Goal: Task Accomplishment & Management: Complete application form

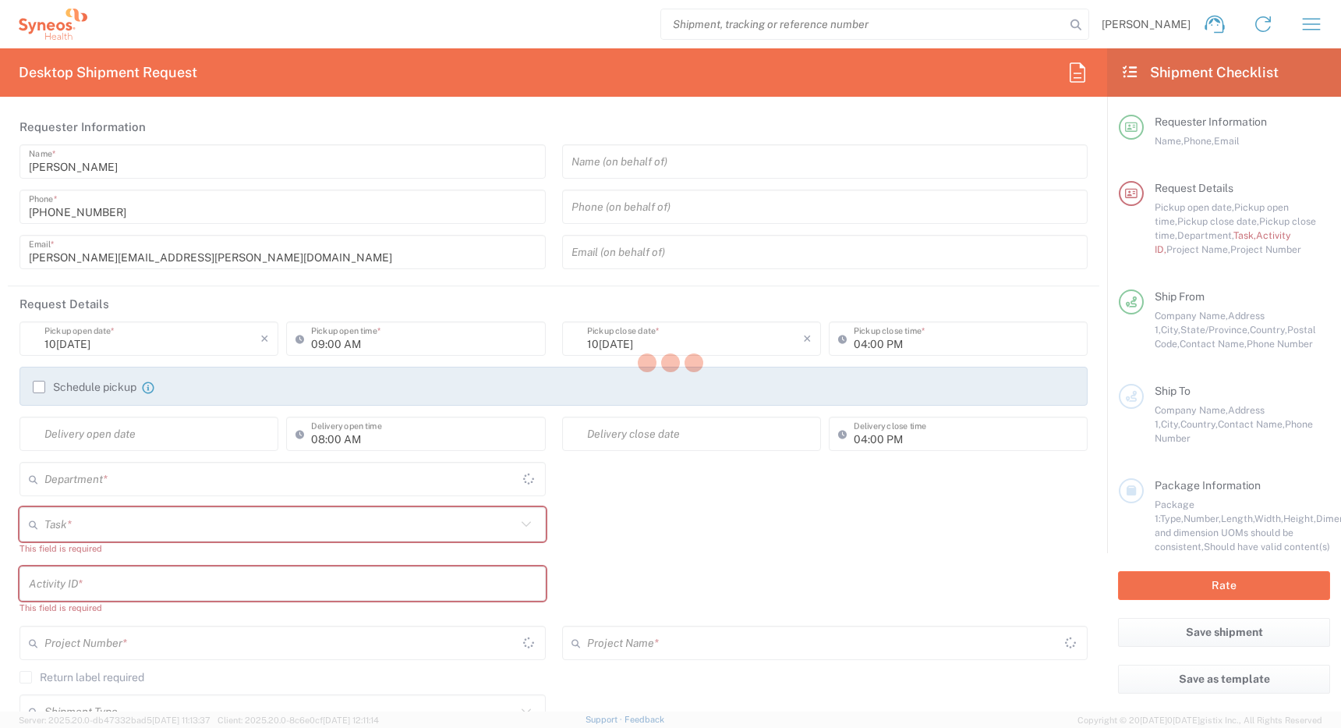
type input "[GEOGRAPHIC_DATA]"
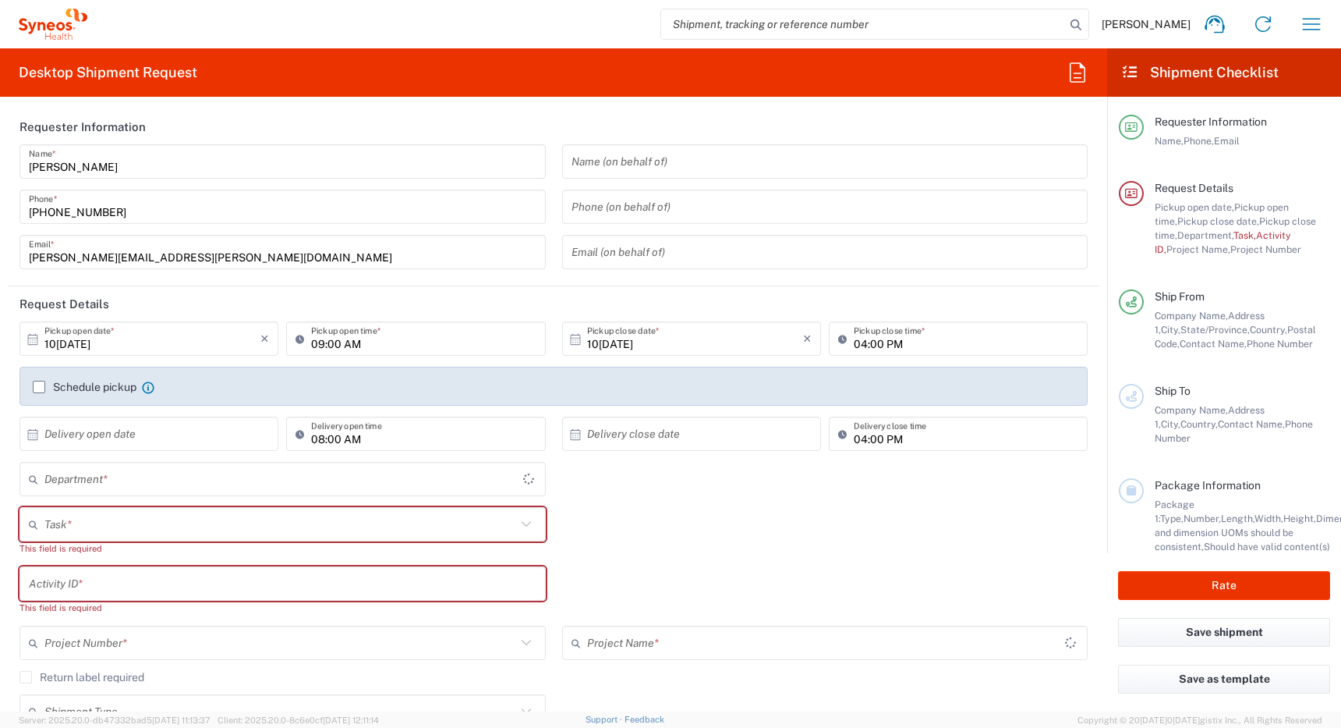
type input "[GEOGRAPHIC_DATA]"
type input "4510"
click at [1310, 25] on icon "button" at bounding box center [1311, 24] width 25 height 25
type input "Syneos Health Canada LP- Toronto"
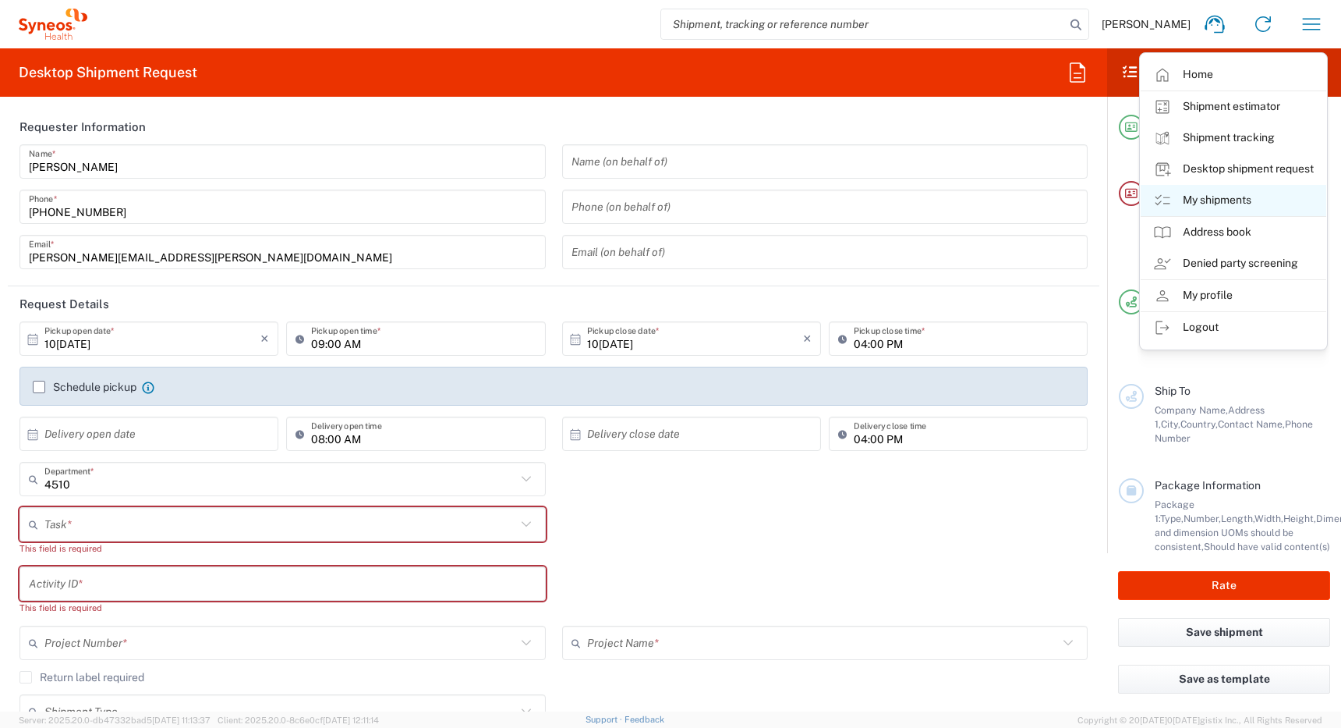
click at [1221, 200] on link "My shipments" at bounding box center [1234, 200] width 186 height 31
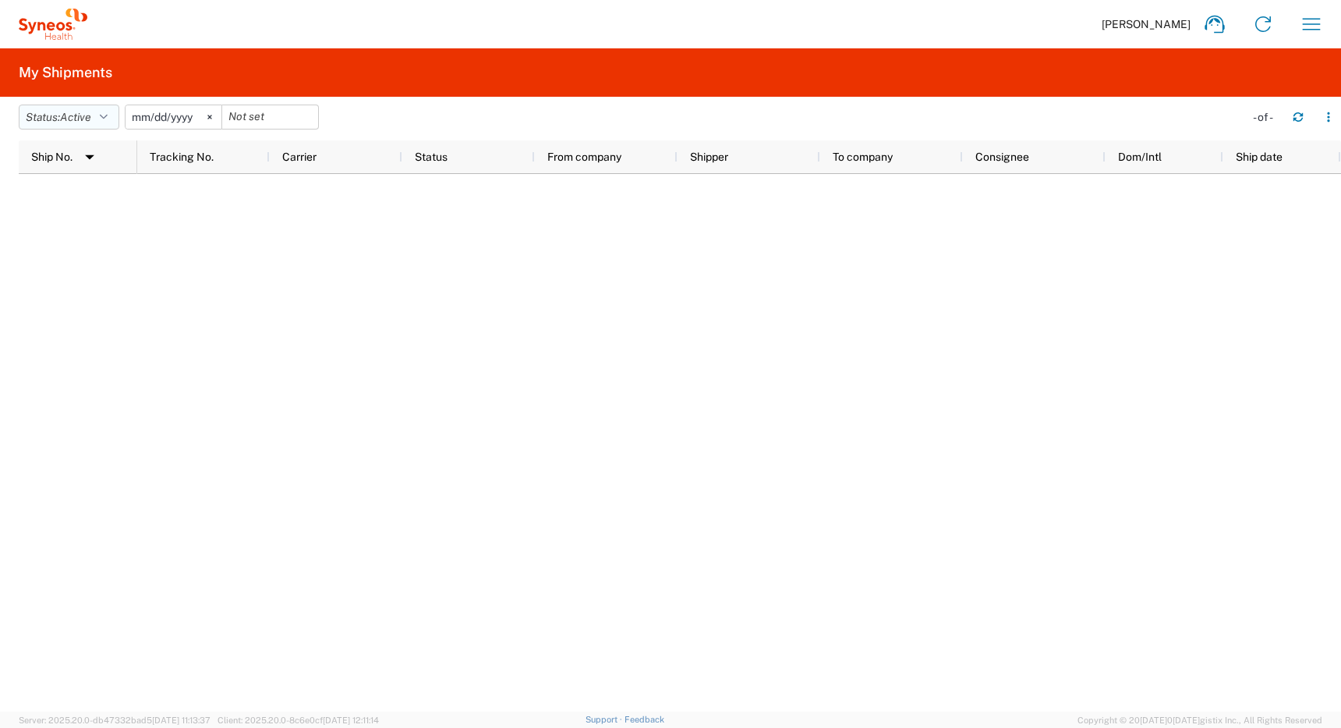
click at [101, 116] on button "Status: Active" at bounding box center [69, 117] width 101 height 25
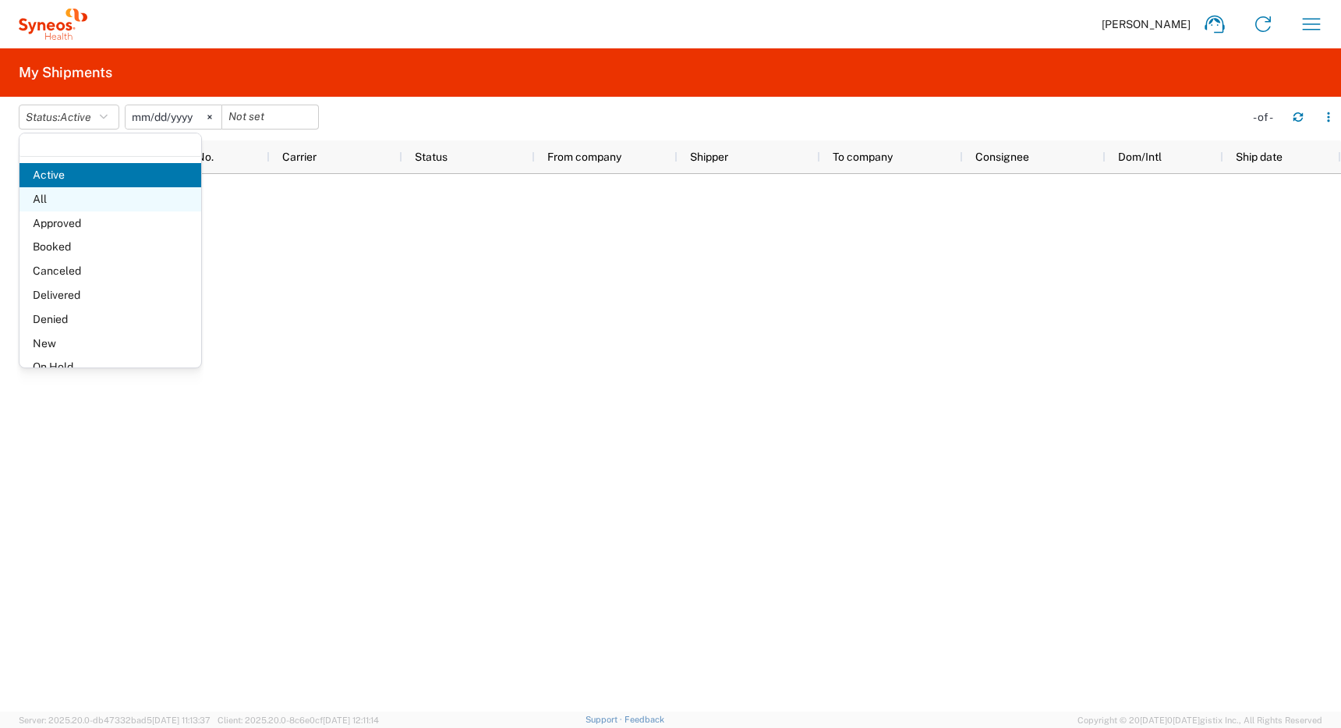
click at [80, 200] on span "All" at bounding box center [110, 199] width 182 height 24
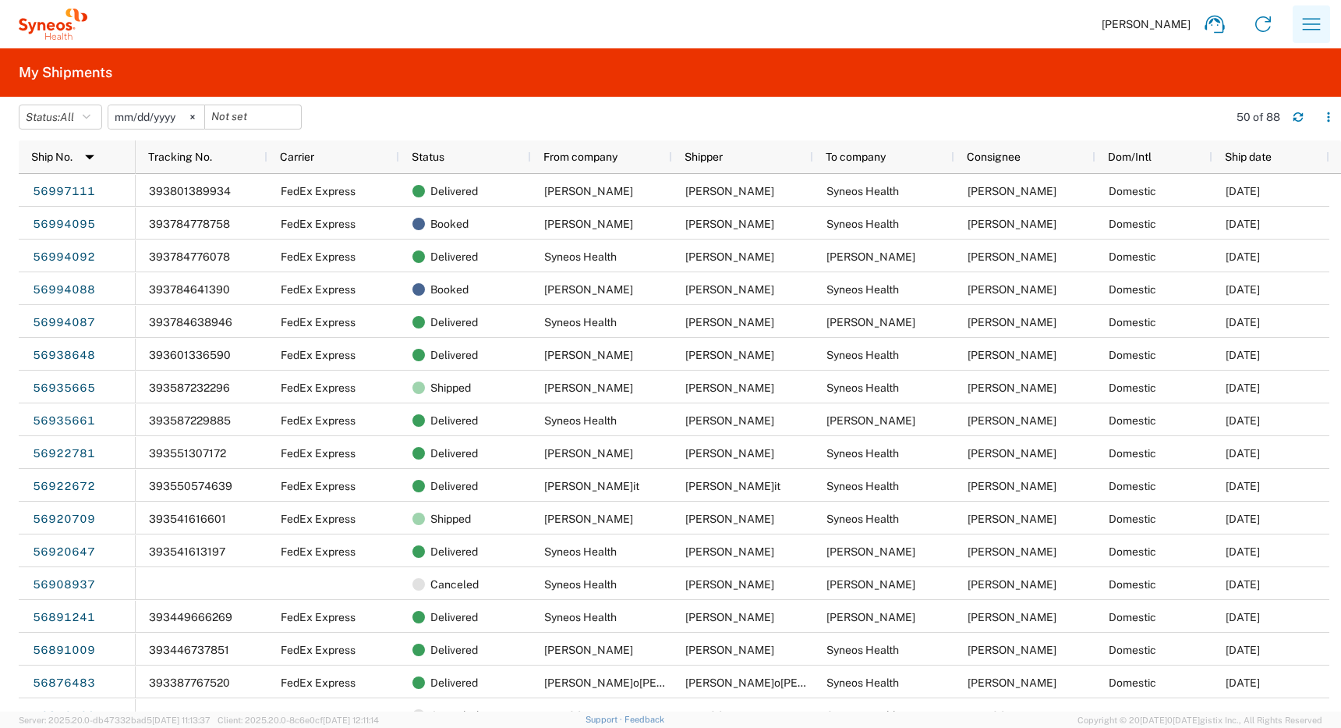
click at [1313, 23] on icon "button" at bounding box center [1311, 24] width 25 height 25
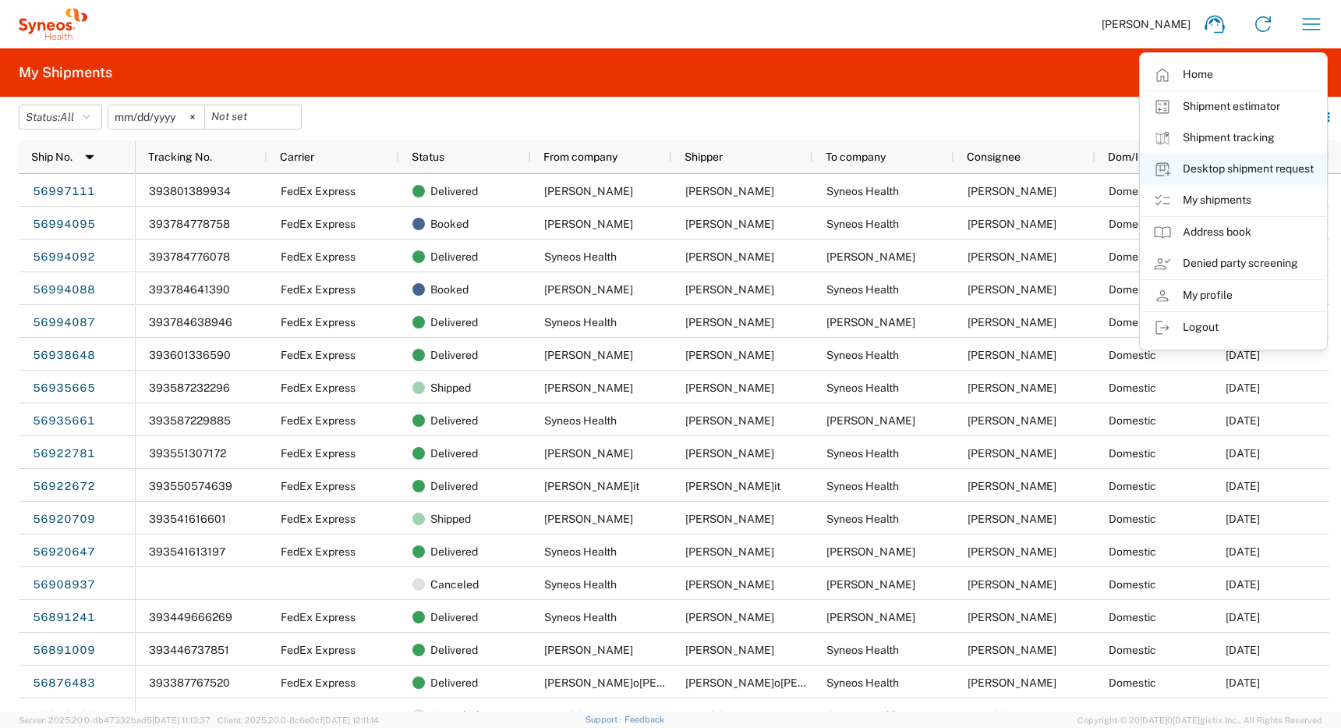
click at [1203, 170] on link "Desktop shipment request" at bounding box center [1234, 169] width 186 height 31
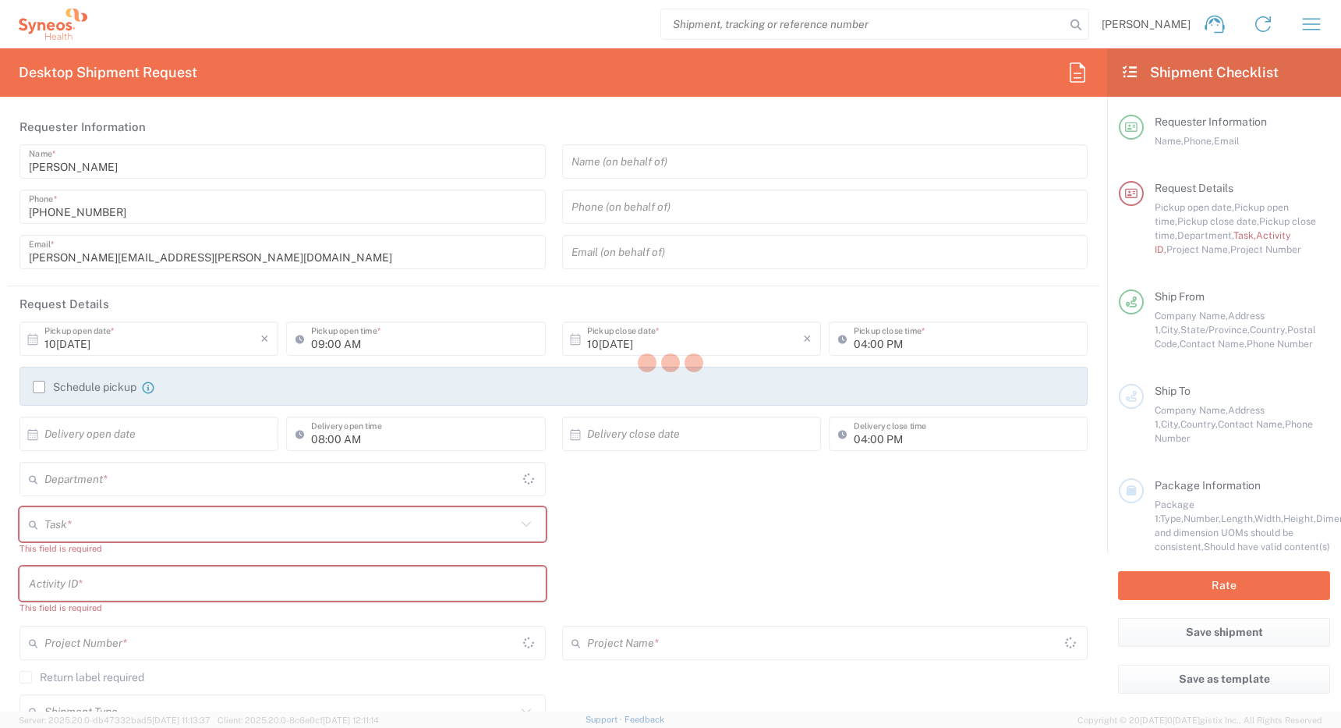
type input "Ontario"
type input "4510"
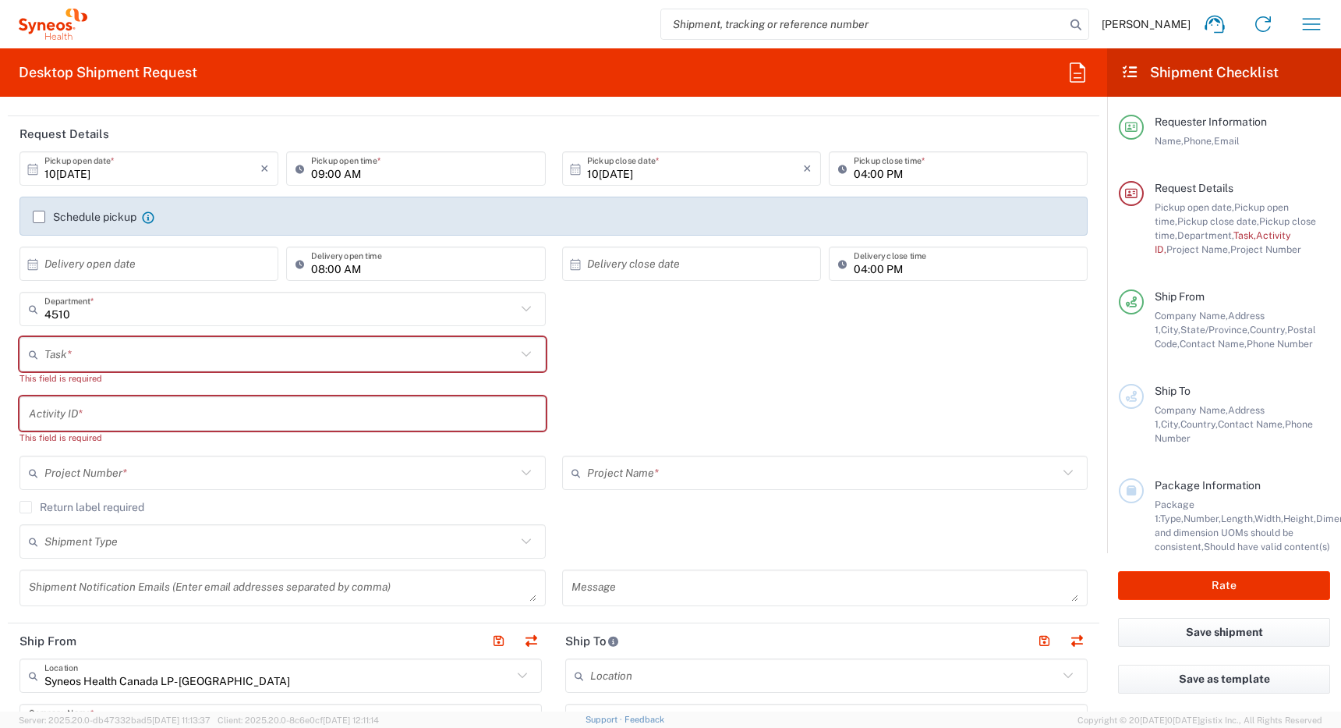
scroll to position [172, 0]
click at [199, 165] on input "10/07/2025" at bounding box center [152, 167] width 216 height 27
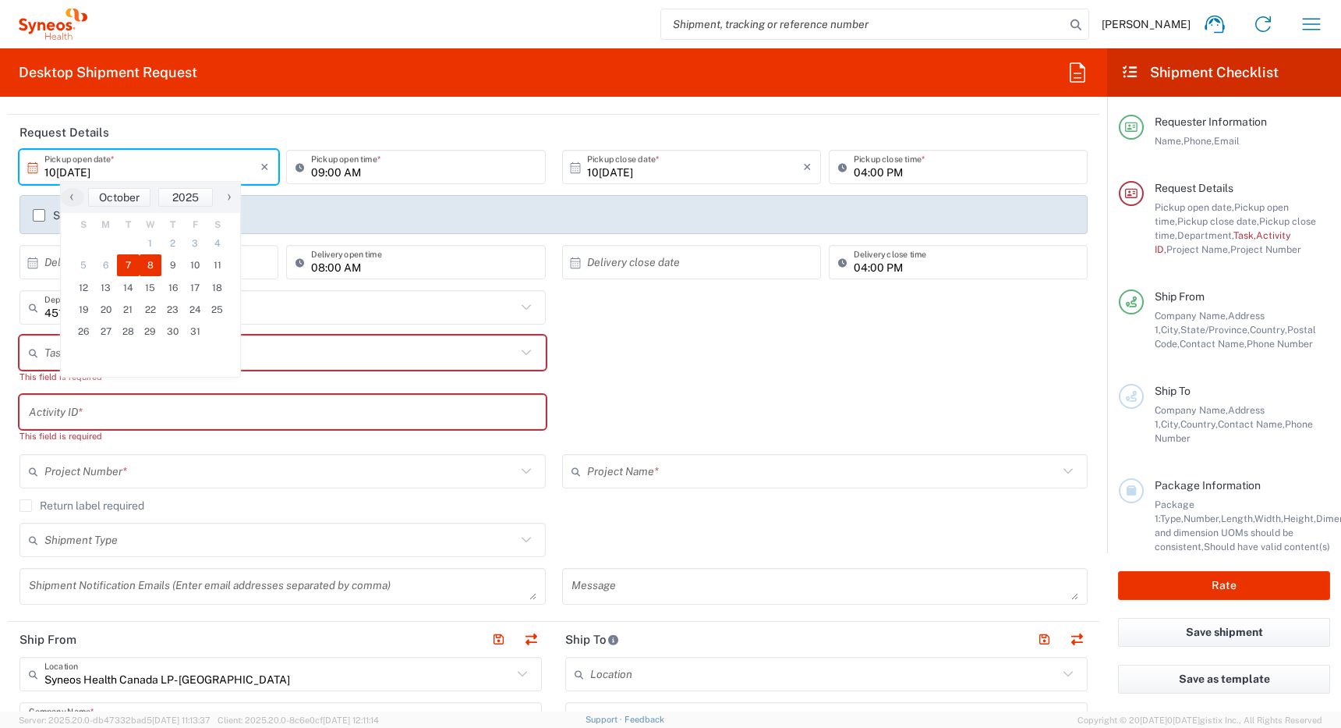
click at [148, 264] on span "8" at bounding box center [151, 265] width 23 height 22
type input "10/08/2025"
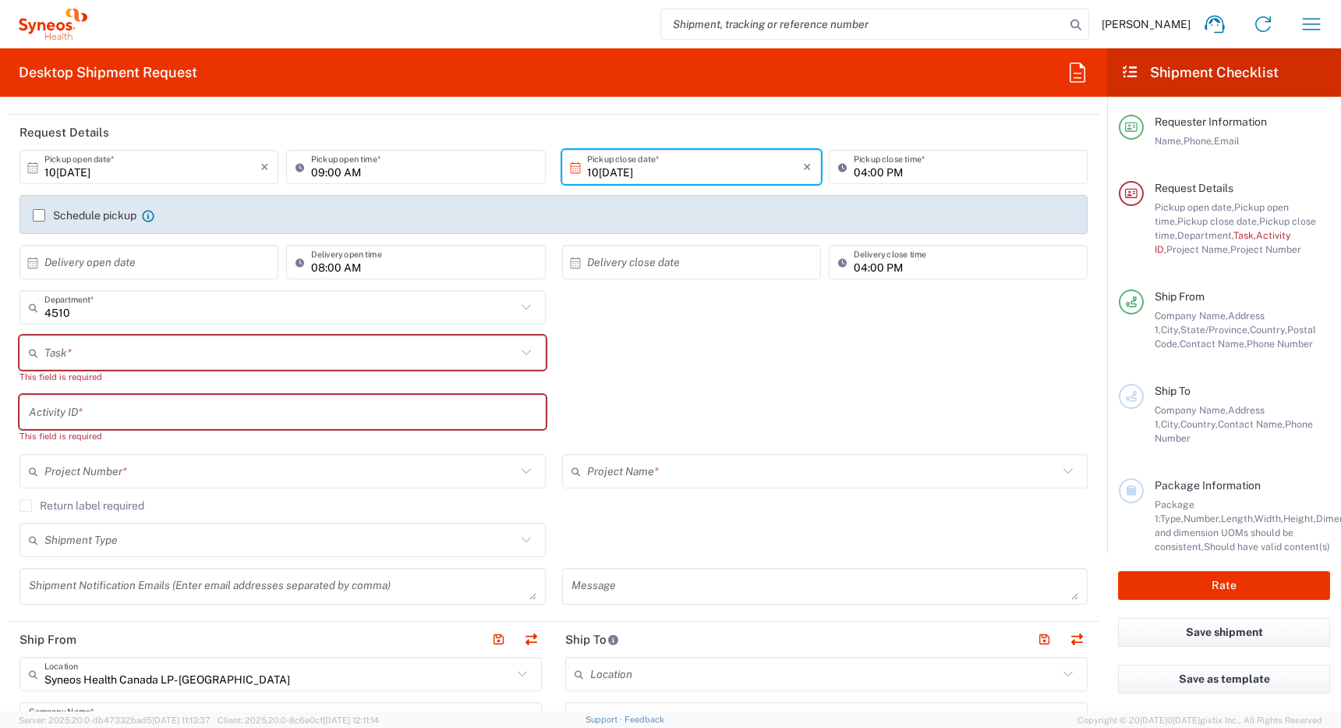
click at [317, 172] on input "09:00 AM" at bounding box center [423, 167] width 225 height 27
type input "11:00 AM"
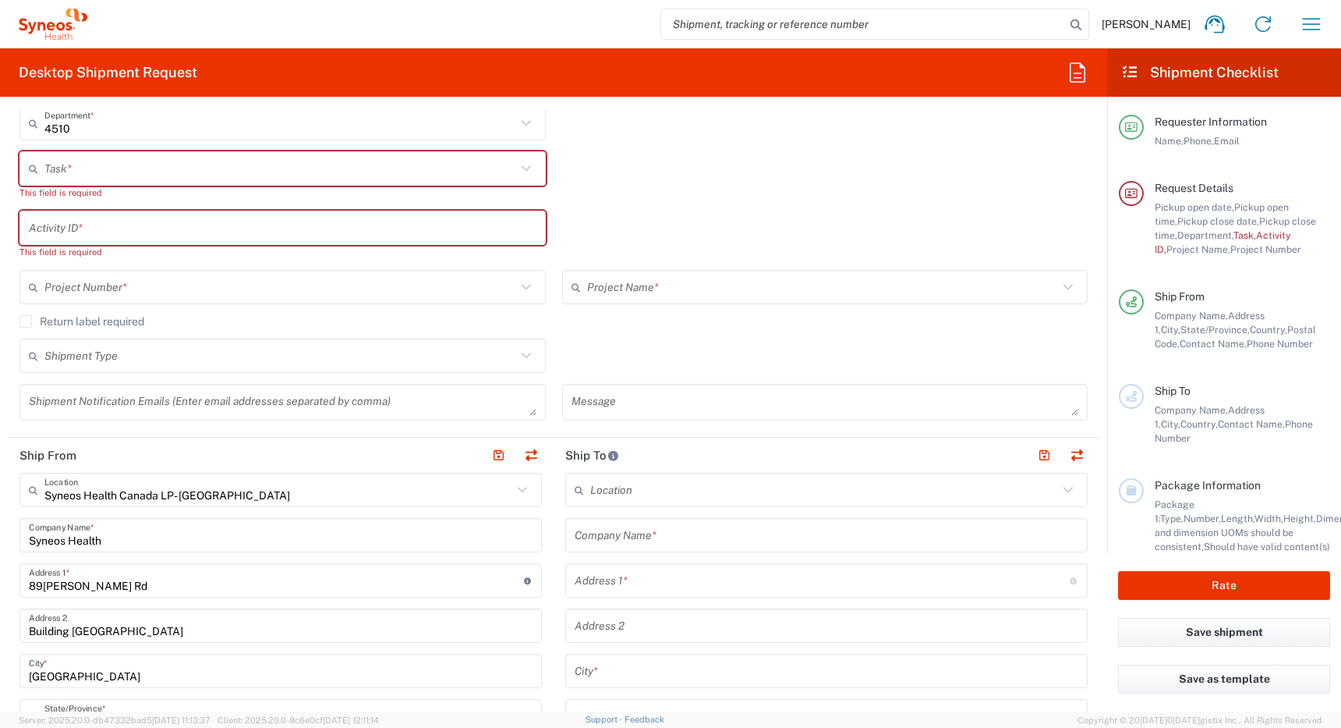
scroll to position [357, 0]
click at [174, 160] on input "text" at bounding box center [280, 167] width 472 height 27
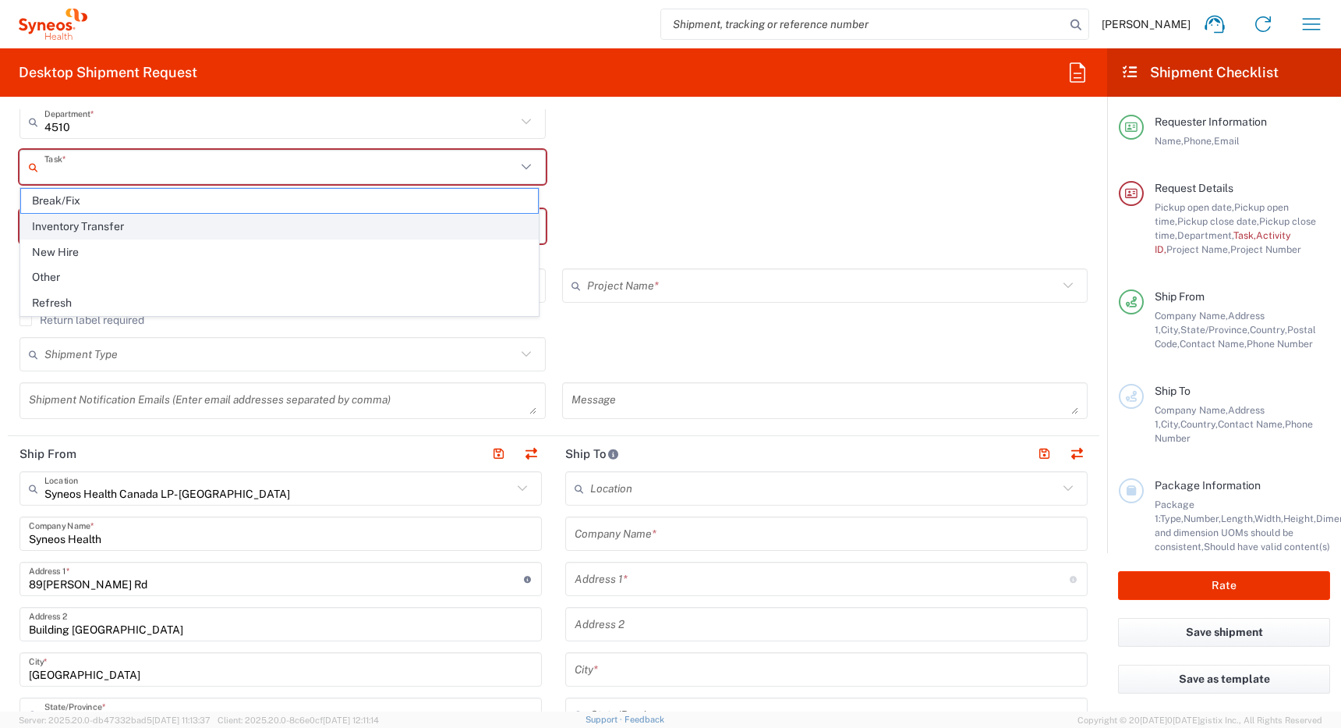
click at [157, 225] on span "Inventory Transfer" at bounding box center [279, 226] width 517 height 24
type input "Inventory Transfer"
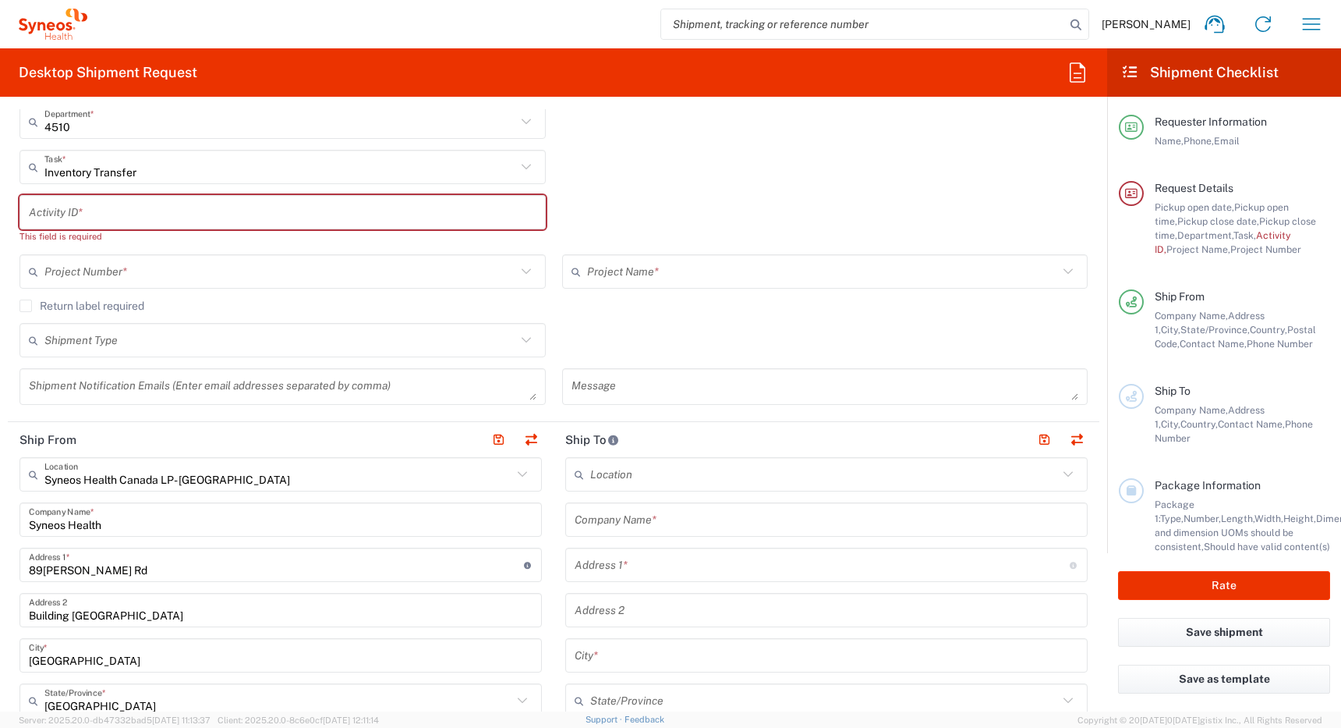
click at [174, 218] on input "text" at bounding box center [283, 212] width 508 height 27
paste input "SCTASK2730234"
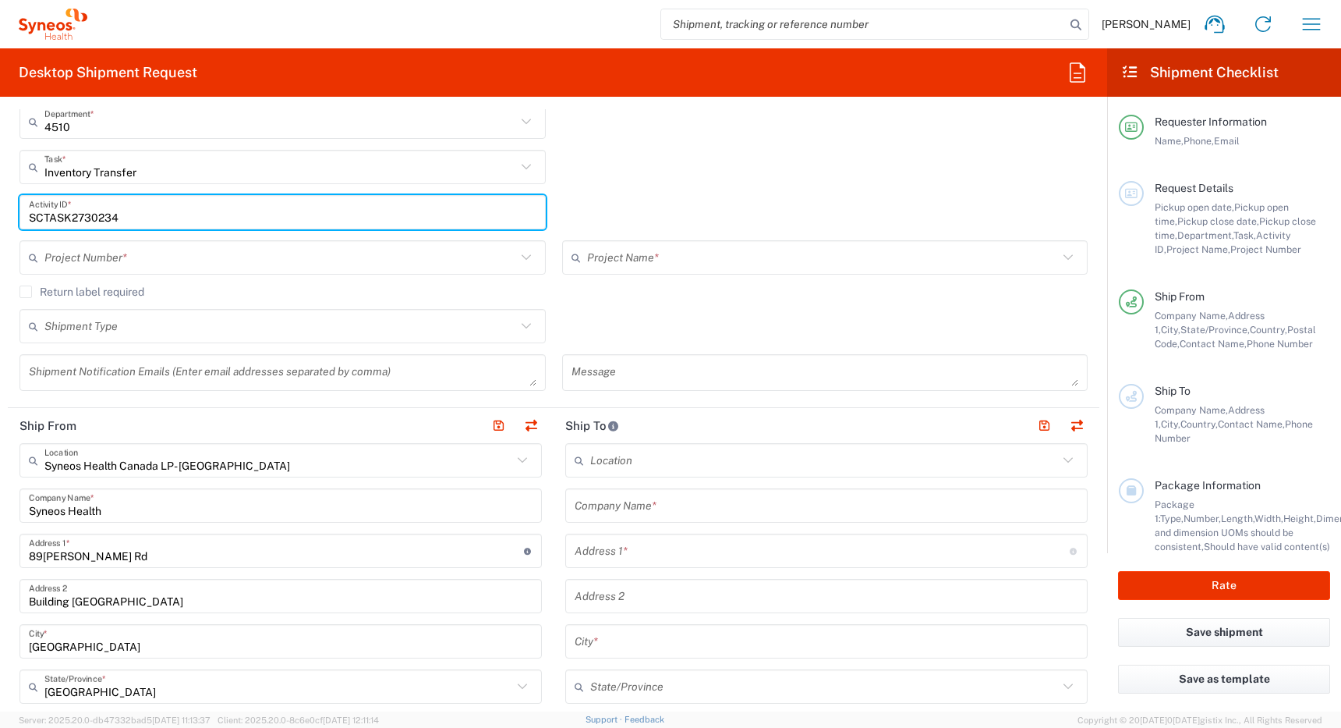
type input "SCTASK2730234"
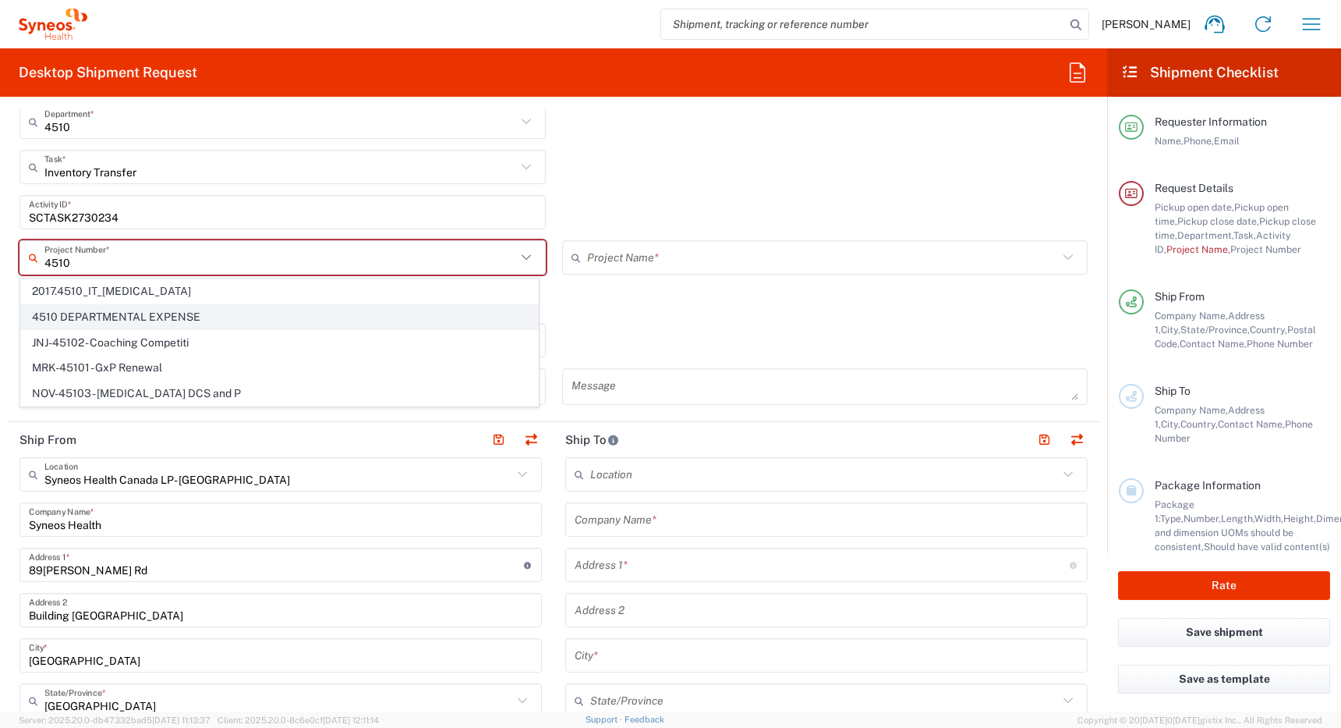
click at [152, 318] on span "4510 DEPARTMENTAL EXPENSE" at bounding box center [279, 317] width 517 height 24
type input "4510 DEPARTMENTAL EXPENSE"
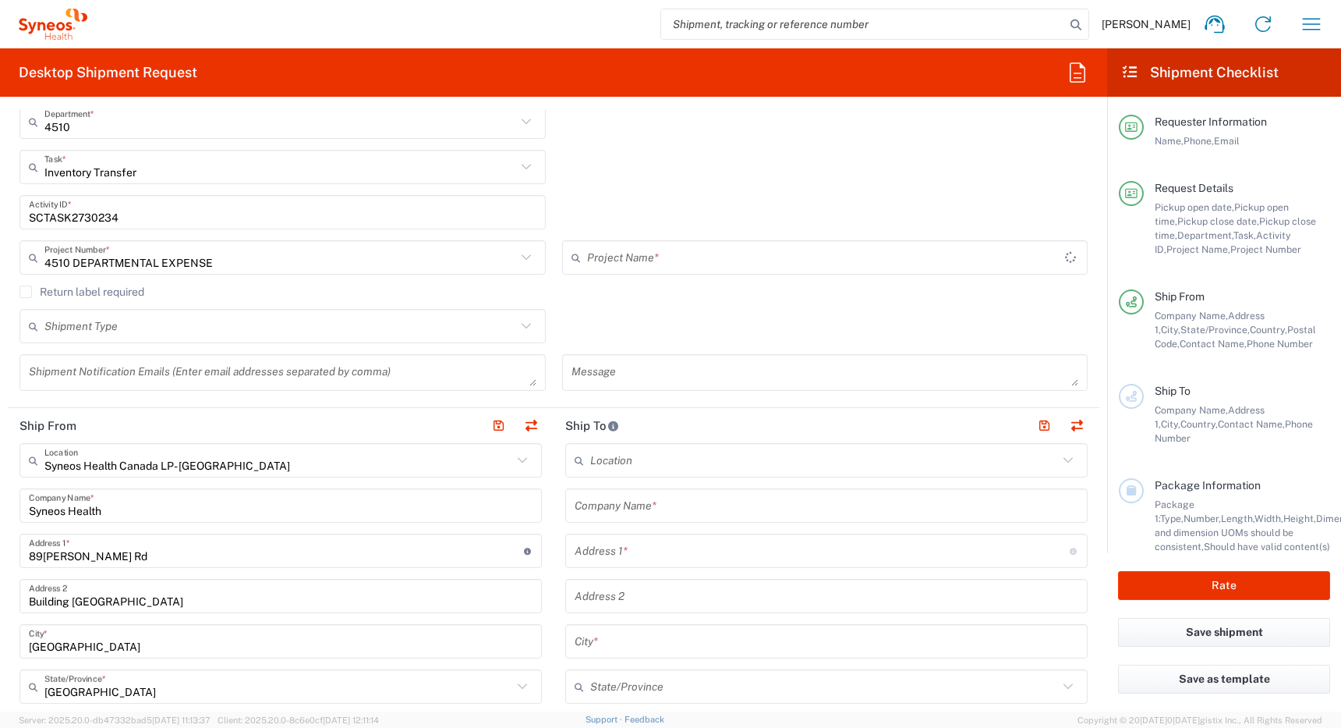
type input "4510 DEPARTMENTAL EXPENSE"
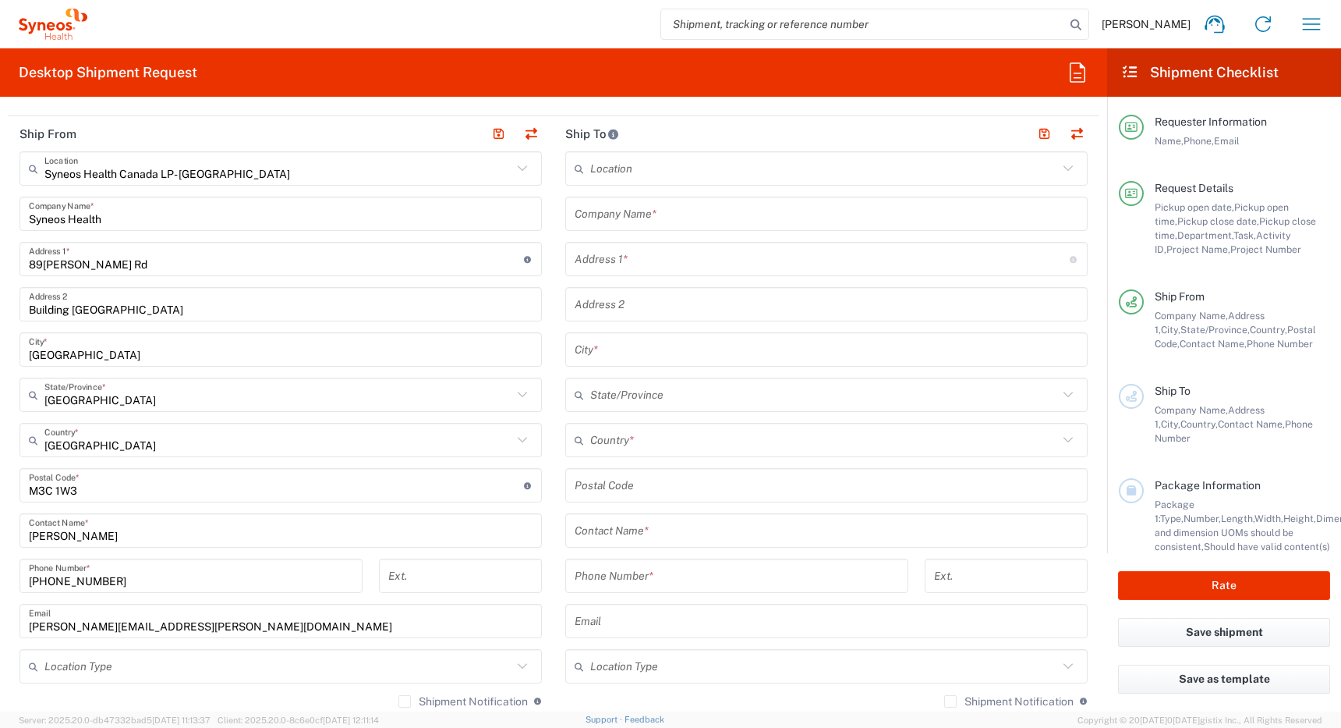
scroll to position [664, 0]
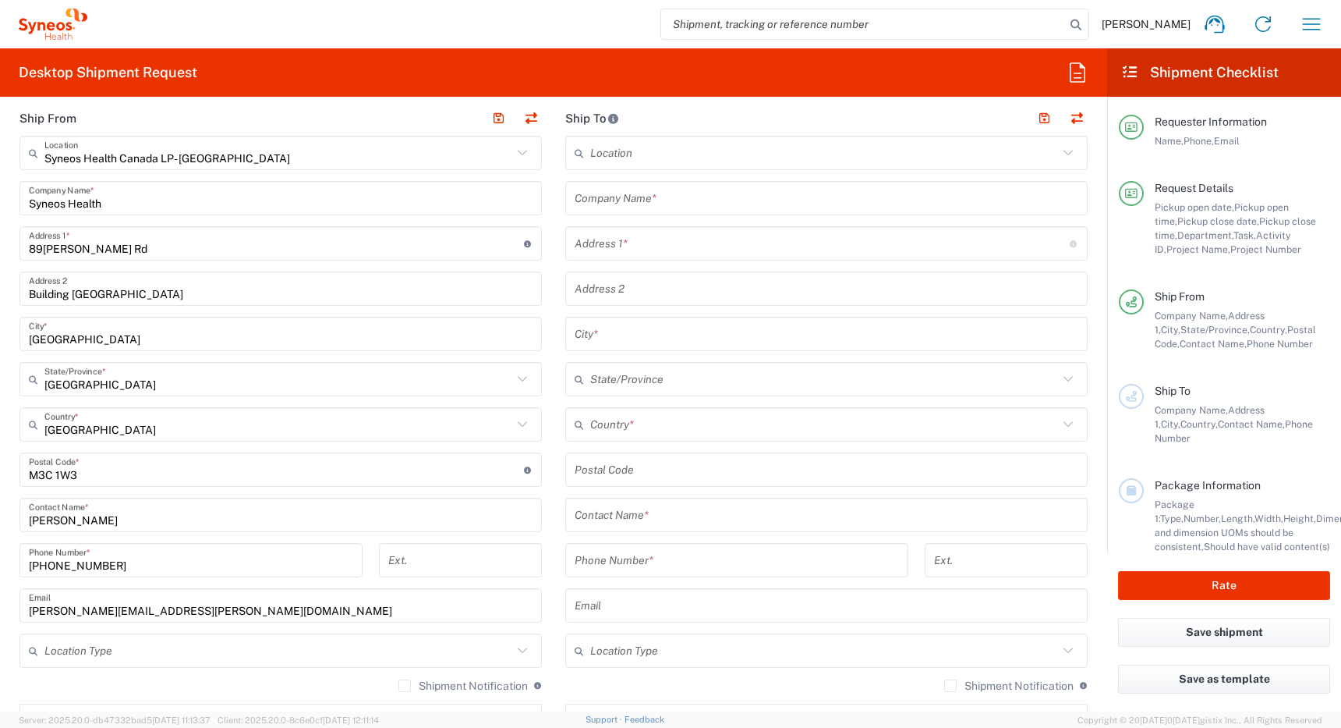
click at [614, 422] on input "text" at bounding box center [824, 424] width 468 height 27
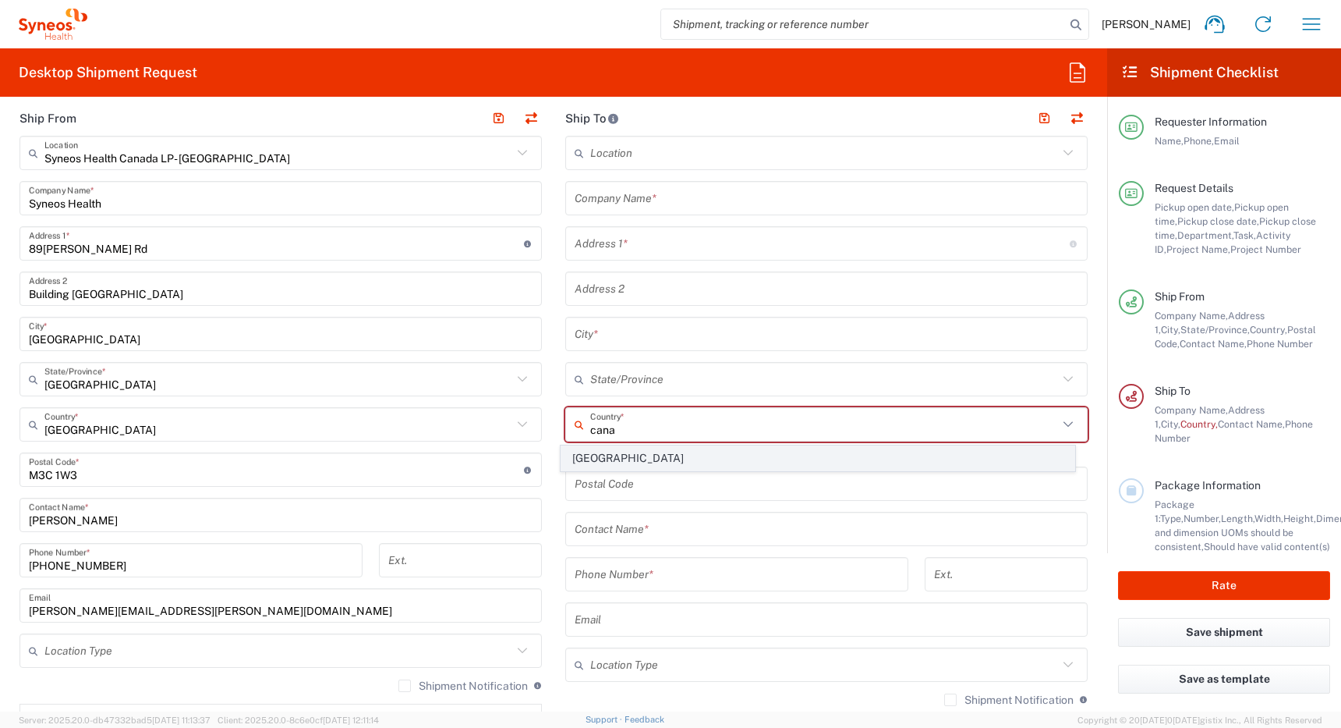
click at [589, 464] on span "Canada" at bounding box center [819, 458] width 514 height 24
type input "Canada"
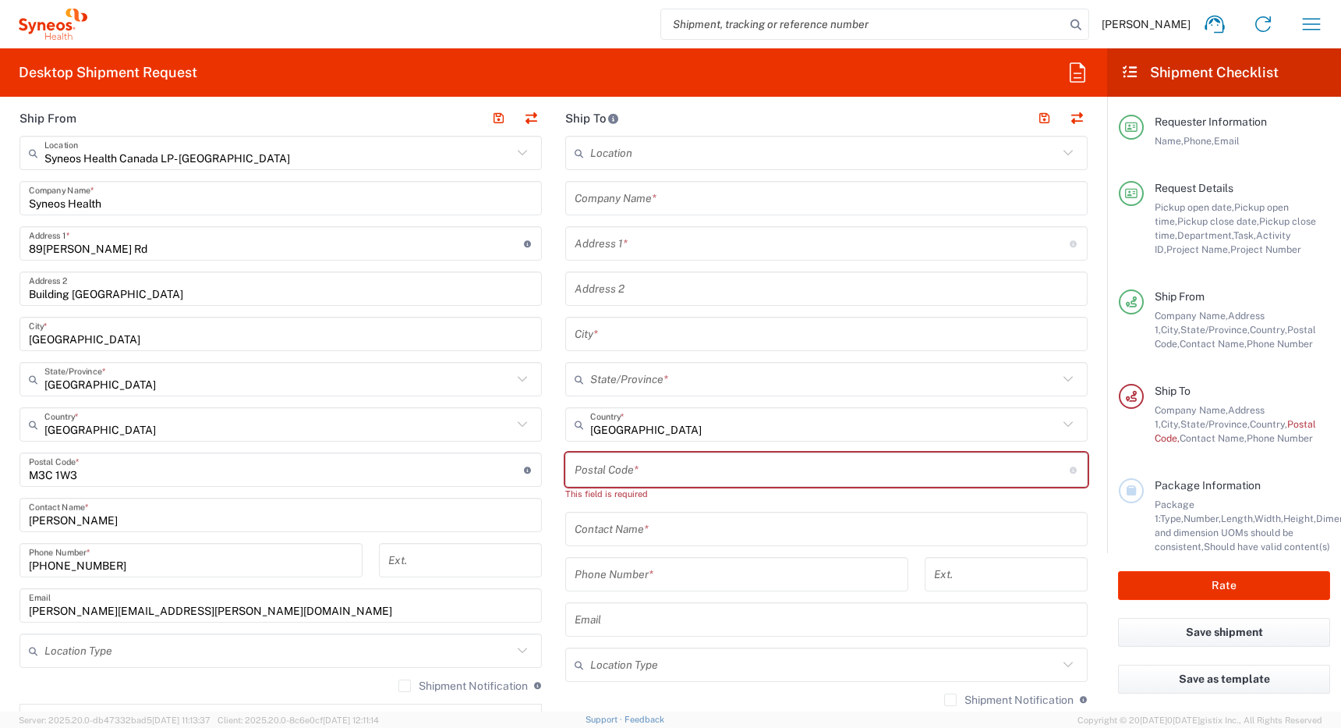
click at [635, 529] on input "text" at bounding box center [827, 529] width 504 height 27
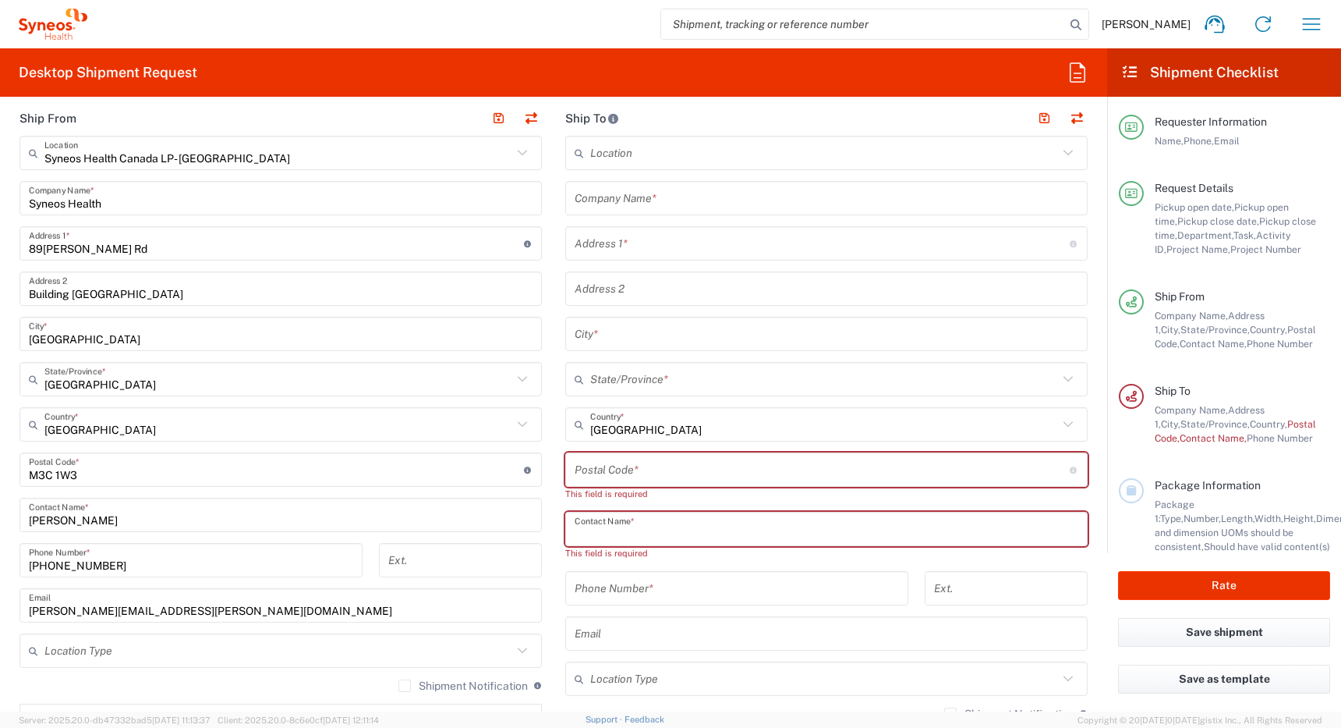
paste input "Ishpreet Ahluwalia"
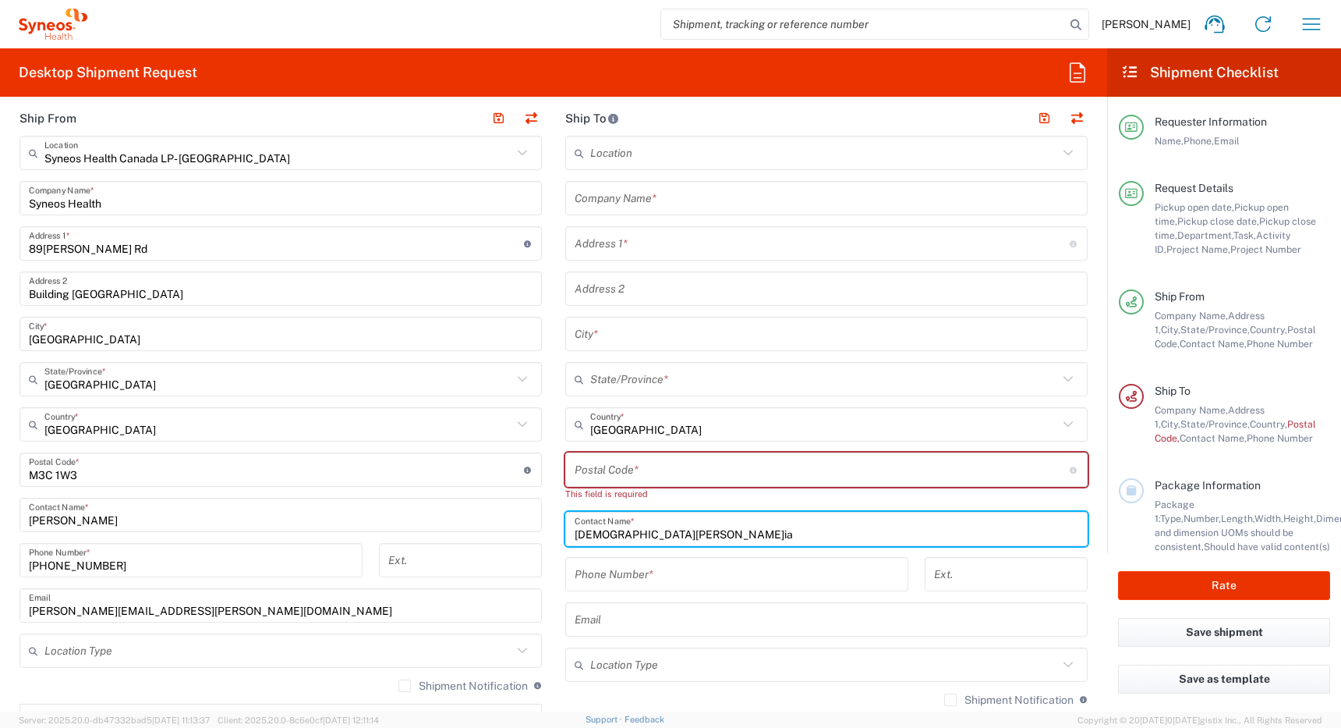
type input "Ishpreet Ahluwalia"
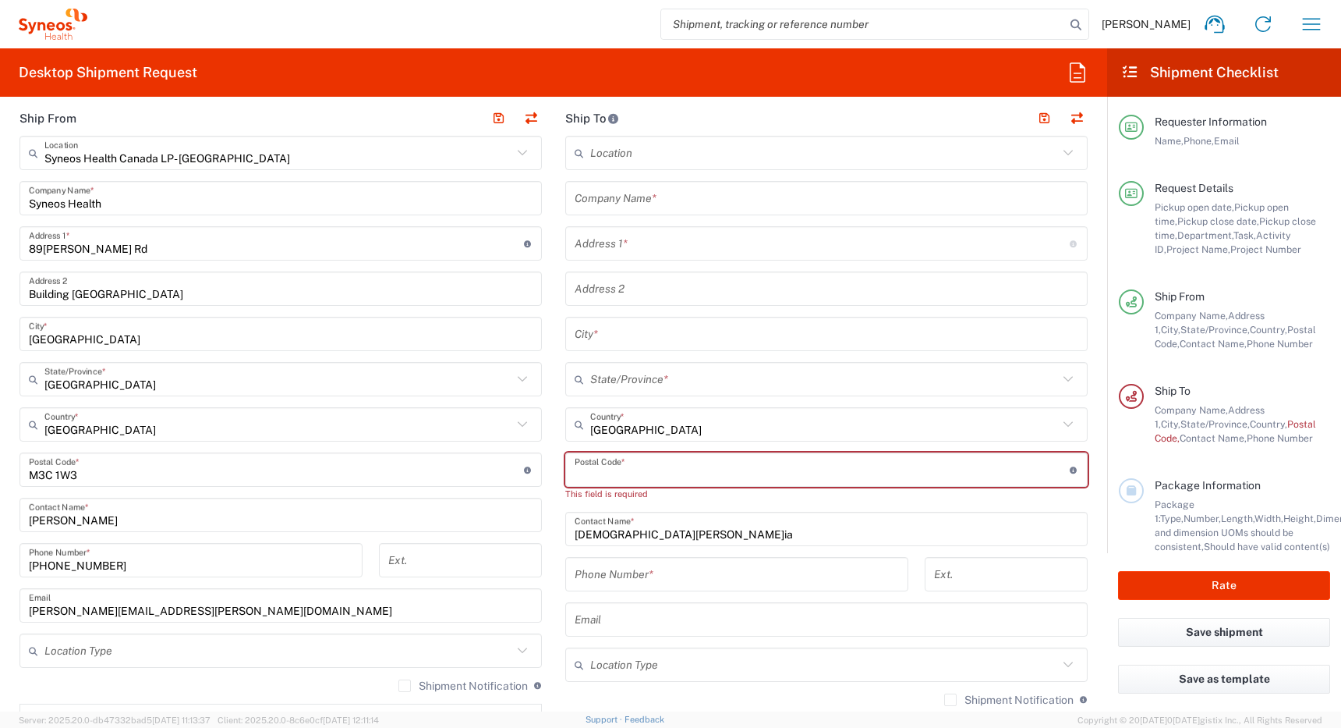
type input "Canada"
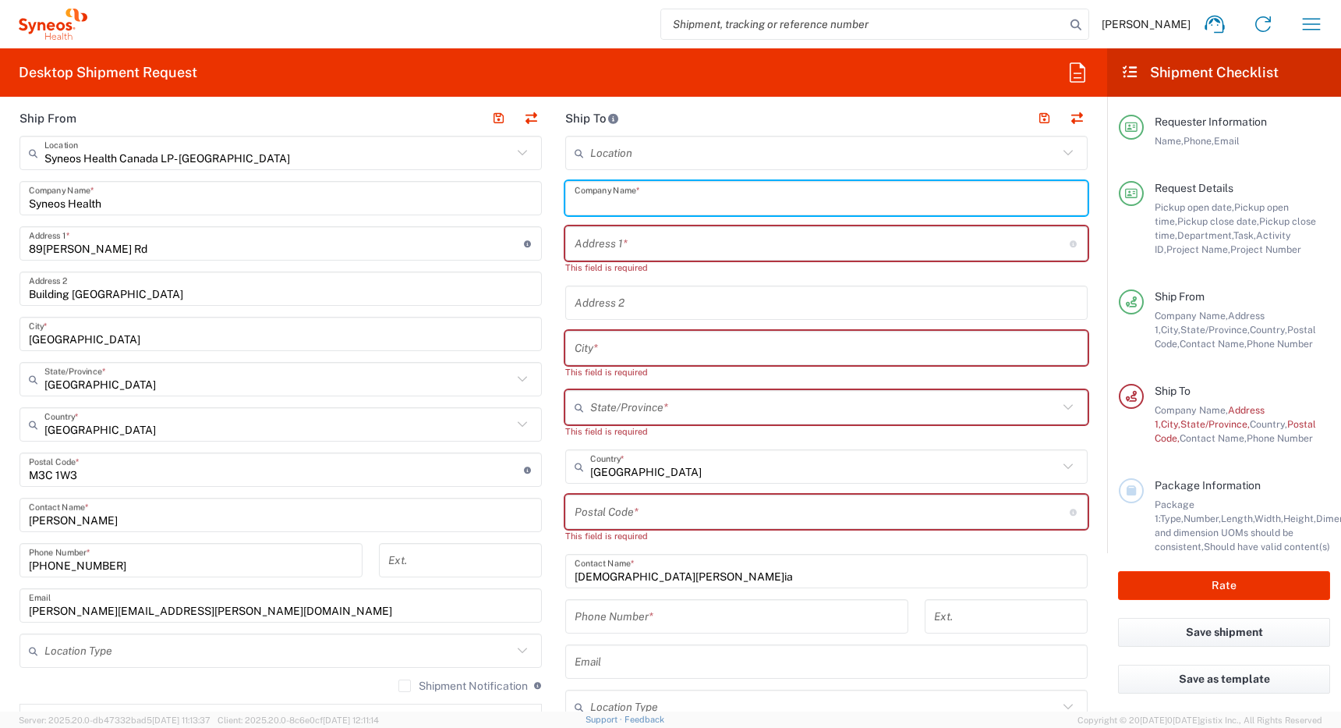
paste input "Ishpreet Ahluwalia"
type input "Ishpreet Ahluwalia"
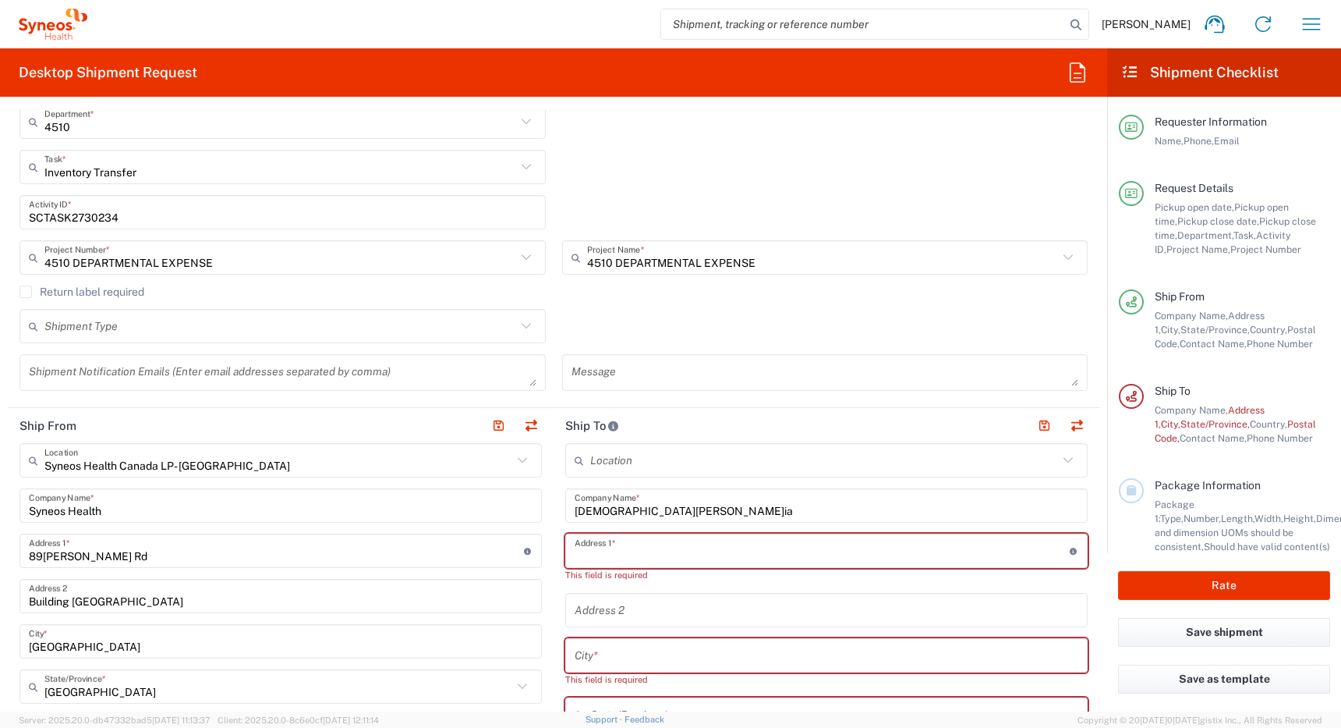
scroll to position [354, 0]
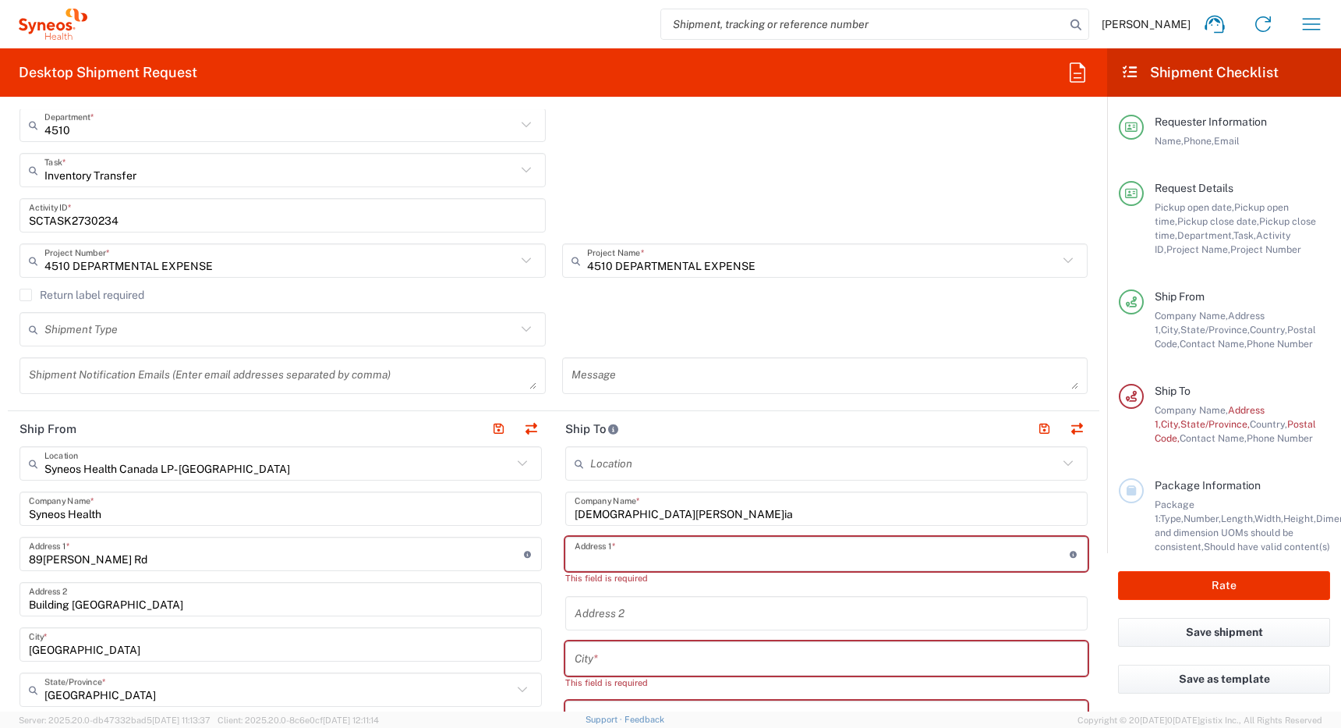
click at [26, 296] on label "Return label required" at bounding box center [81, 295] width 125 height 12
click at [26, 295] on input "Return label required" at bounding box center [26, 295] width 0 height 0
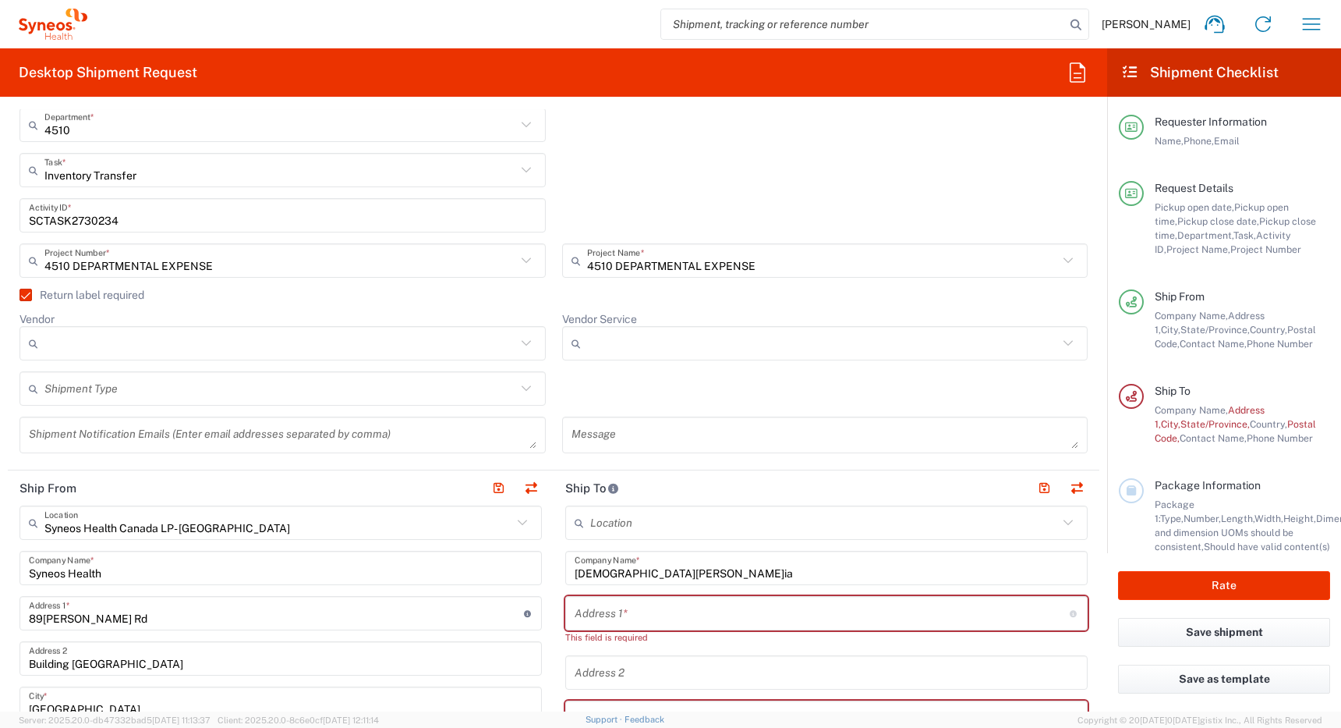
click at [103, 338] on input "Vendor" at bounding box center [280, 343] width 472 height 25
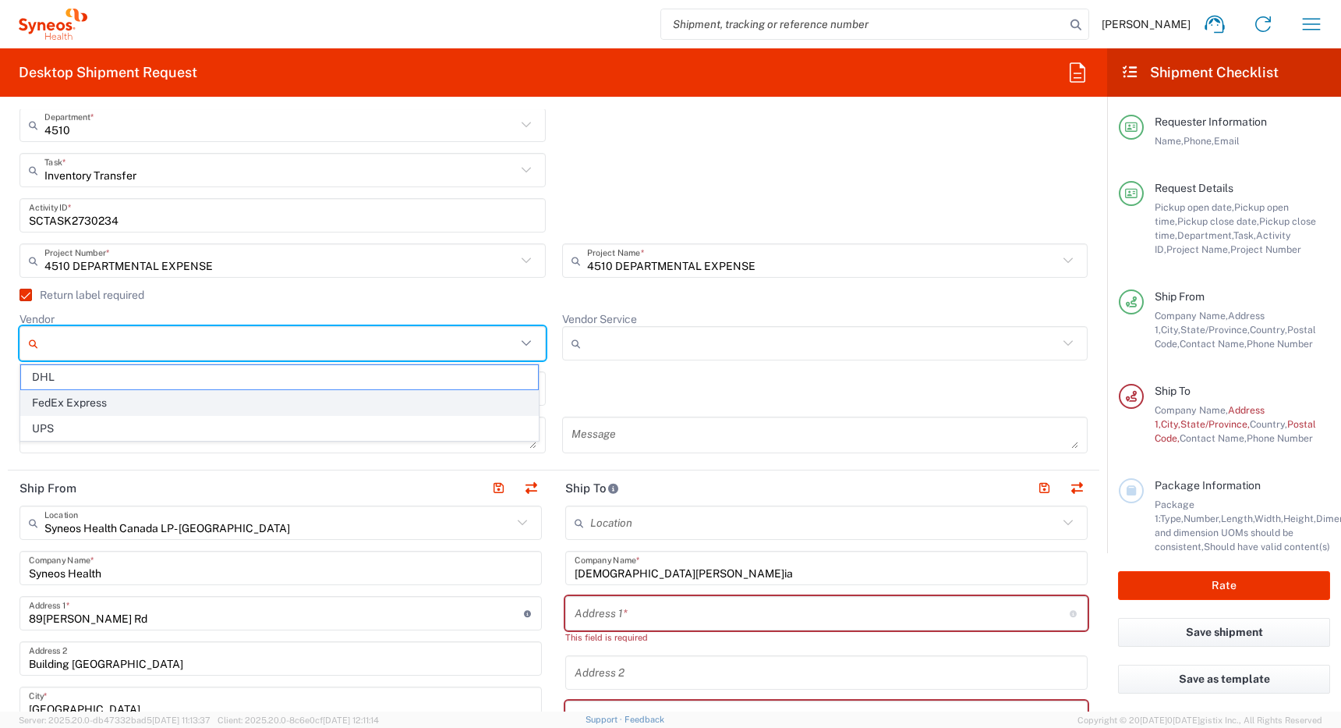
click at [105, 402] on span "FedEx Express" at bounding box center [279, 403] width 517 height 24
type input "FedEx Express"
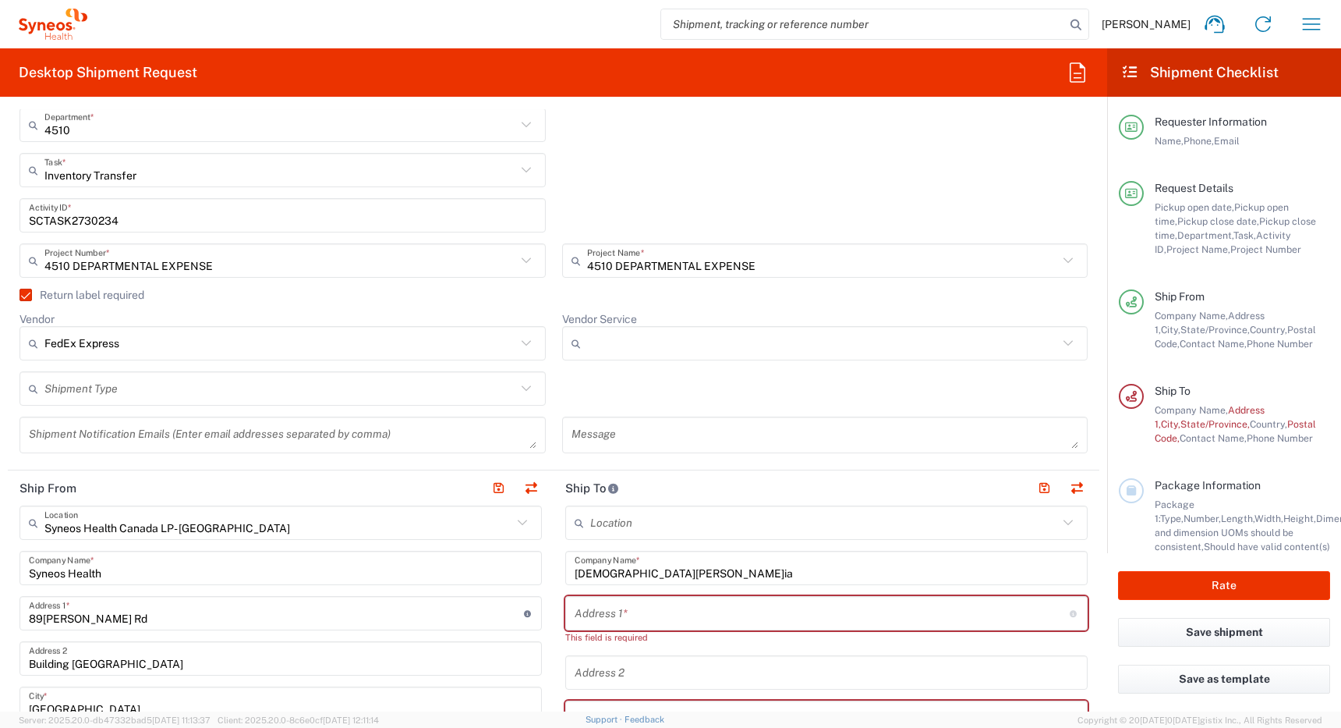
click at [165, 395] on input "text" at bounding box center [280, 388] width 472 height 27
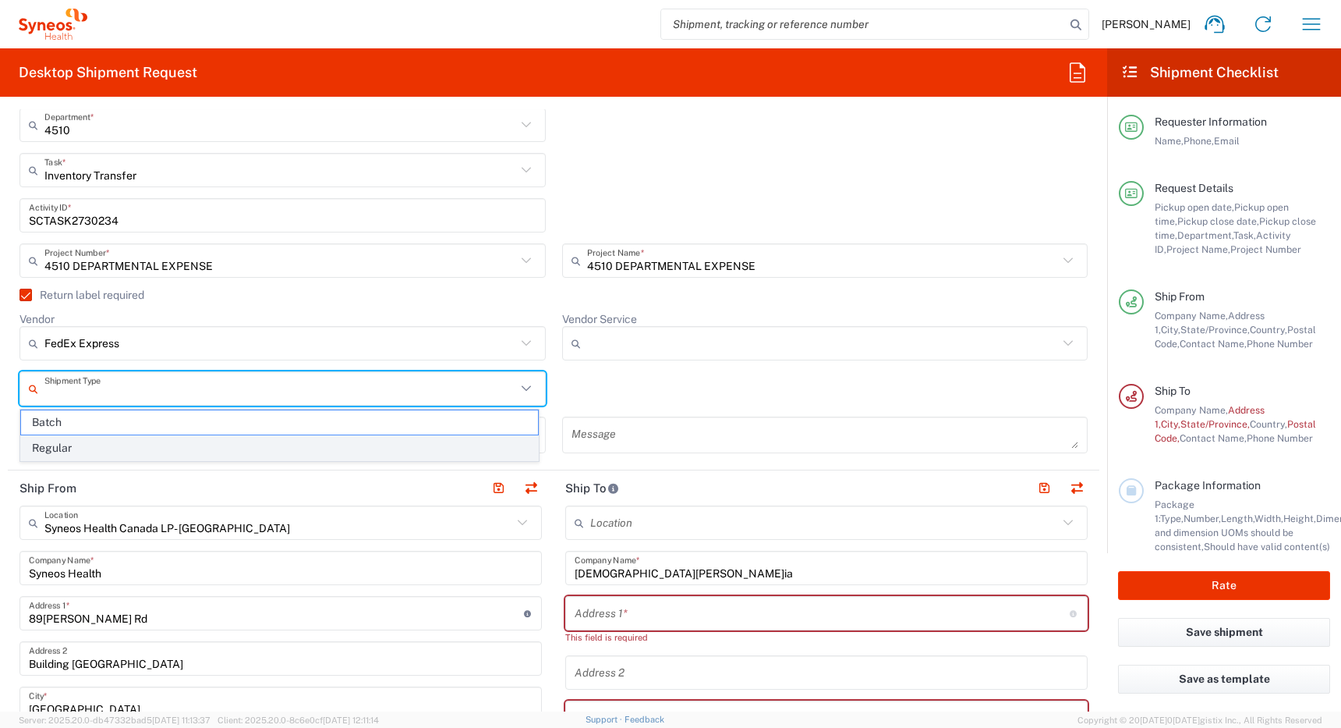
click at [168, 454] on span "Regular" at bounding box center [279, 448] width 517 height 24
type input "Regular"
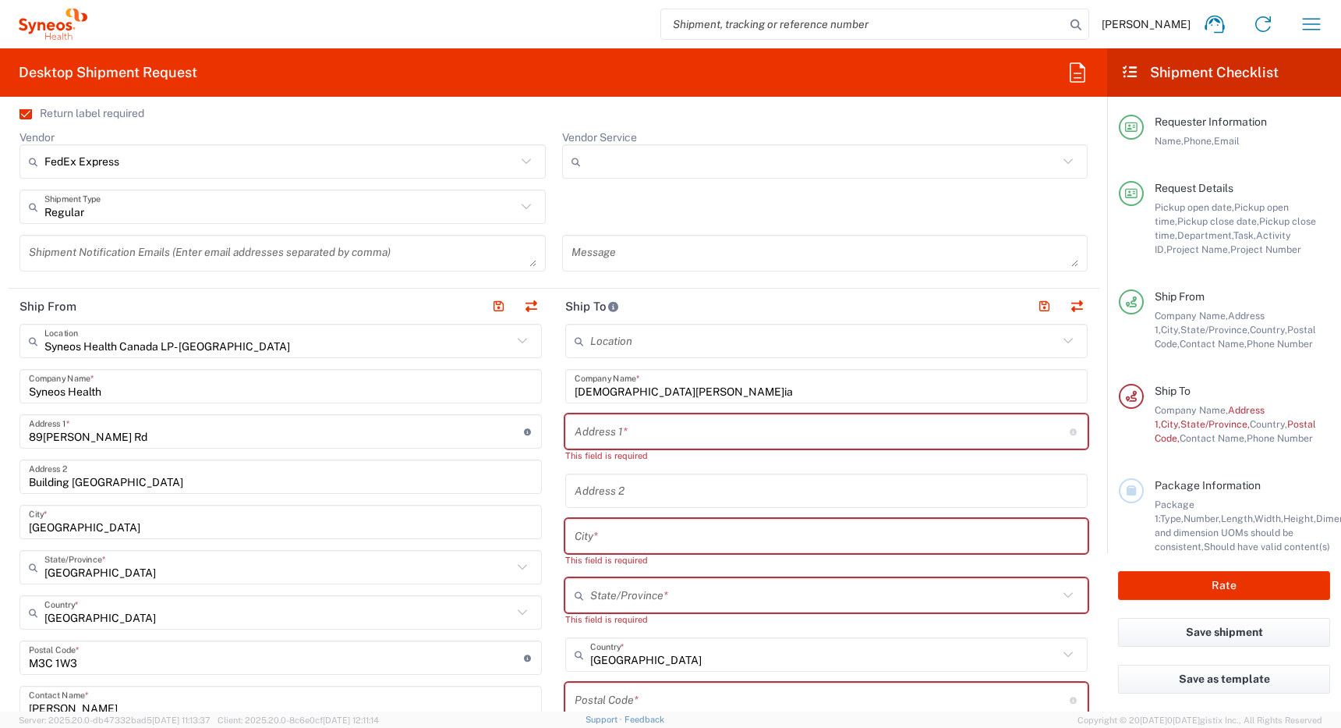
scroll to position [537, 0]
click at [674, 159] on input "Vendor Service" at bounding box center [823, 160] width 472 height 25
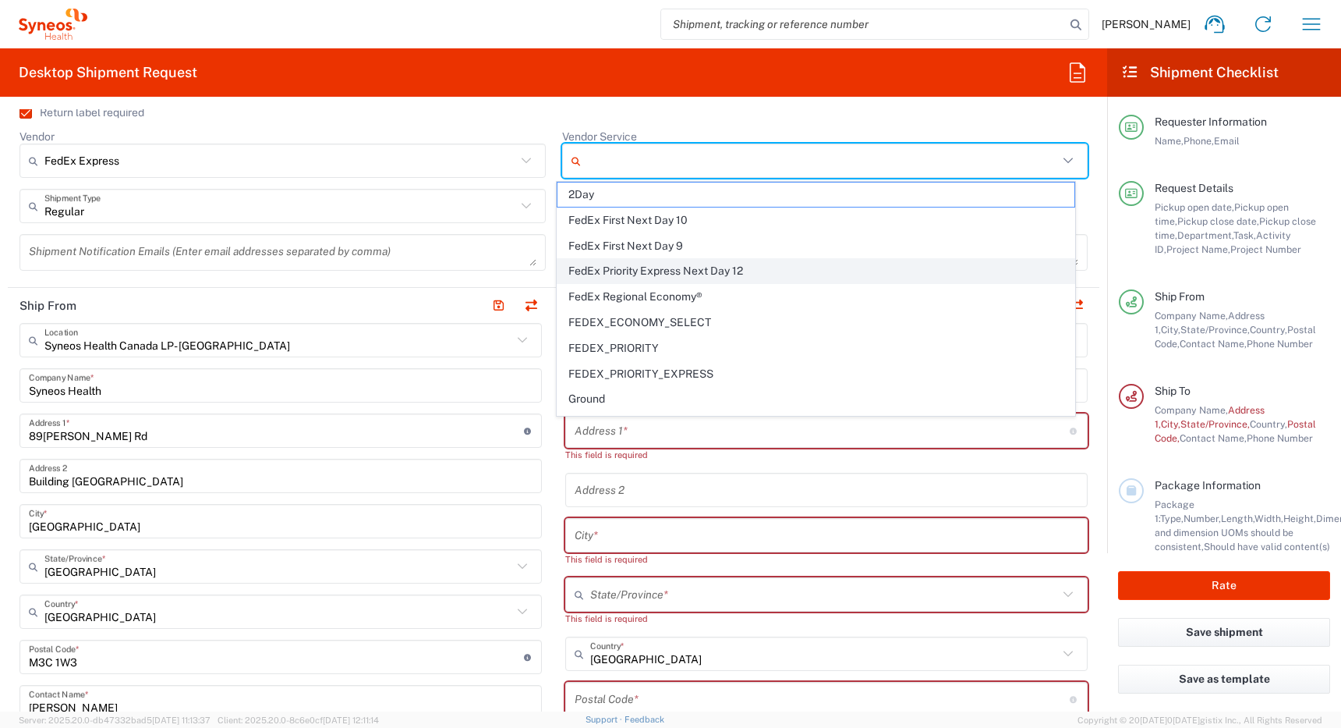
scroll to position [150, 0]
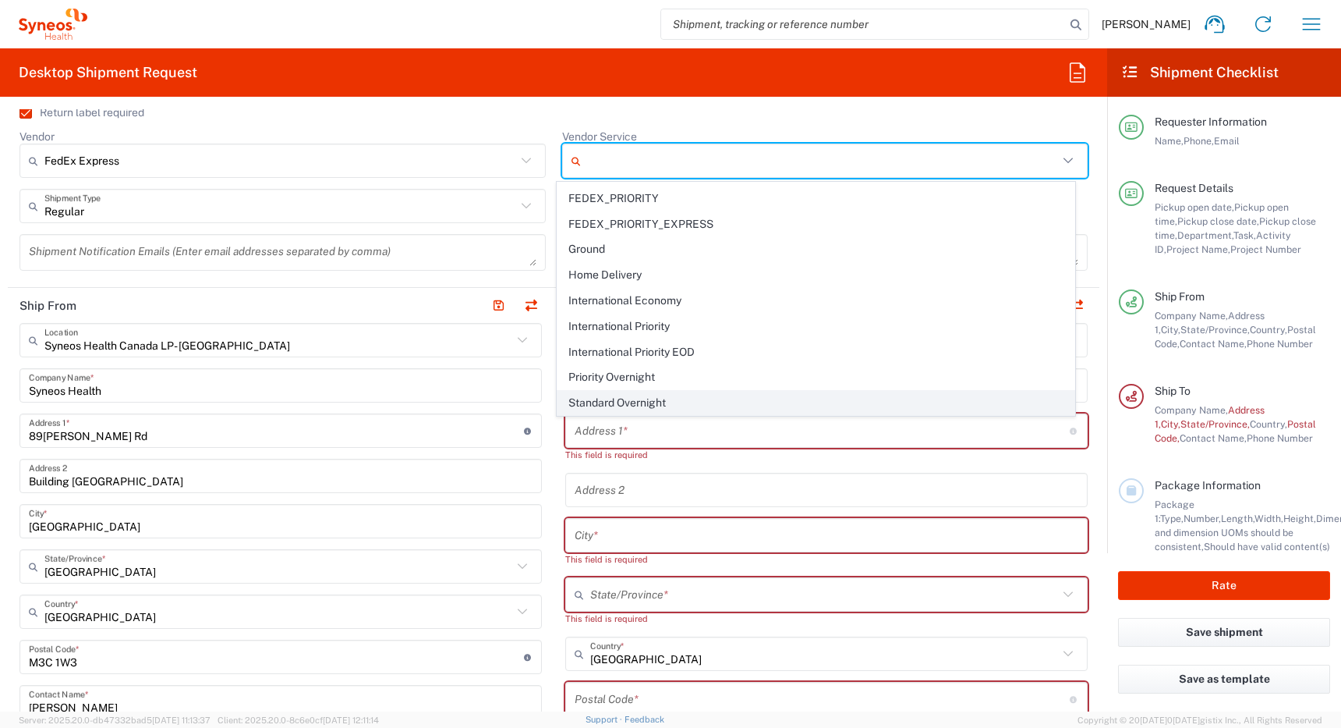
click at [653, 407] on span "Standard Overnight" at bounding box center [816, 403] width 517 height 24
type input "Standard Overnight"
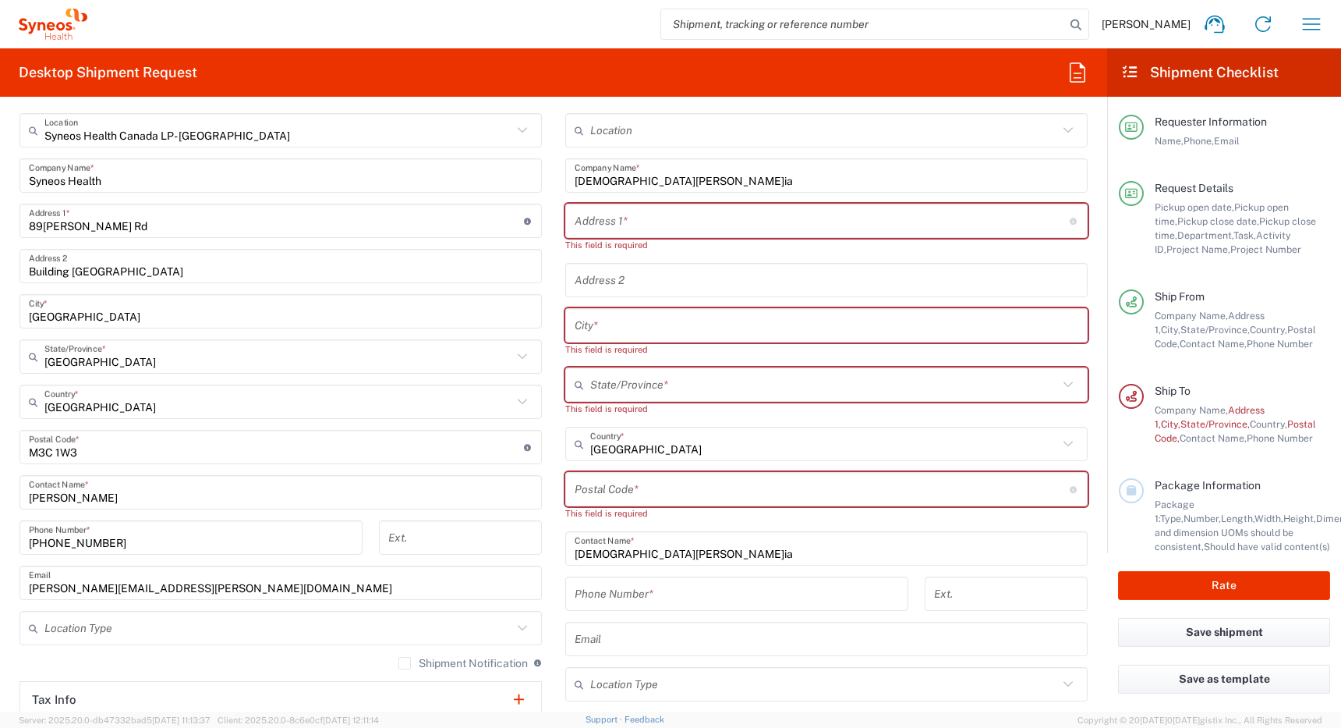
scroll to position [771, 0]
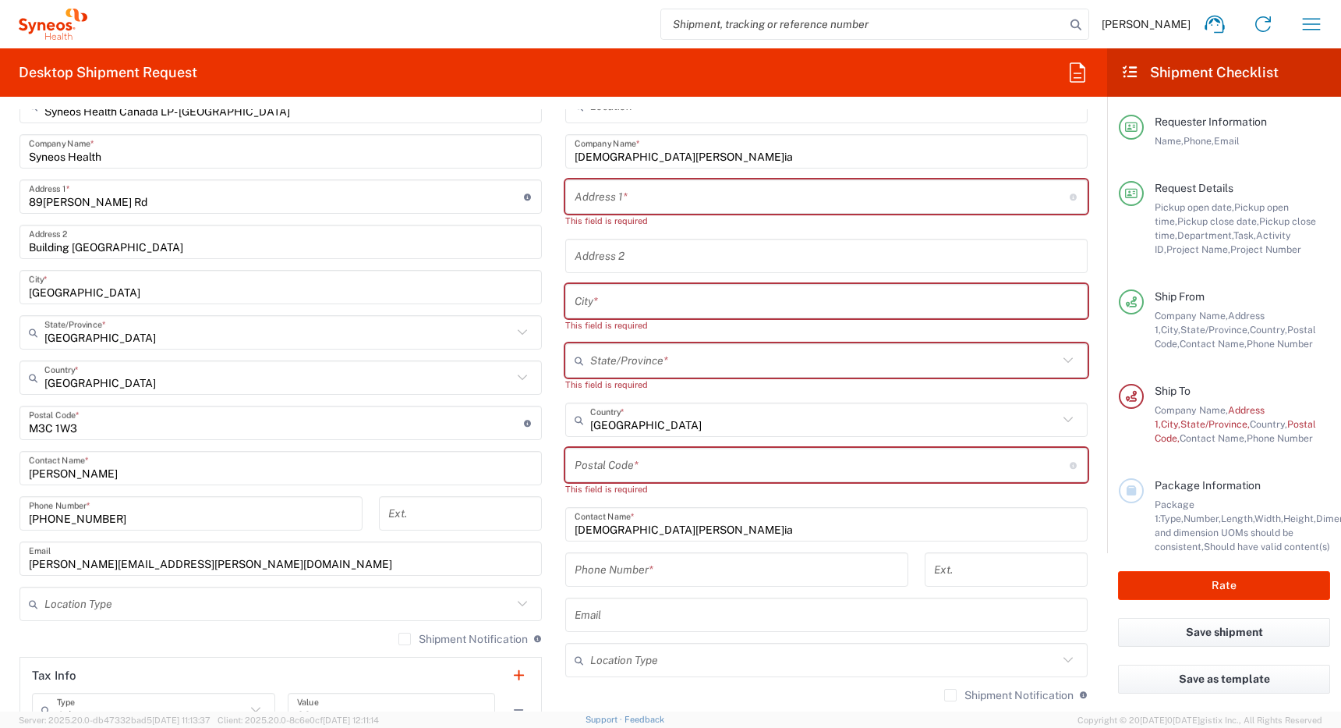
click at [633, 198] on input "text" at bounding box center [822, 196] width 495 height 27
paste input "61 Ethel street"
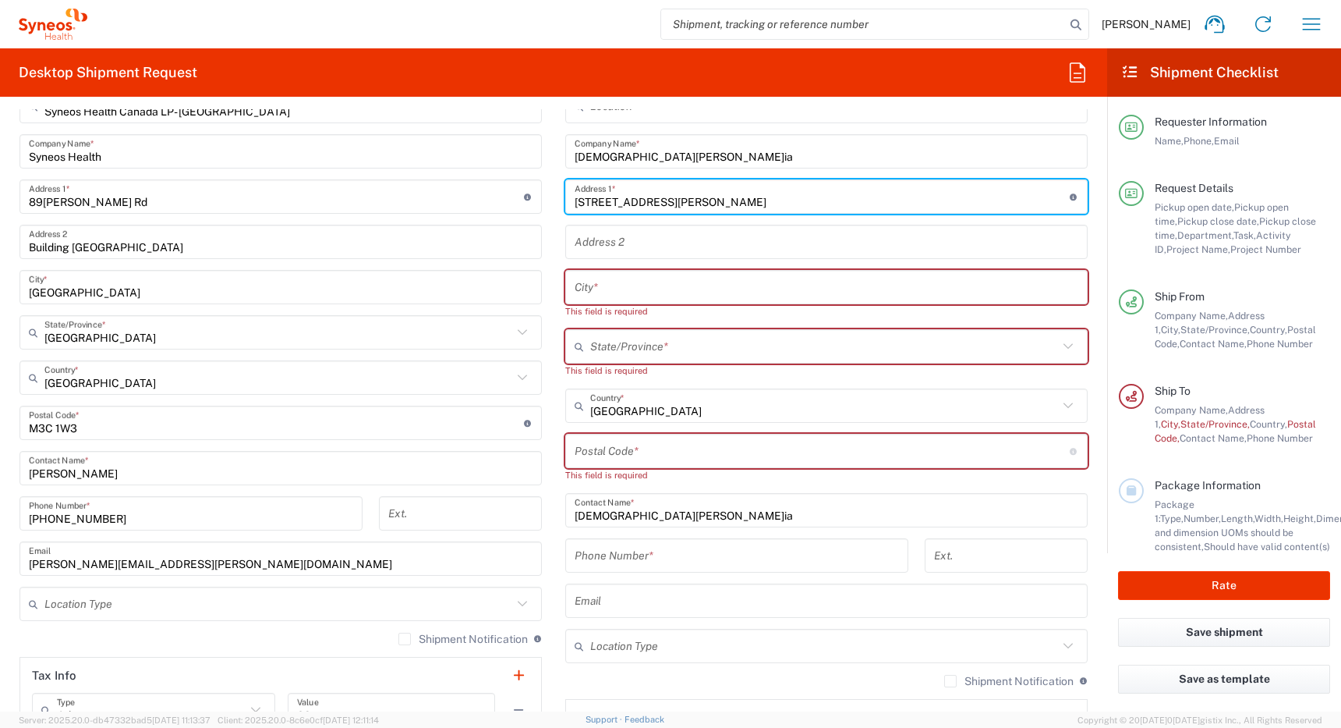
type input "61 Ethel street"
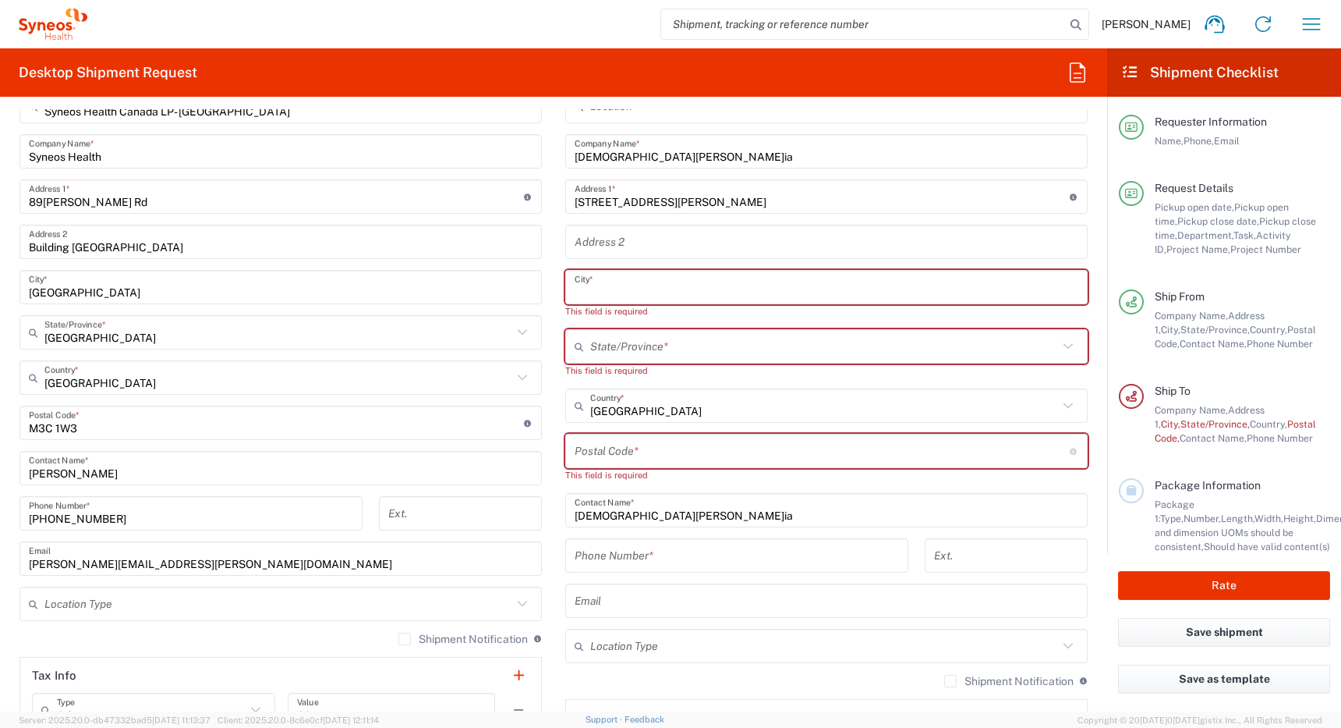
paste input "Kitchener"
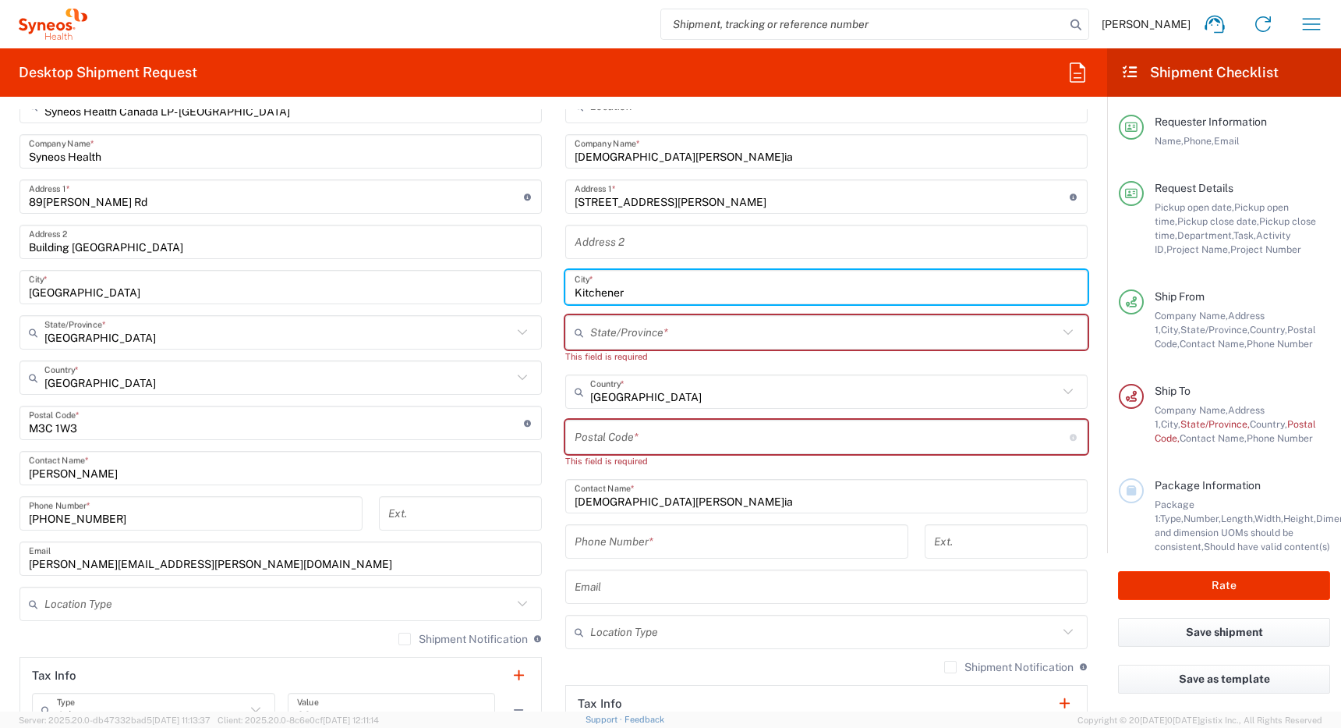
type input "Kitchener"
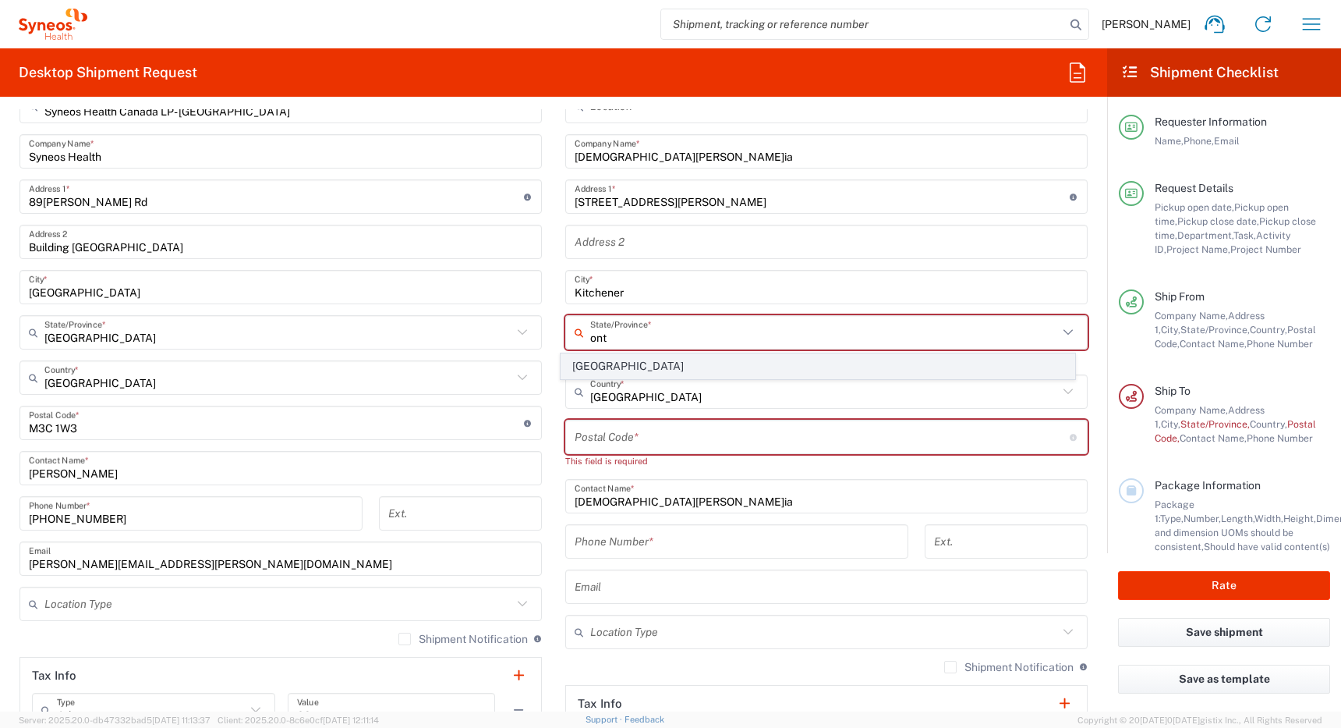
click at [590, 370] on span "Ontario" at bounding box center [819, 366] width 514 height 24
type input "Ontario"
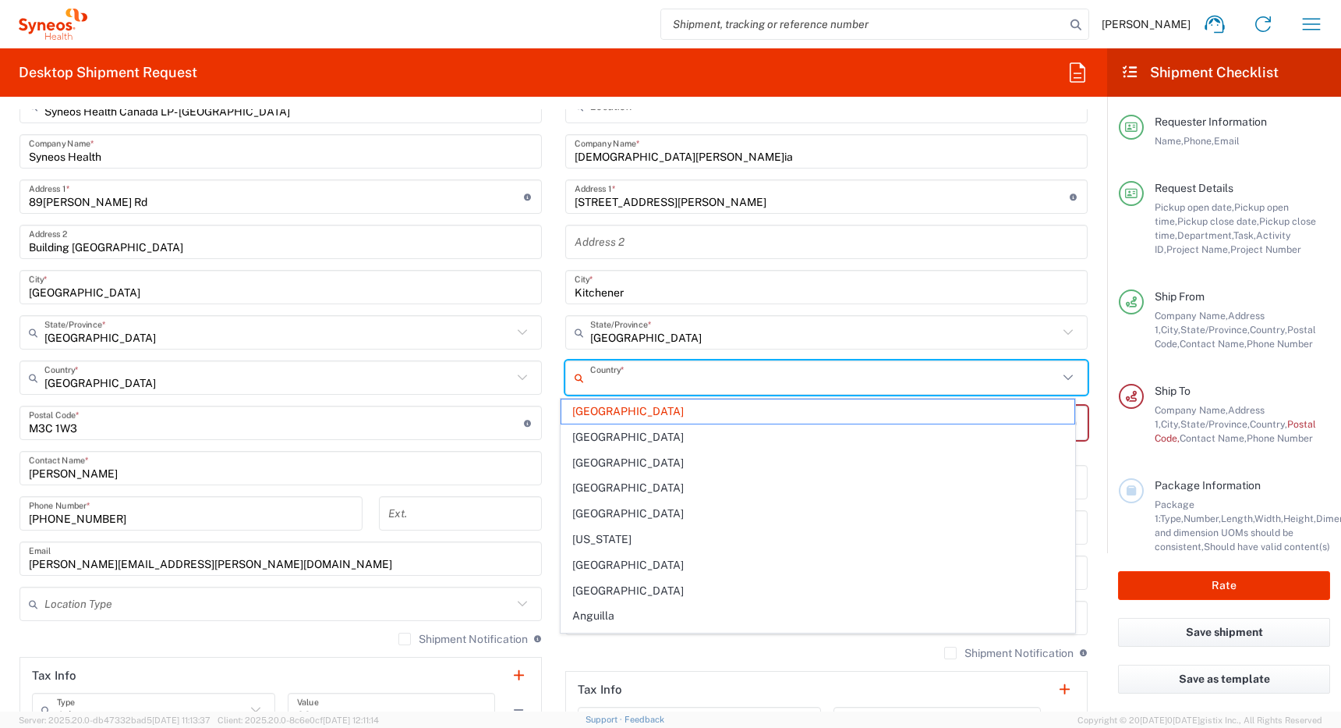
type input "Canada"
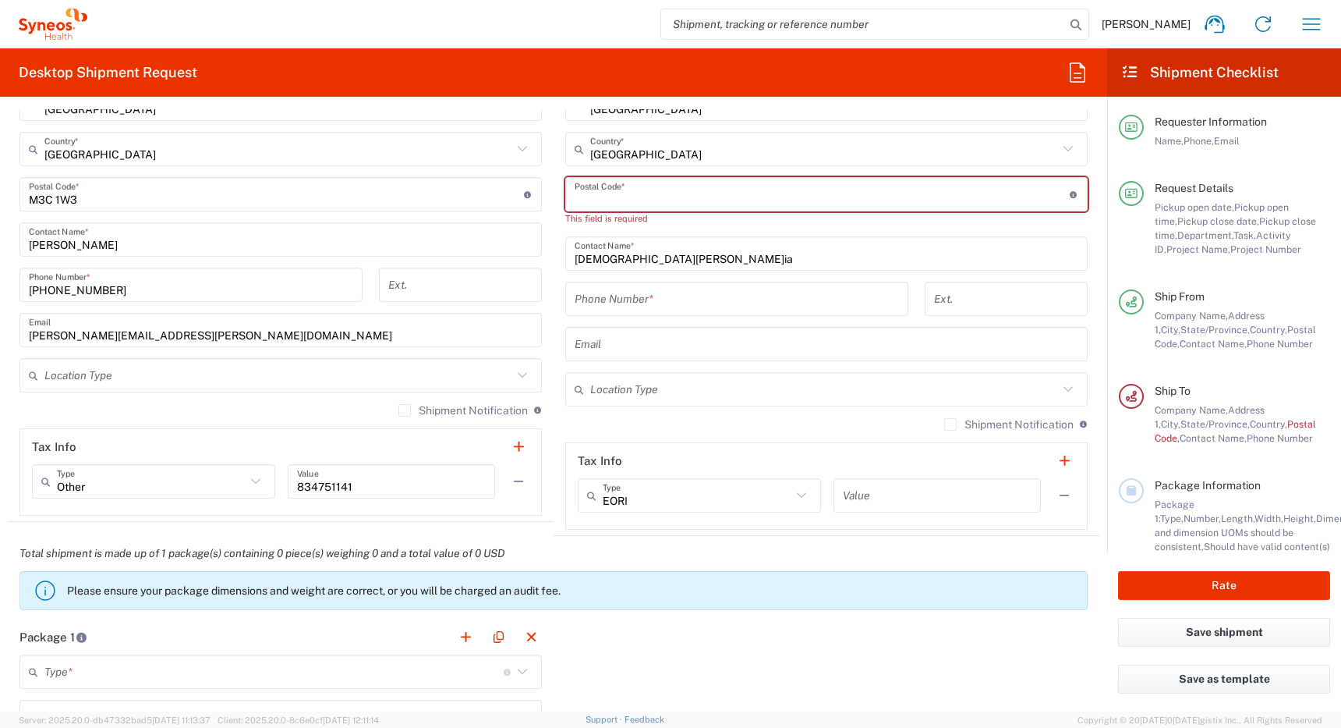
scroll to position [1007, 0]
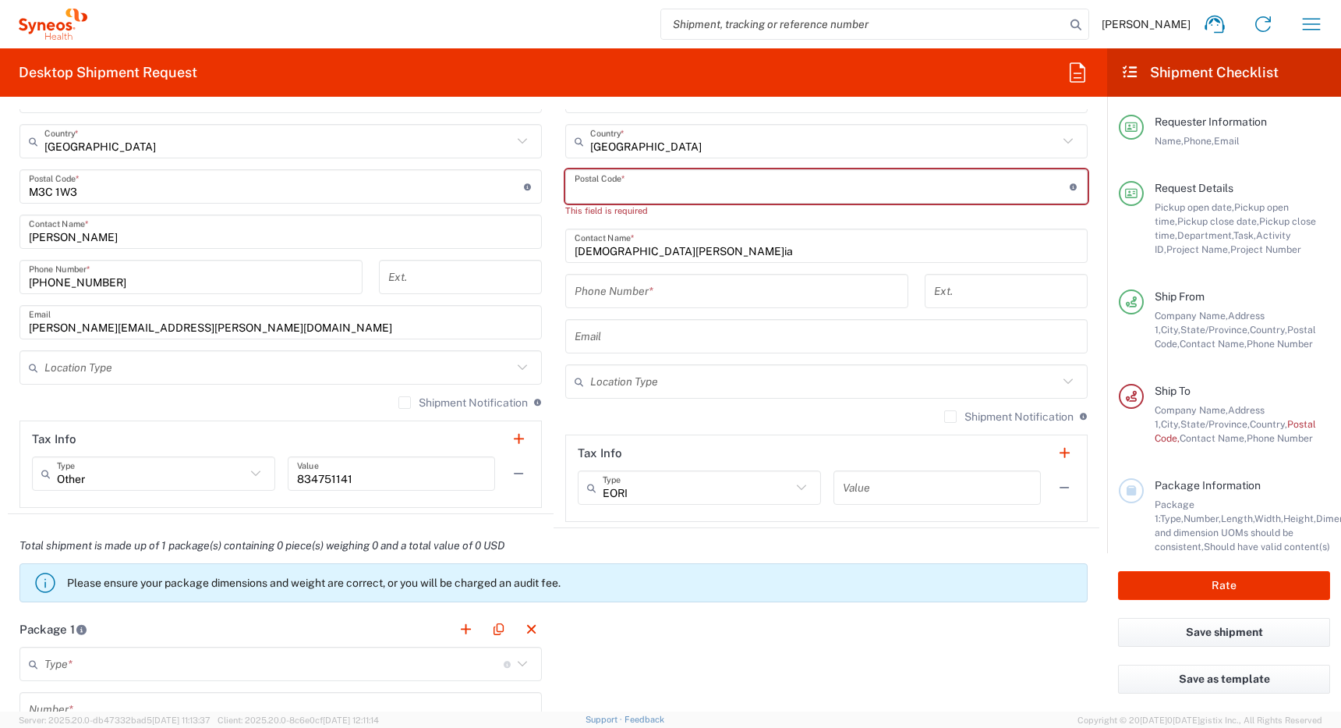
paste input "N2B 1Z6"
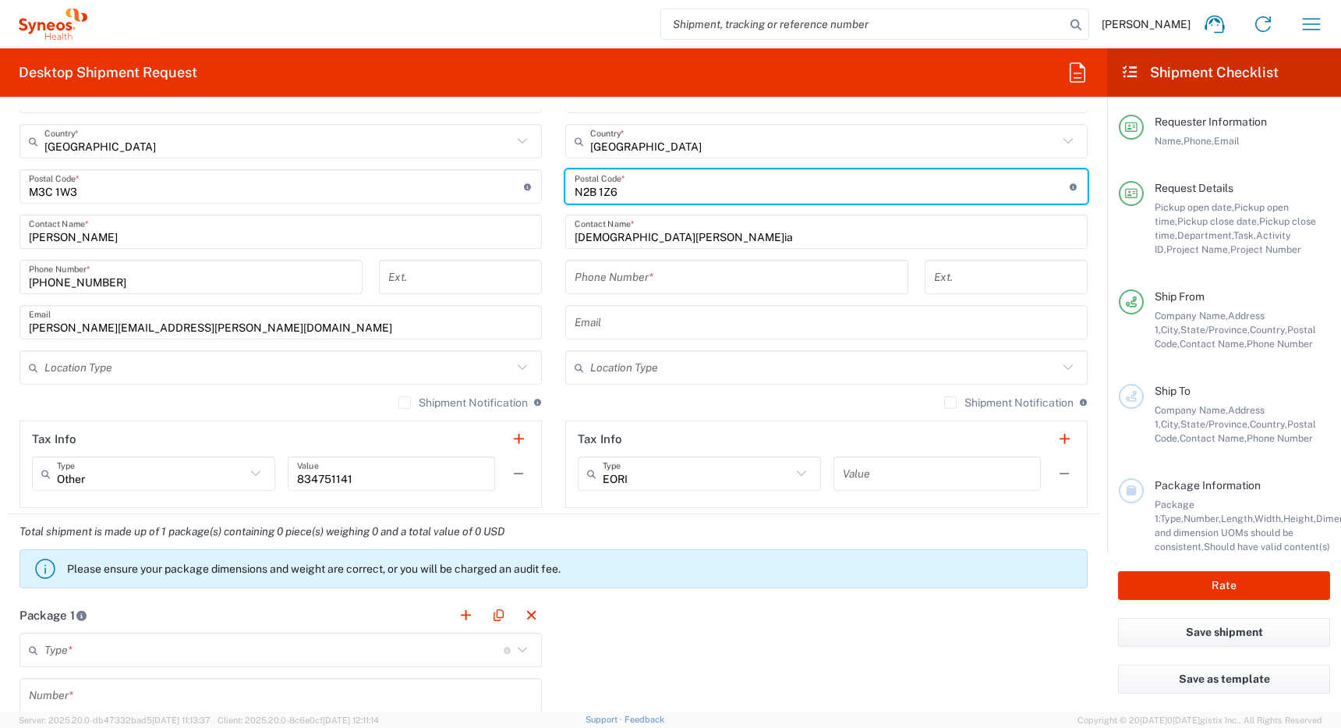
type input "N2B 1Z6"
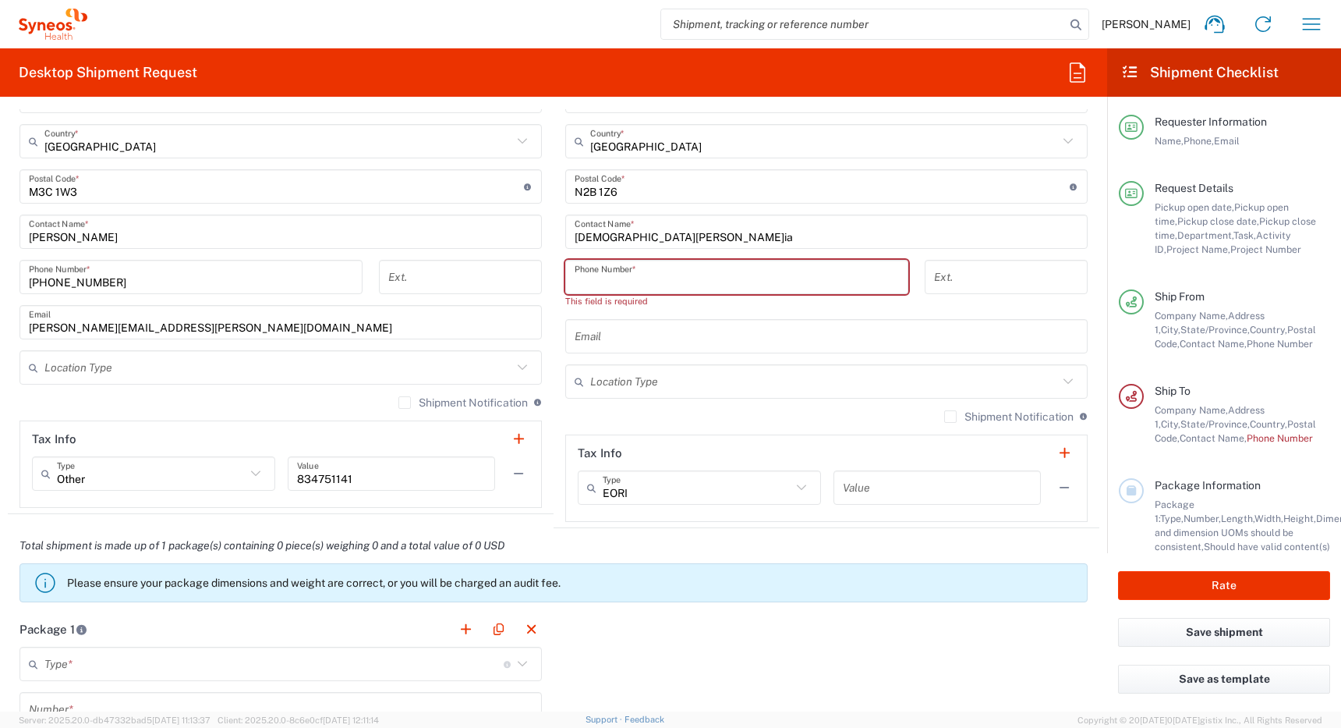
paste input "15195751992"
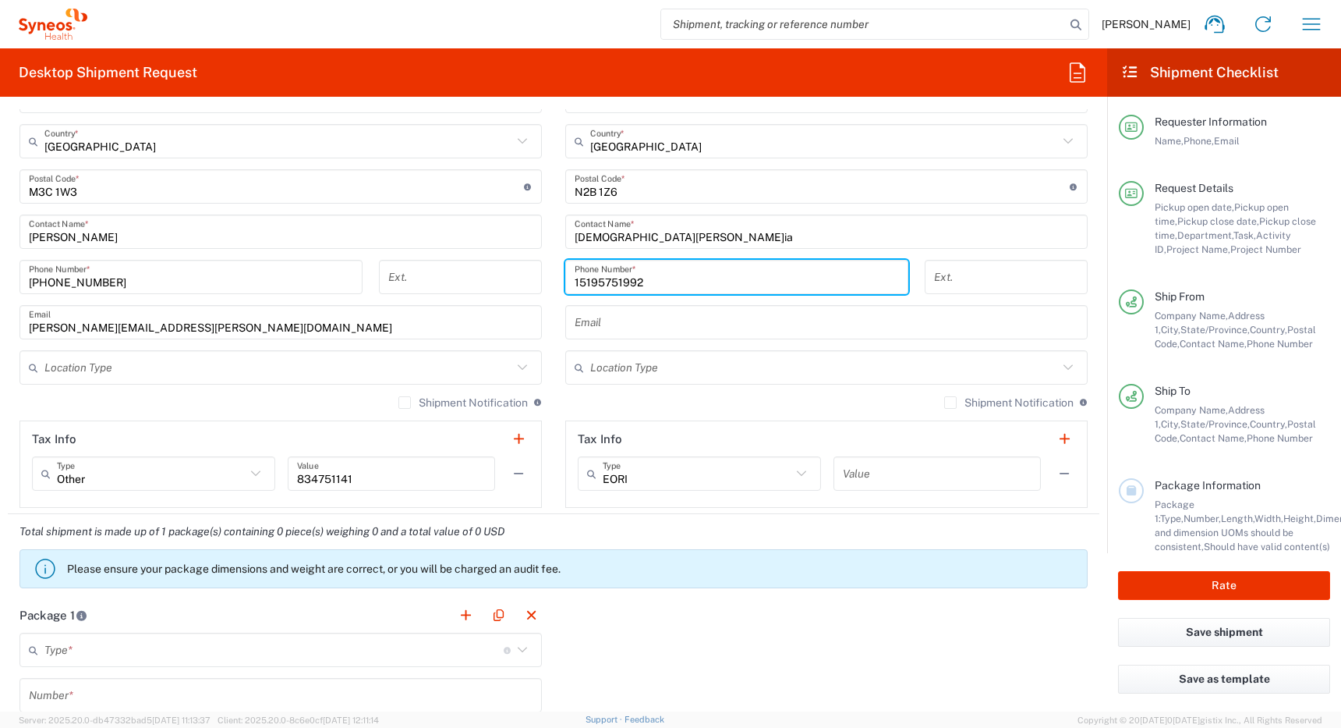
type input "15195751992"
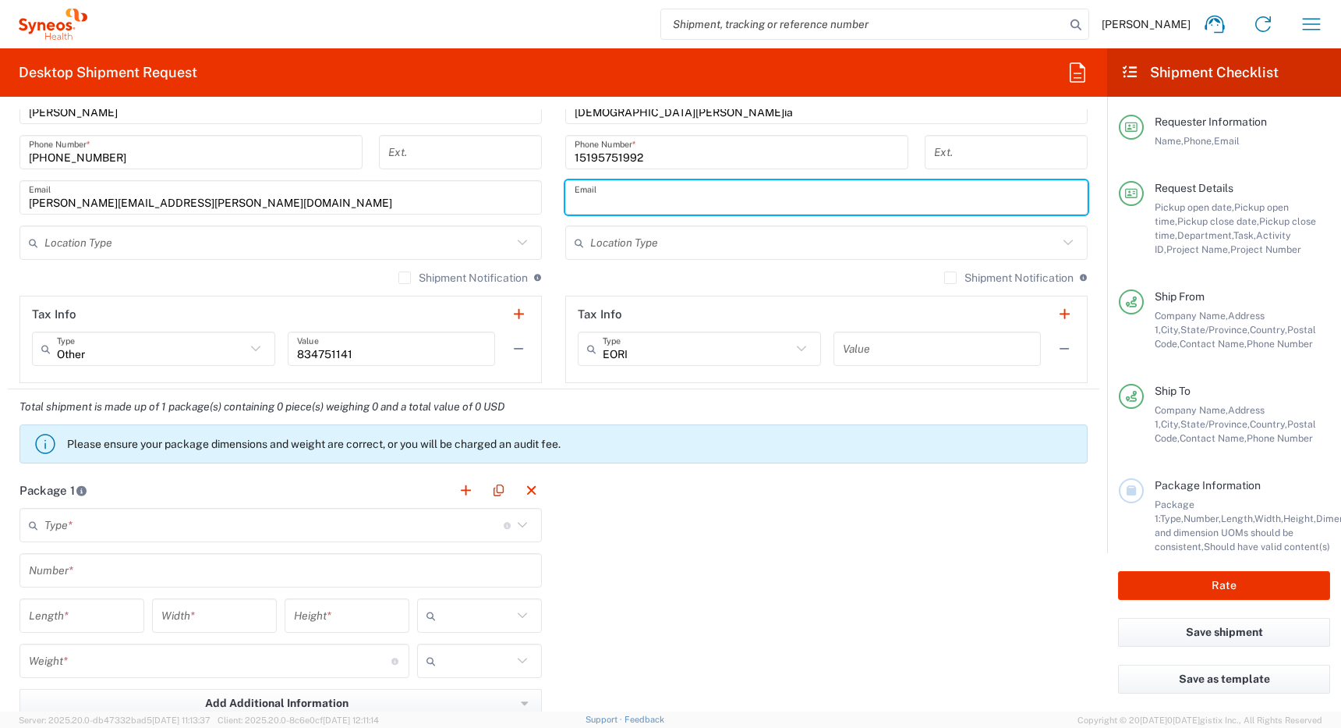
scroll to position [1156, 0]
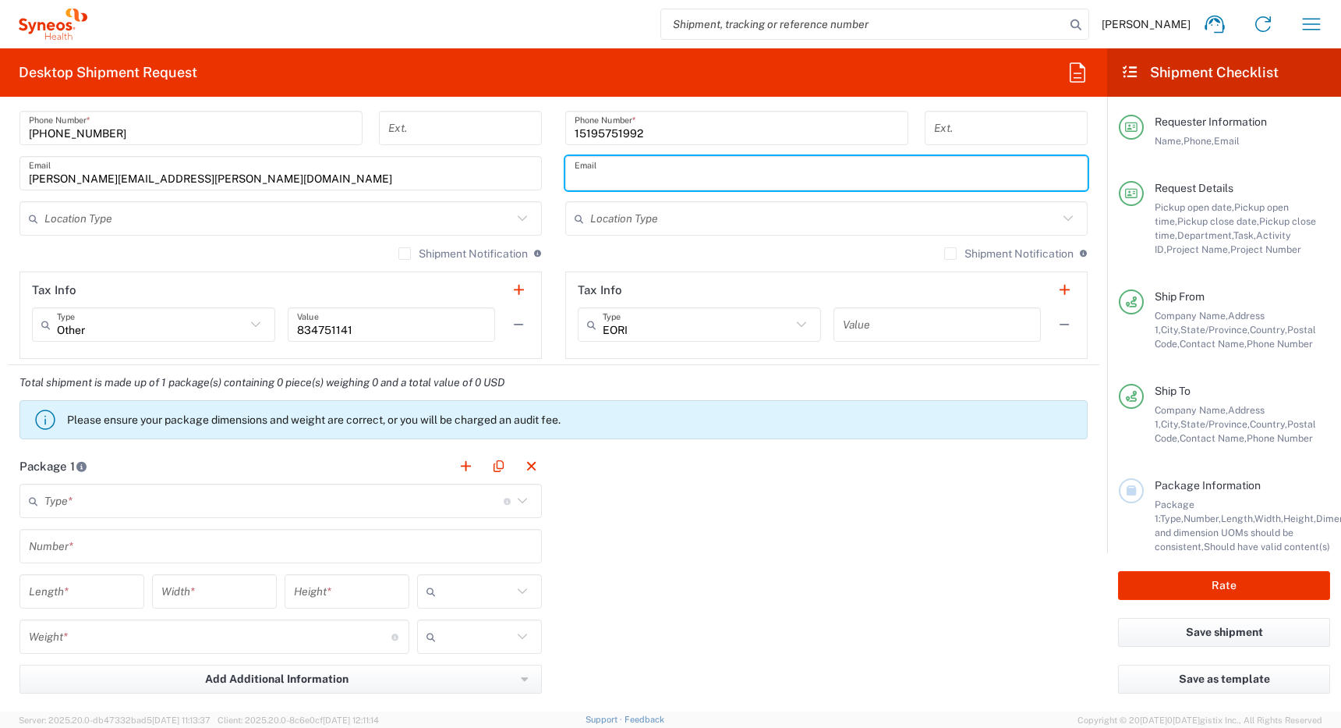
paste input "ishpreet1992@gmail.com"
type input "ishpreet1992@gmail.com"
click at [497, 223] on input "text" at bounding box center [278, 218] width 468 height 27
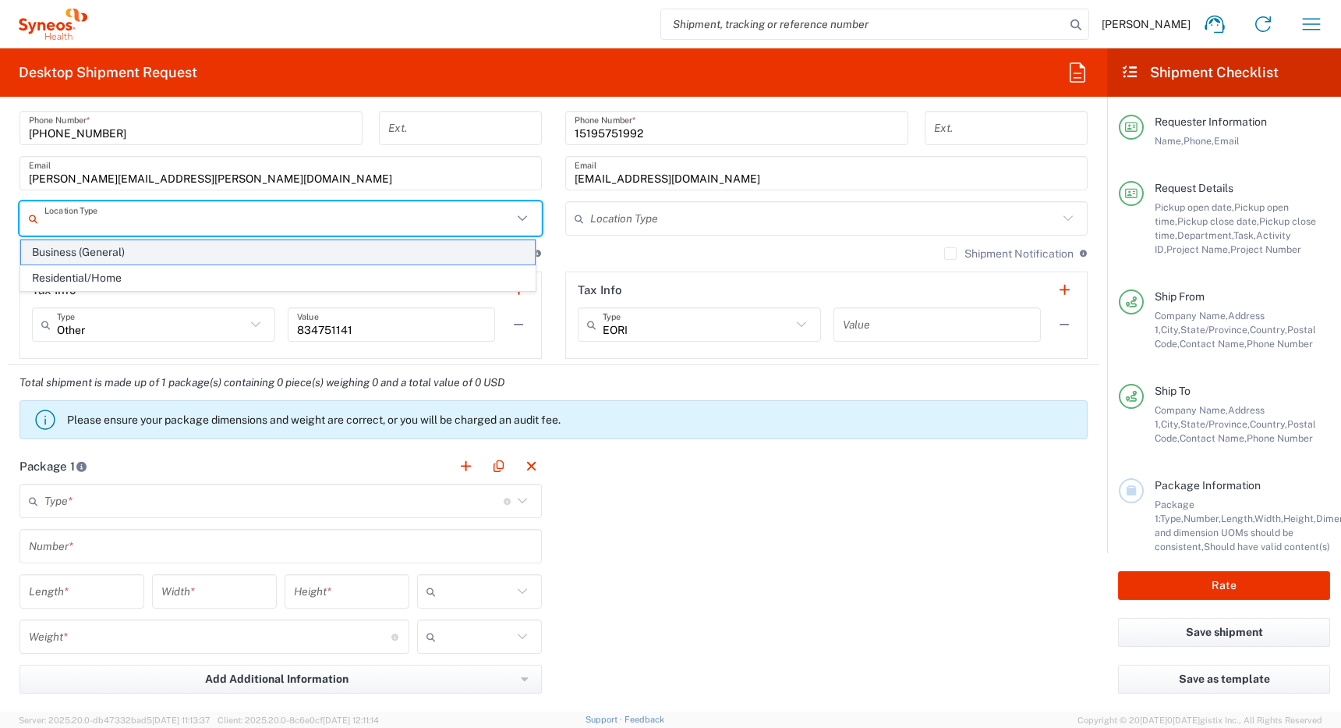
click at [417, 261] on span "Business (General)" at bounding box center [278, 252] width 514 height 24
type input "Business (General)"
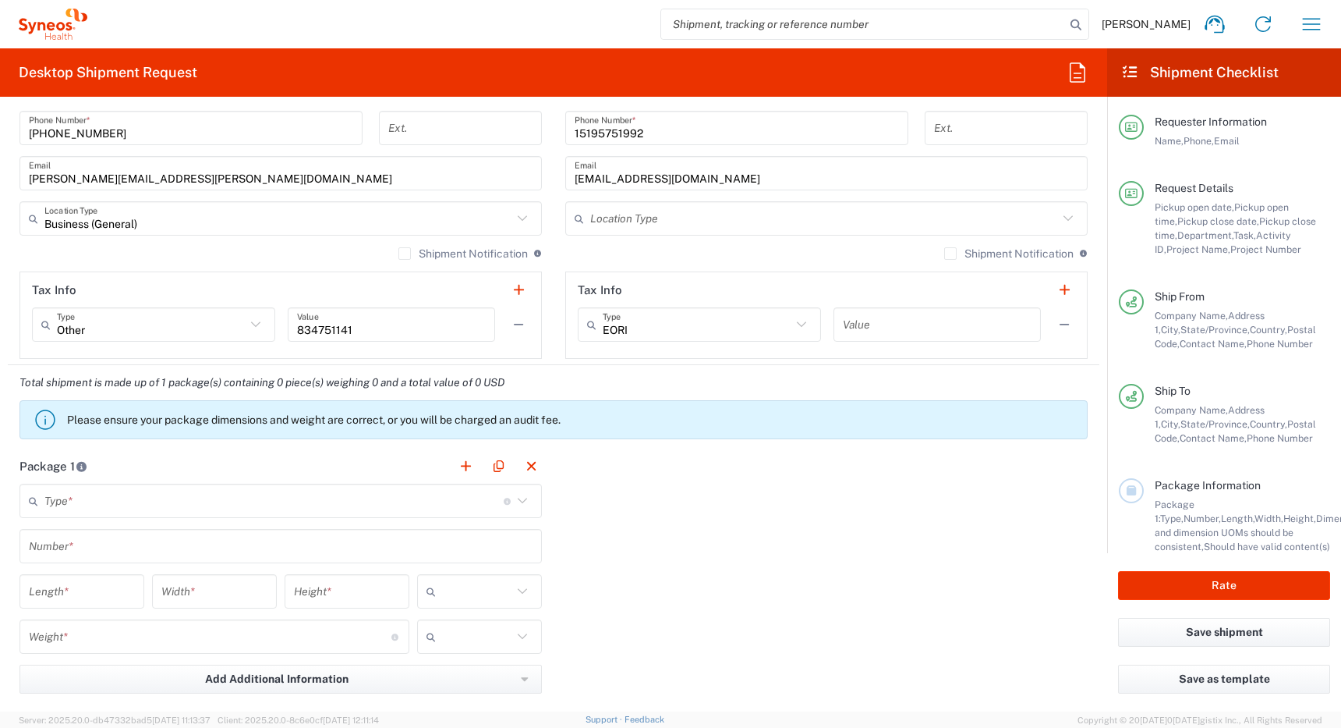
click at [601, 223] on input "text" at bounding box center [824, 218] width 468 height 27
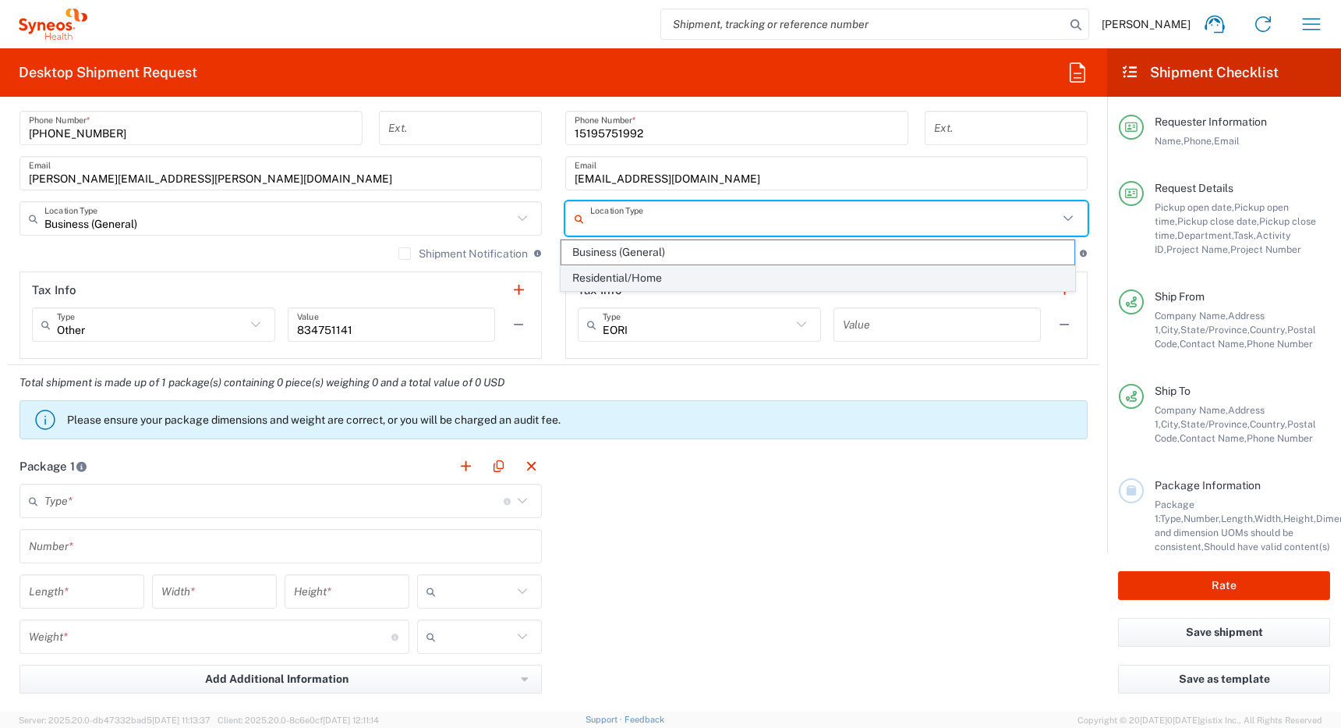
click at [594, 279] on span "Residential/Home" at bounding box center [819, 278] width 514 height 24
type input "Residential/Home"
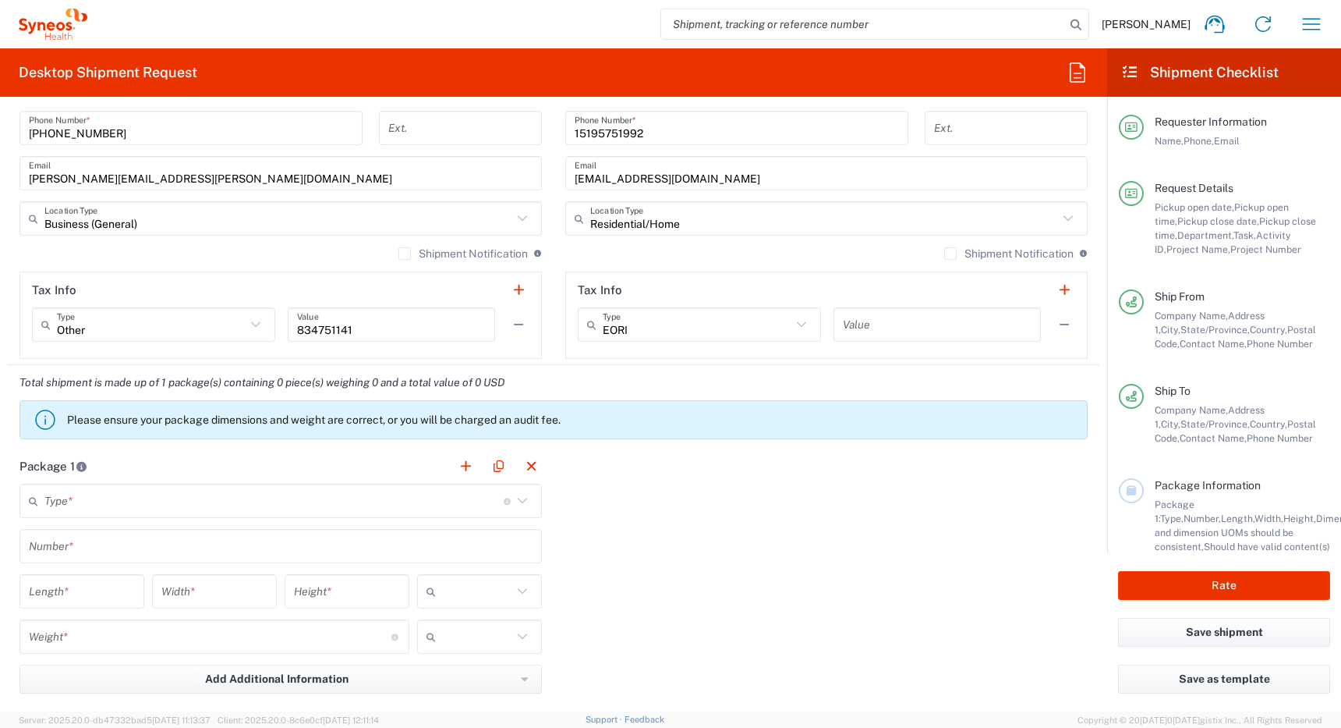
click at [944, 253] on label "Shipment Notification" at bounding box center [1008, 253] width 129 height 12
click at [951, 253] on input "Shipment Notification" at bounding box center [951, 253] width 0 height 0
click at [739, 184] on input "ishpreet1992@gmail.com" at bounding box center [827, 173] width 504 height 27
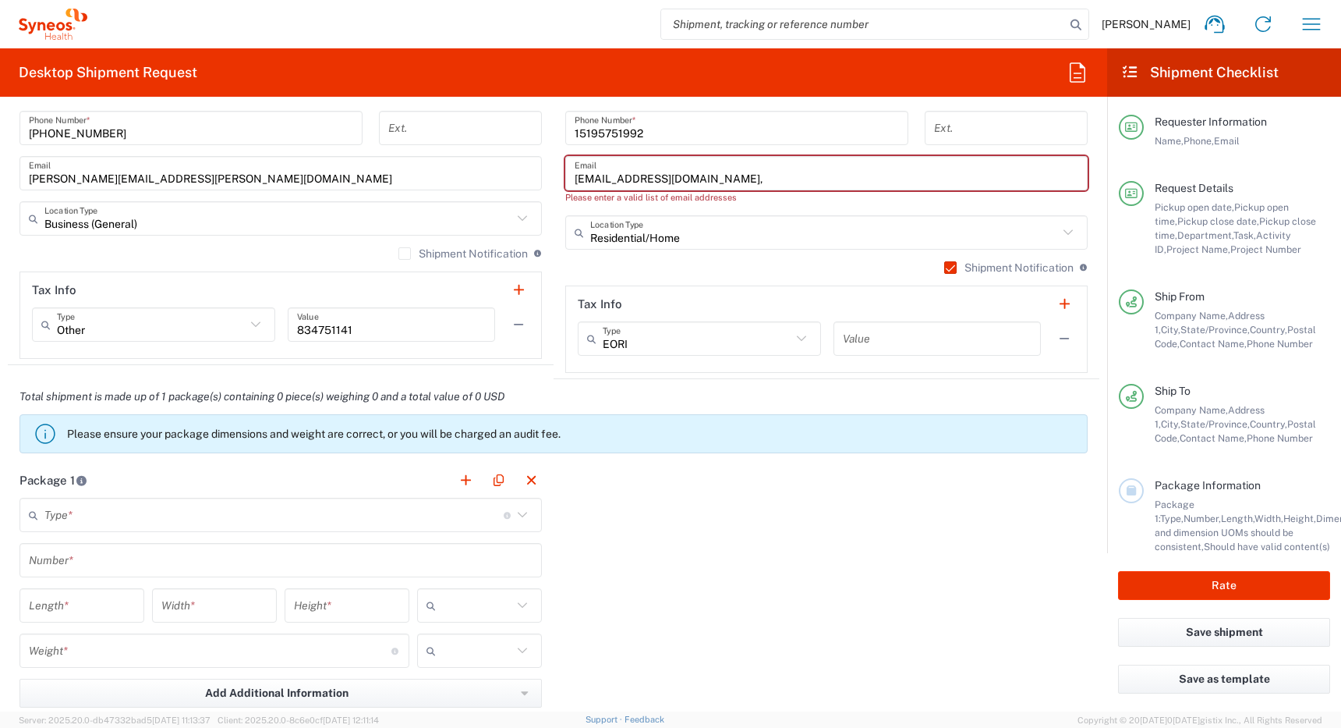
paste input "christopher.carpenter@syneoshealth.com"
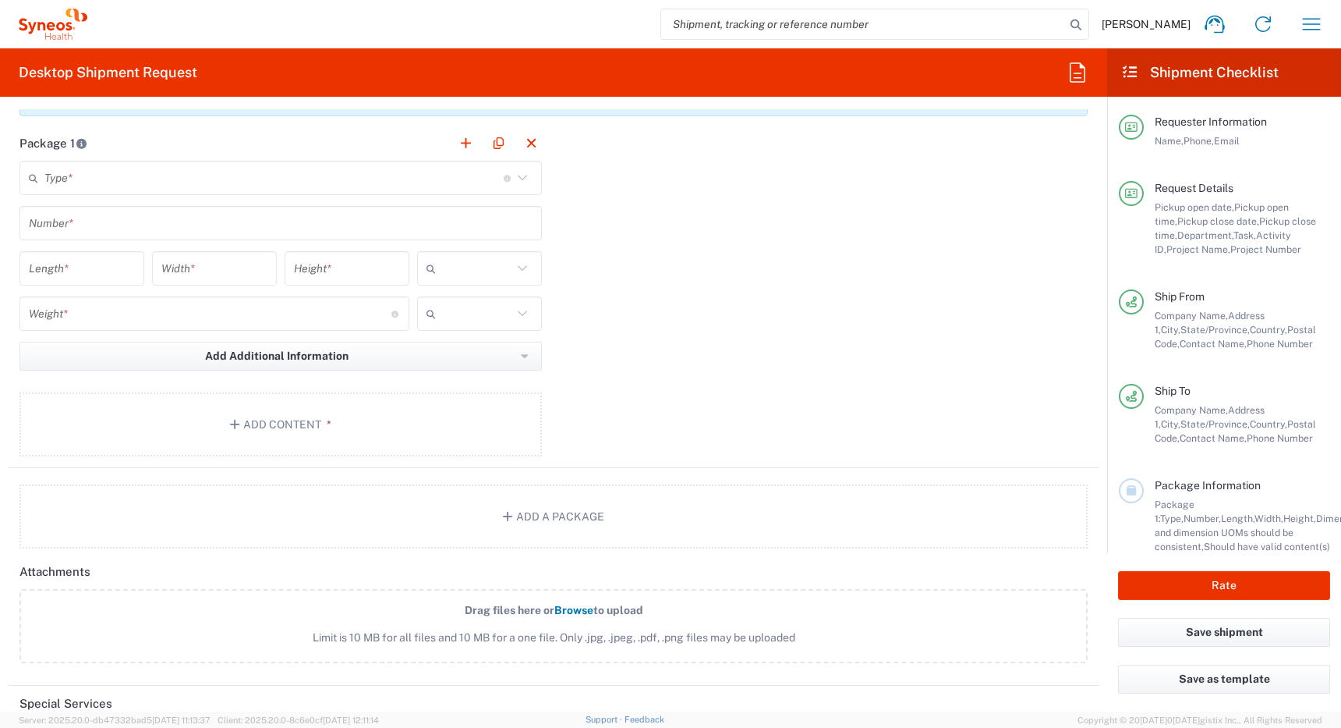
scroll to position [1483, 0]
type input "ishpreet1992@gmail.com, christopher.carpenter@syneoshealth.com"
click at [277, 427] on button "Add Content *" at bounding box center [280, 420] width 523 height 64
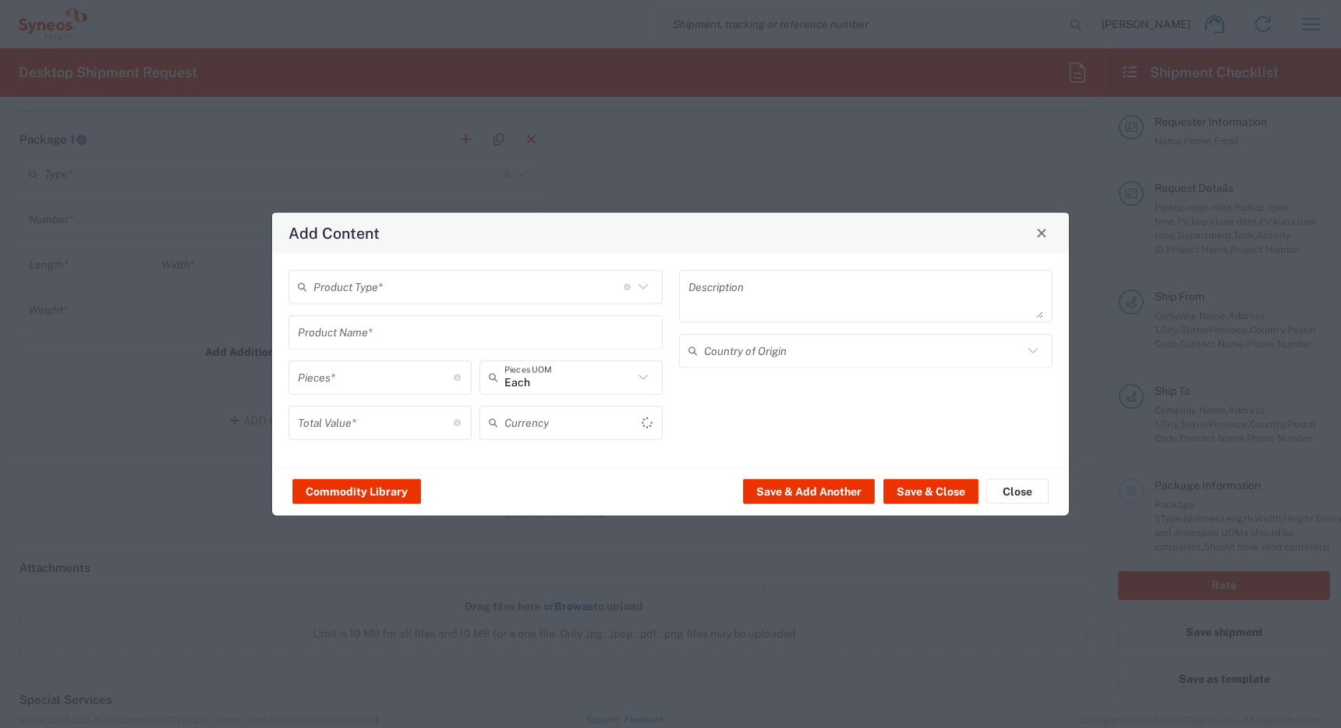
type input "US Dollar"
click at [408, 291] on input "text" at bounding box center [469, 286] width 310 height 27
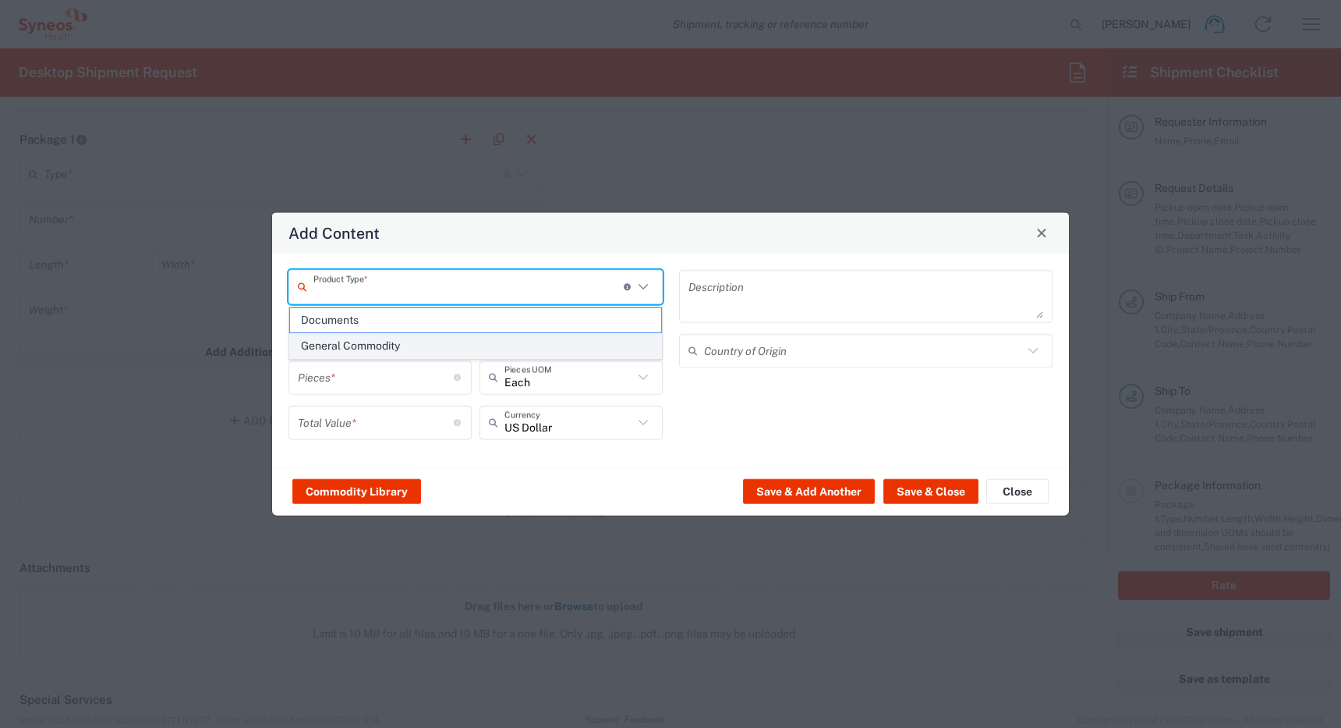
click at [369, 345] on span "General Commodity" at bounding box center [475, 346] width 371 height 24
type input "General Commodity"
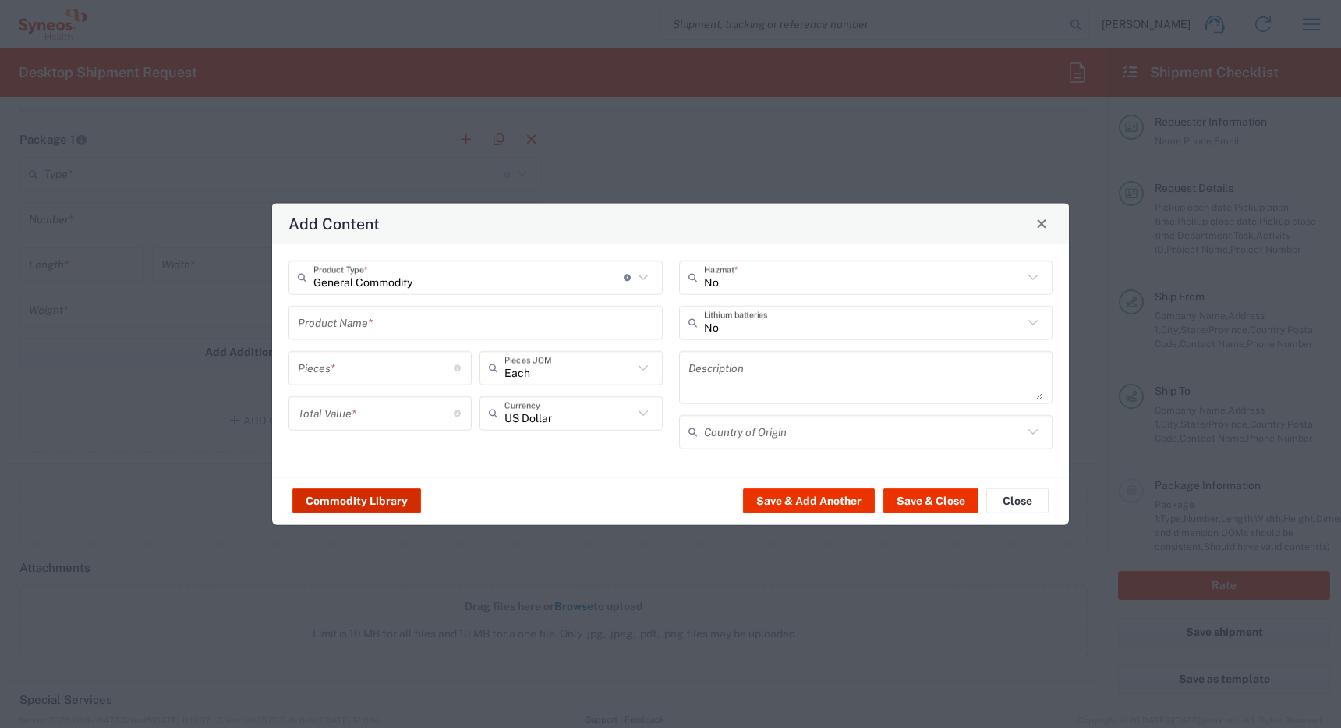
click at [367, 501] on button "Commodity Library" at bounding box center [356, 500] width 129 height 25
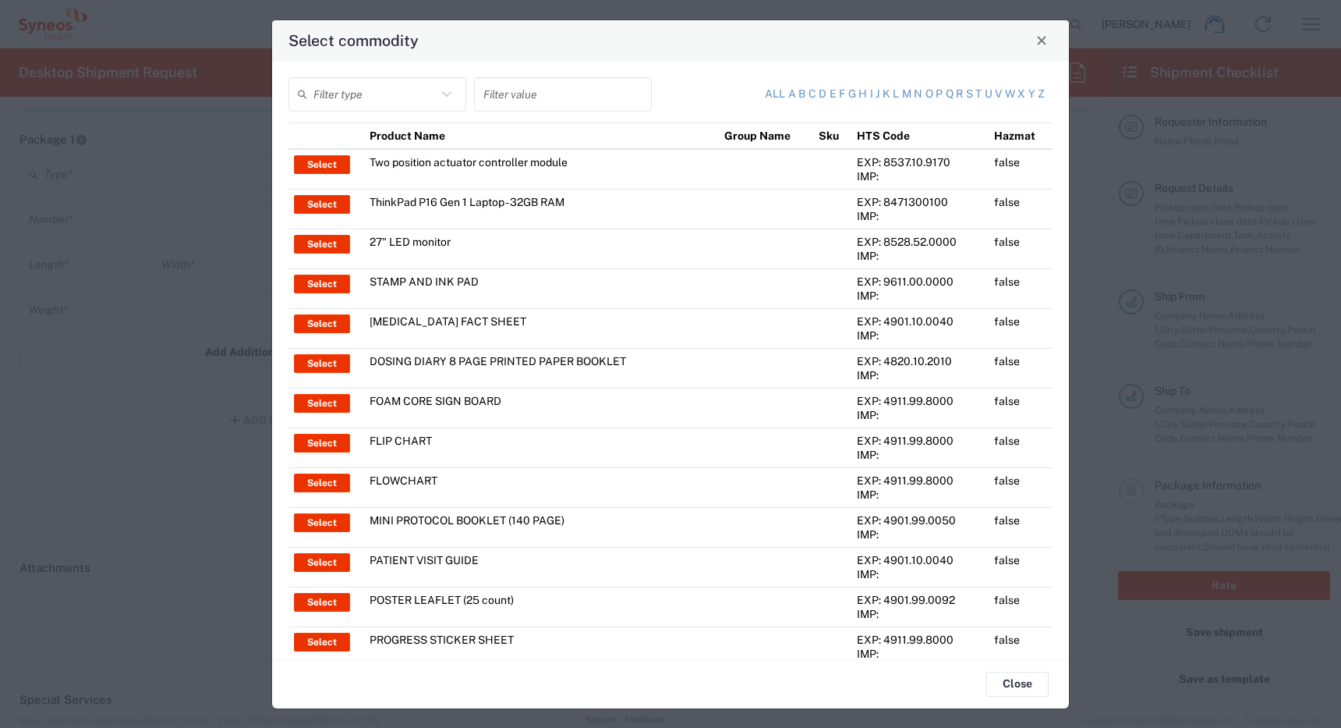
click at [448, 93] on icon at bounding box center [447, 94] width 20 height 20
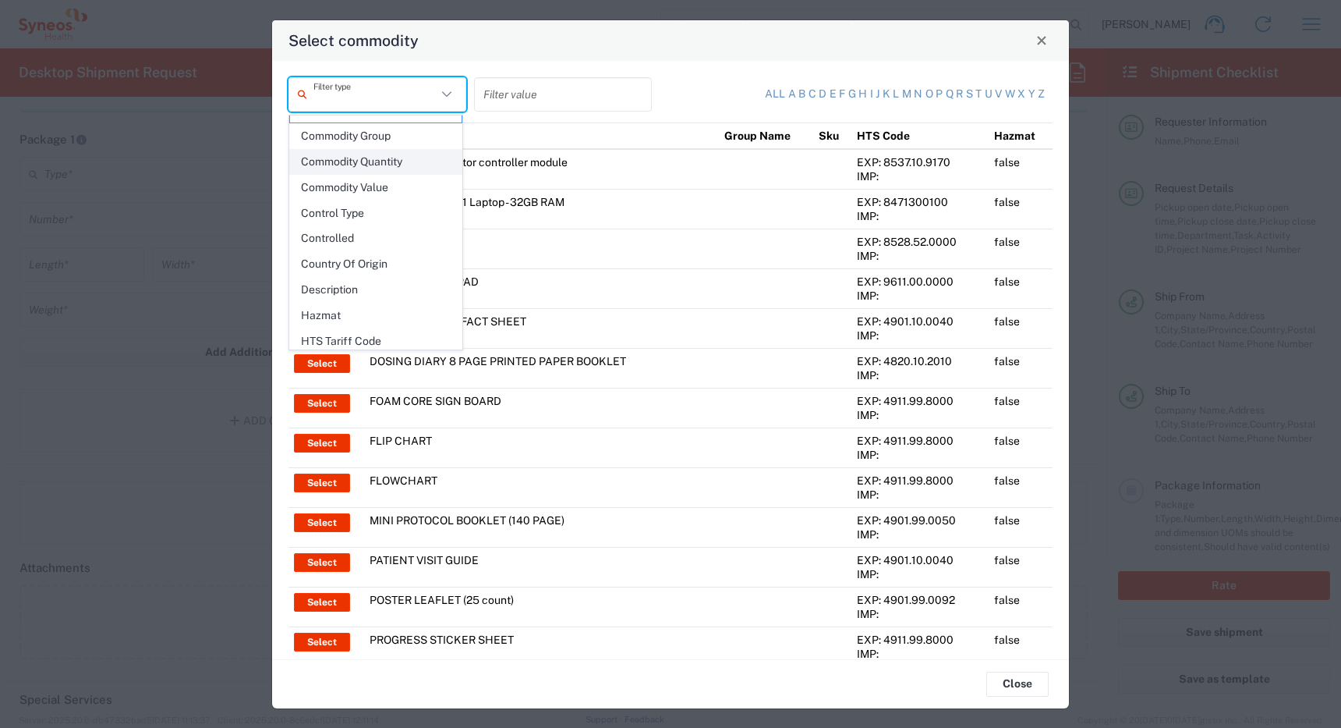
scroll to position [16, 0]
click at [373, 191] on span "Commodity Value" at bounding box center [376, 189] width 172 height 24
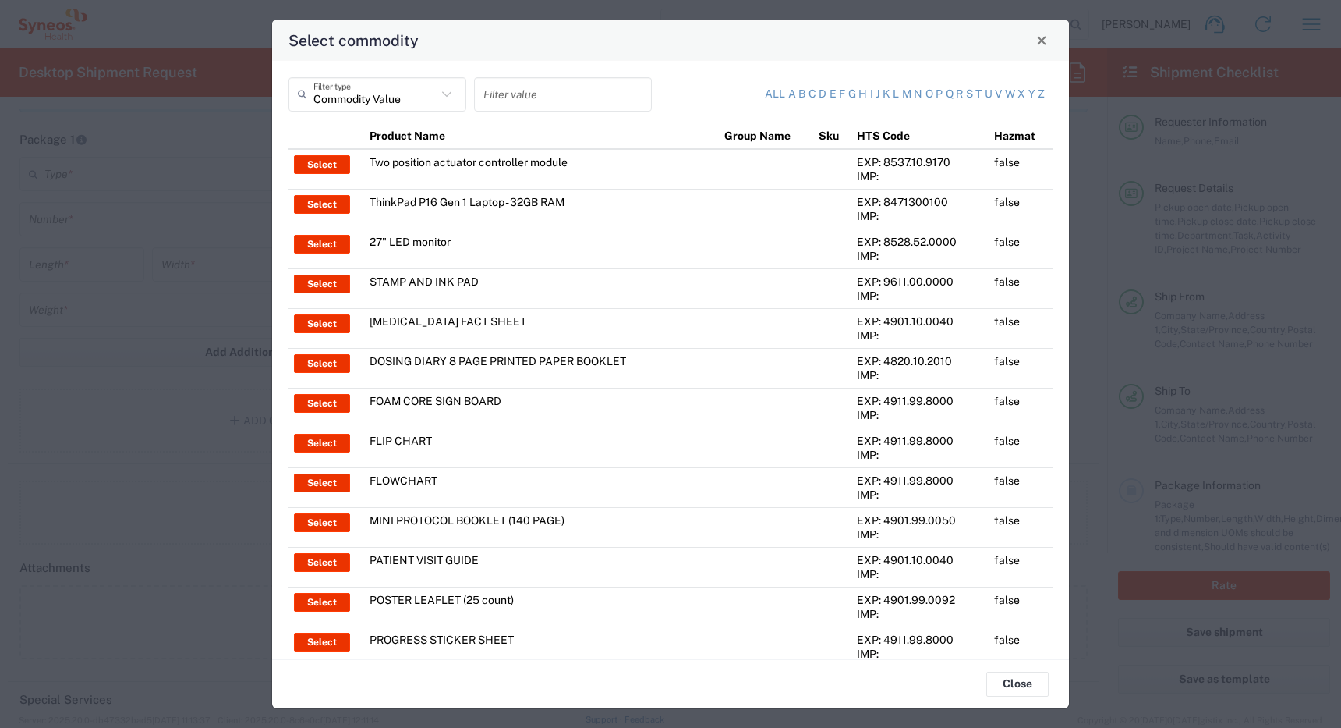
click at [523, 96] on input "text" at bounding box center [563, 93] width 159 height 27
click at [443, 93] on icon at bounding box center [447, 94] width 20 height 20
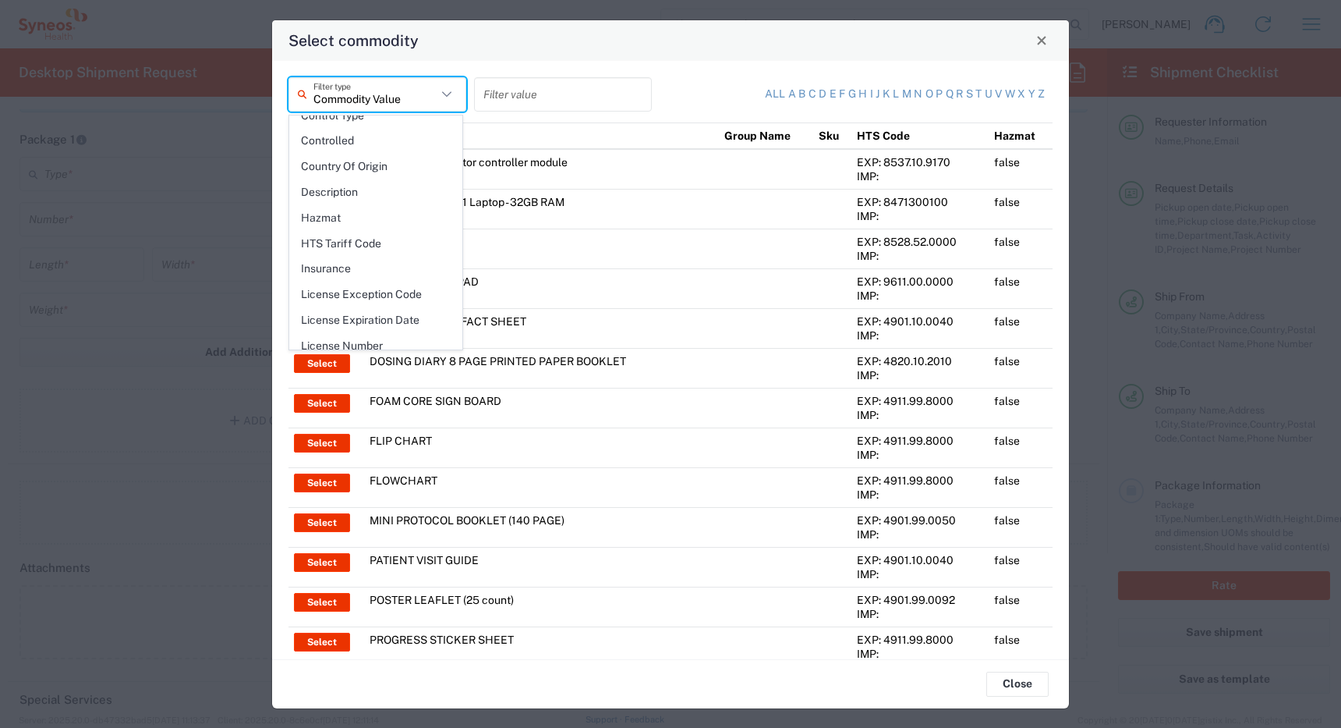
scroll to position [119, 0]
click at [355, 186] on span "Description" at bounding box center [376, 188] width 172 height 24
type input "Description"
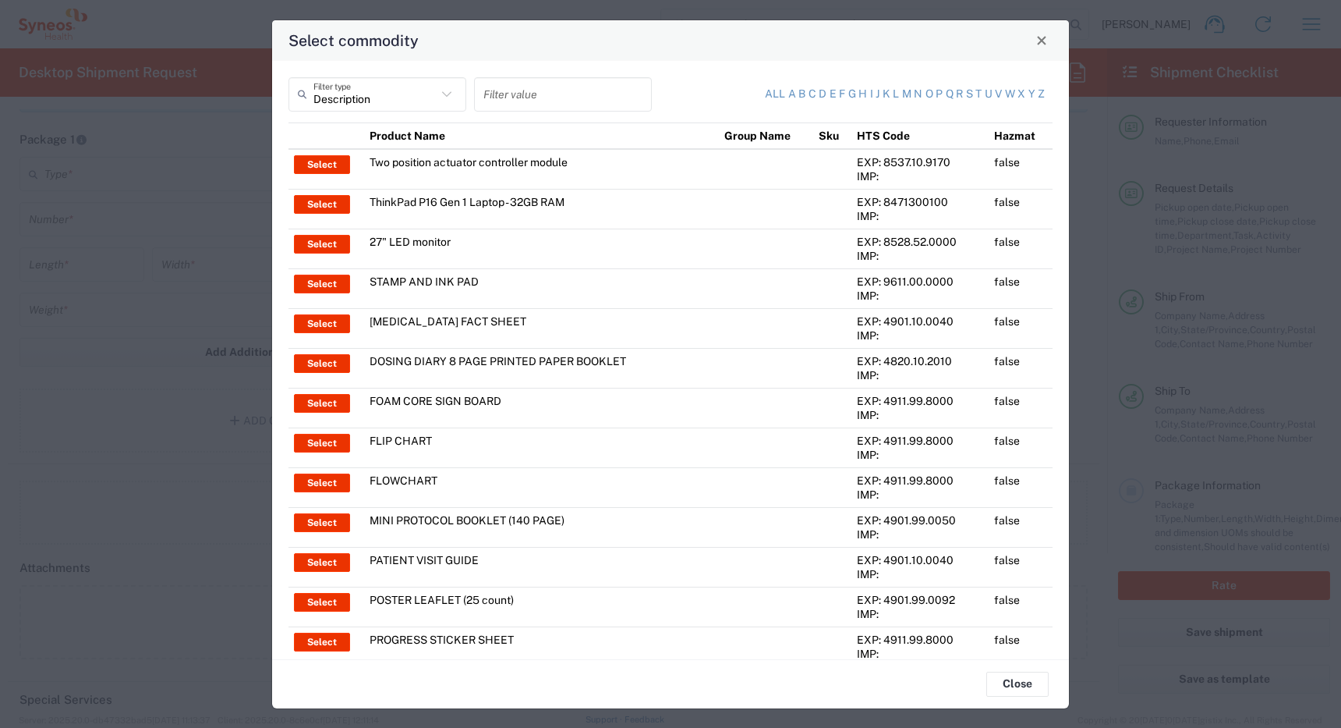
click at [548, 83] on input "text" at bounding box center [563, 93] width 159 height 27
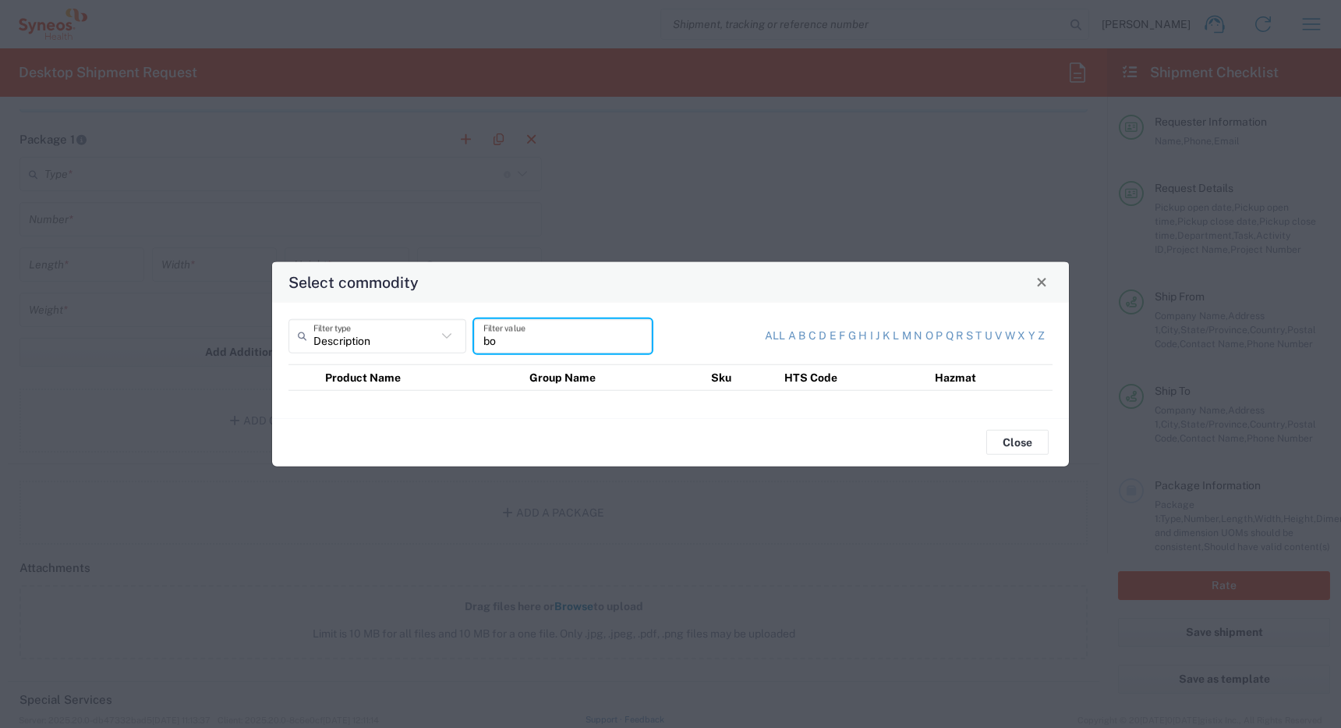
type input "b"
type input "empty"
click at [446, 335] on icon at bounding box center [447, 335] width 20 height 20
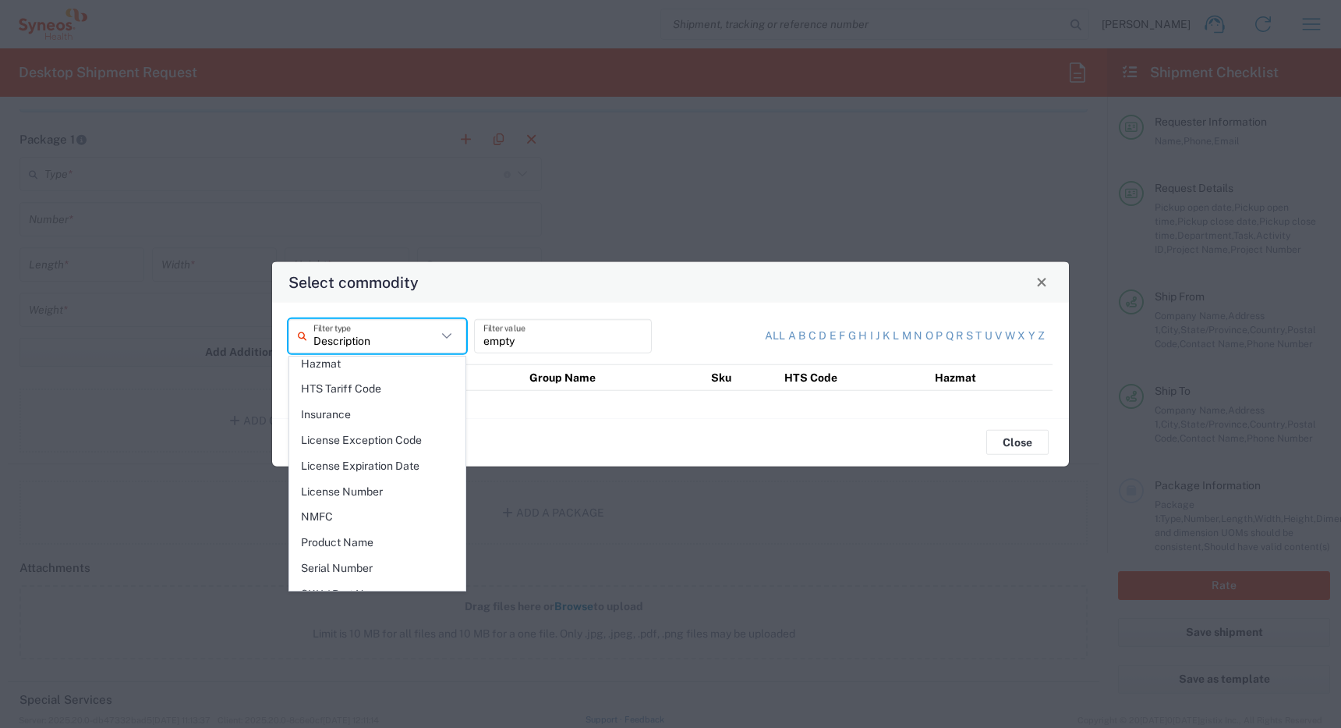
scroll to position [226, 0]
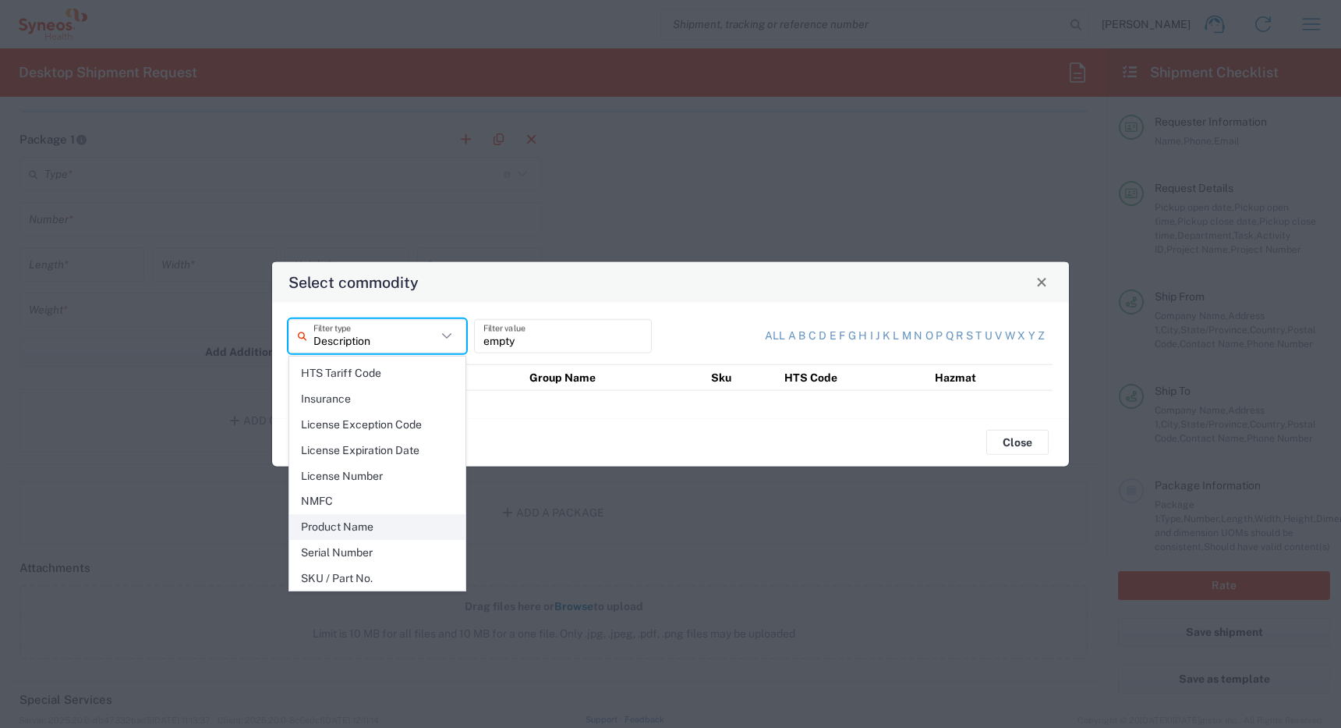
click at [366, 525] on span "Product Name" at bounding box center [377, 527] width 175 height 24
type input "Product Name"
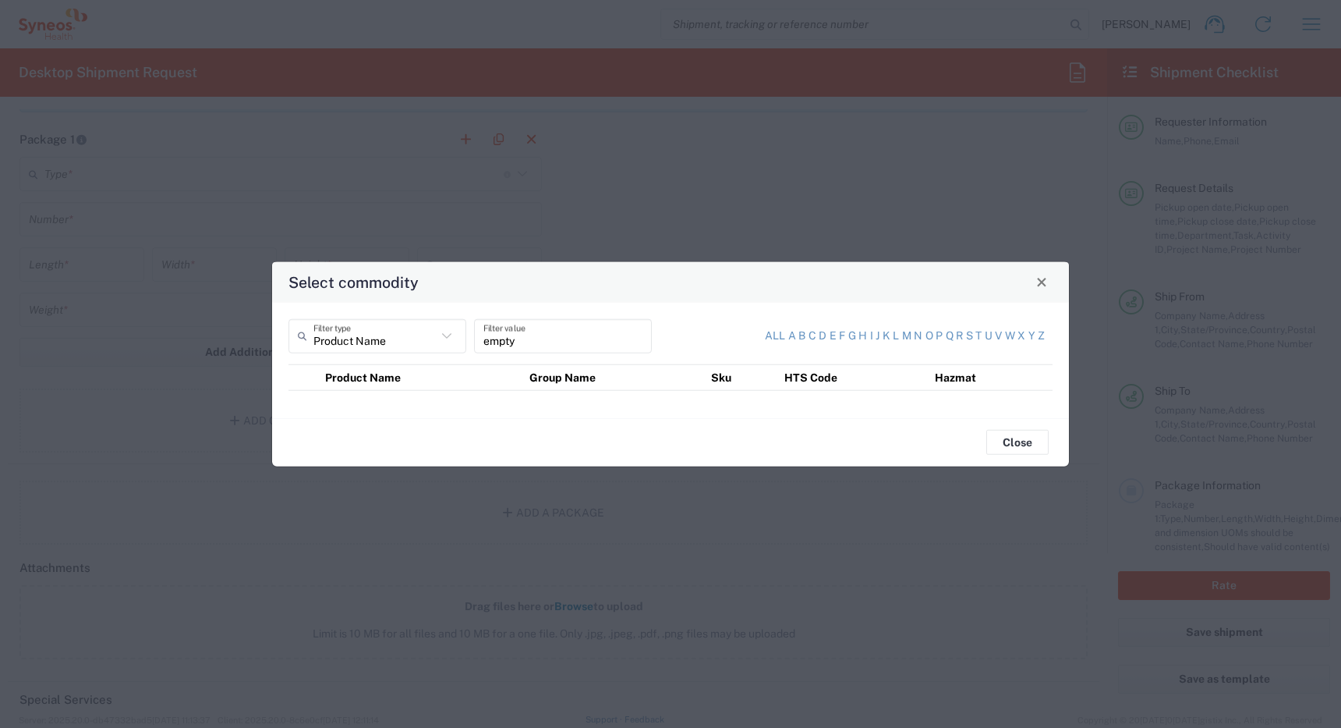
click at [537, 336] on input "empty" at bounding box center [563, 335] width 159 height 27
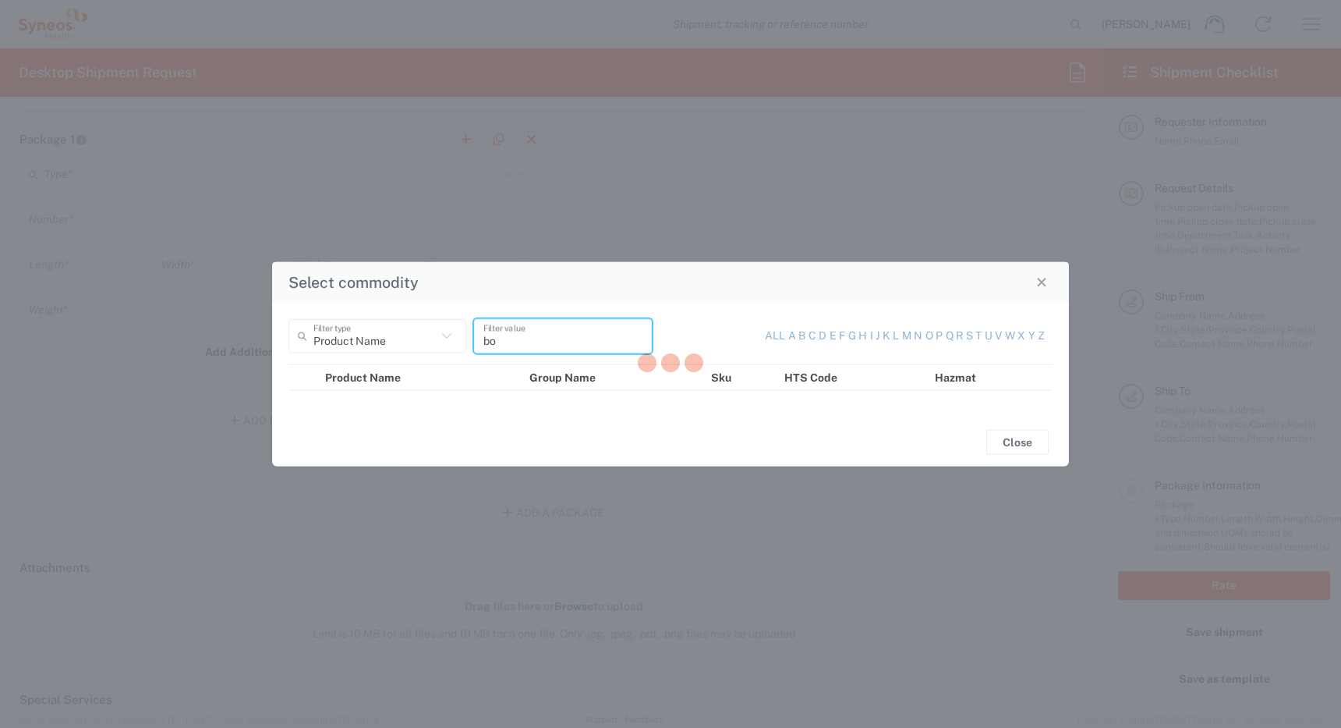
type input "box"
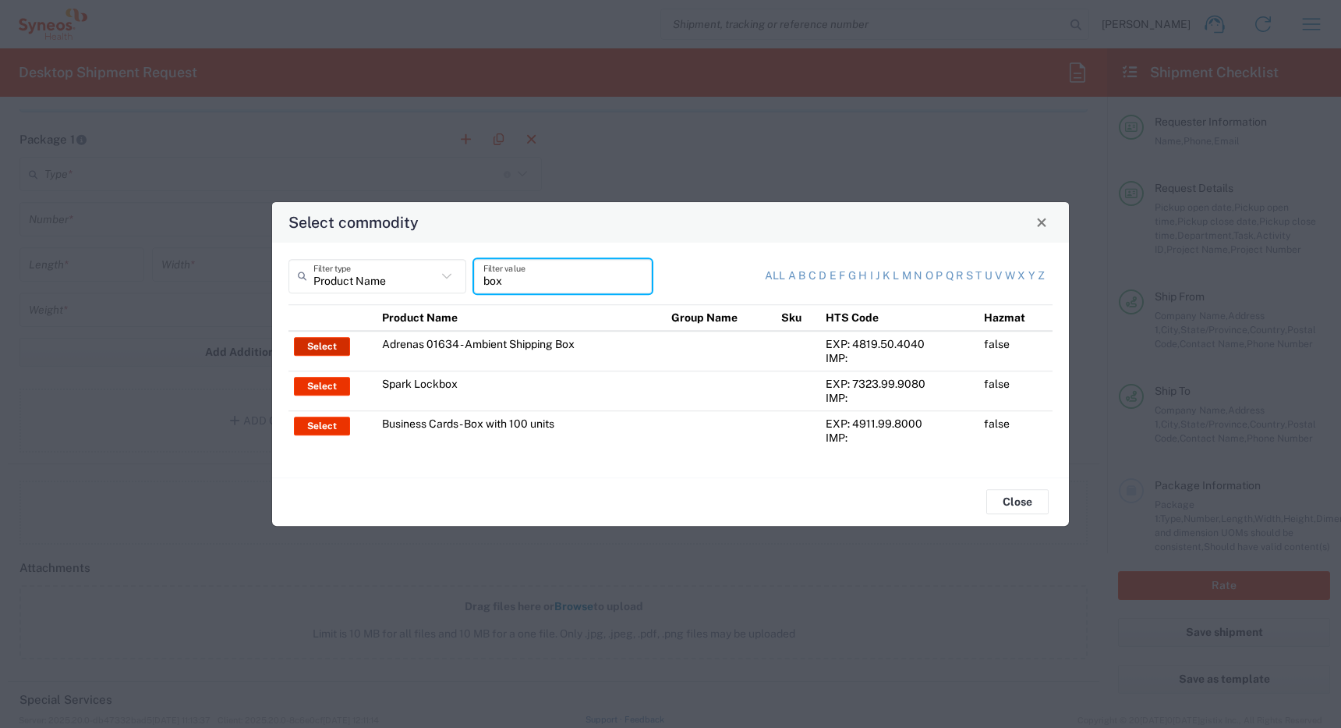
click at [321, 349] on button "Select" at bounding box center [322, 346] width 56 height 19
type input "Adrenas 01634 - Ambient Shipping Box"
type input "1"
type textarea "AmbientÂ PlusâLCÂ (PBMC samples)Â"
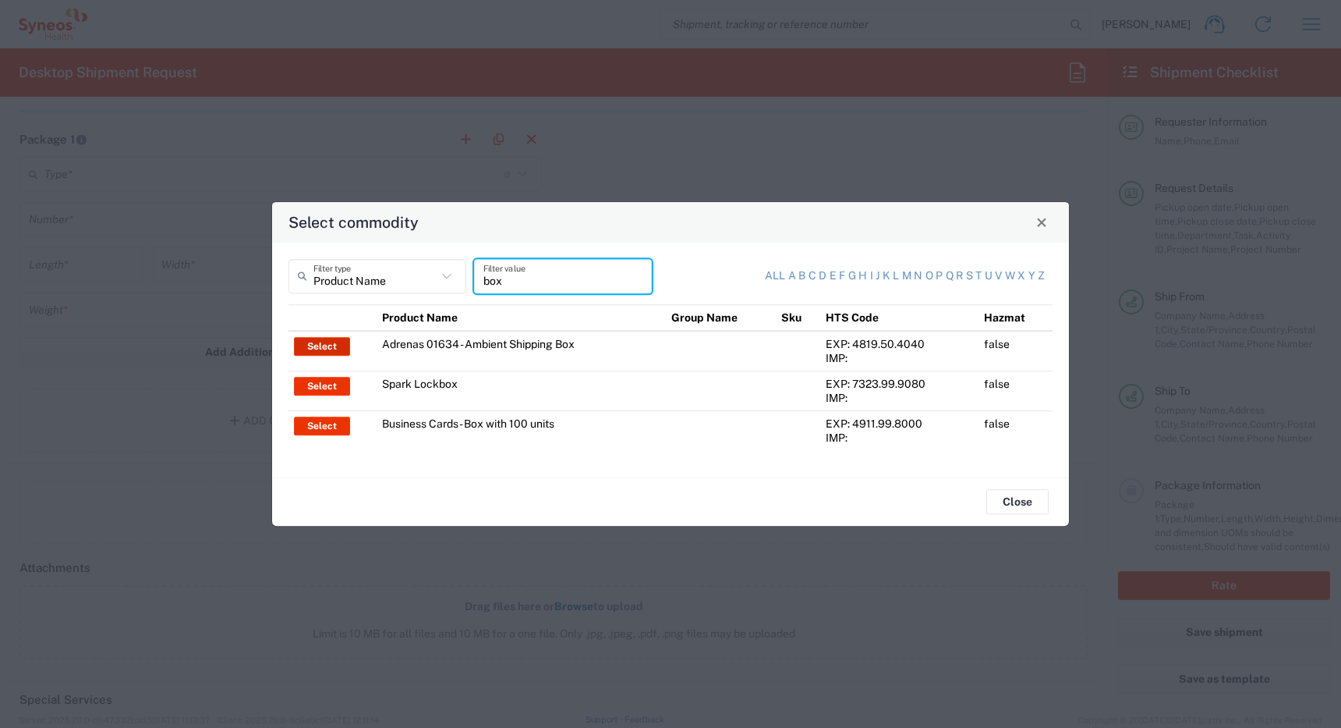
type input "China"
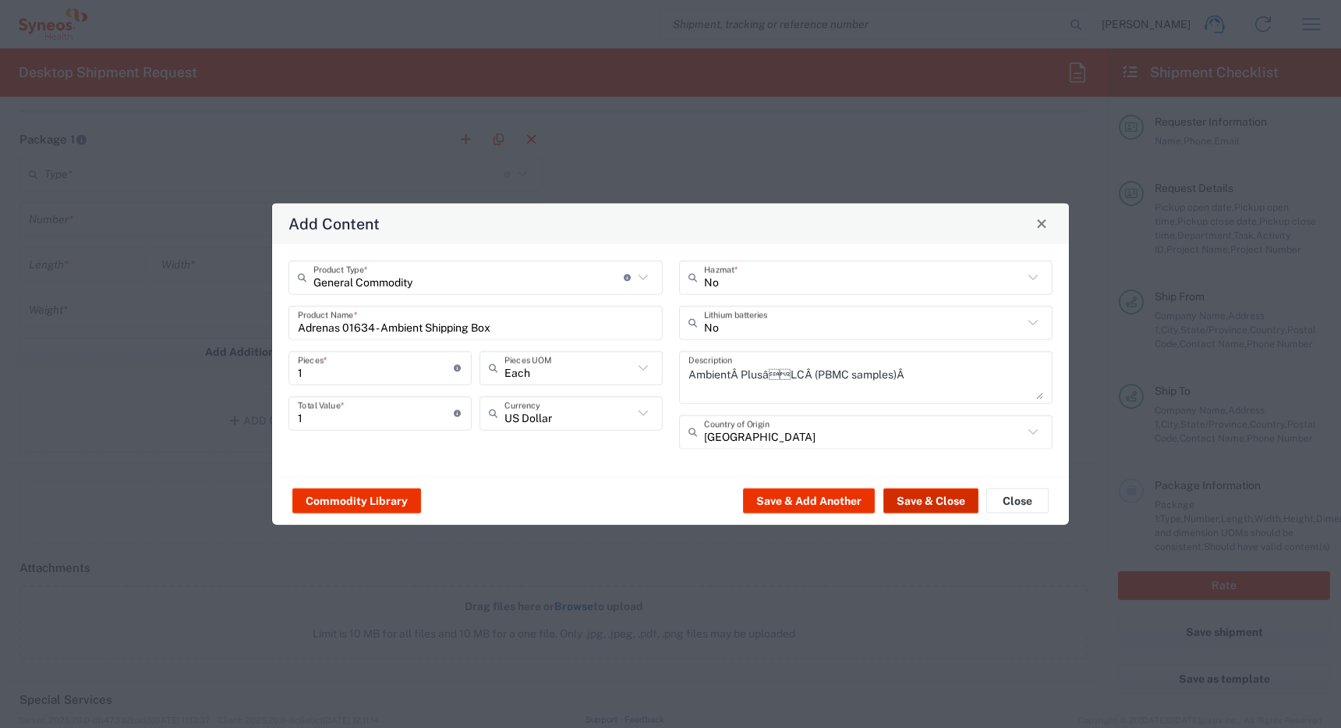
click at [906, 501] on button "Save & Close" at bounding box center [931, 500] width 95 height 25
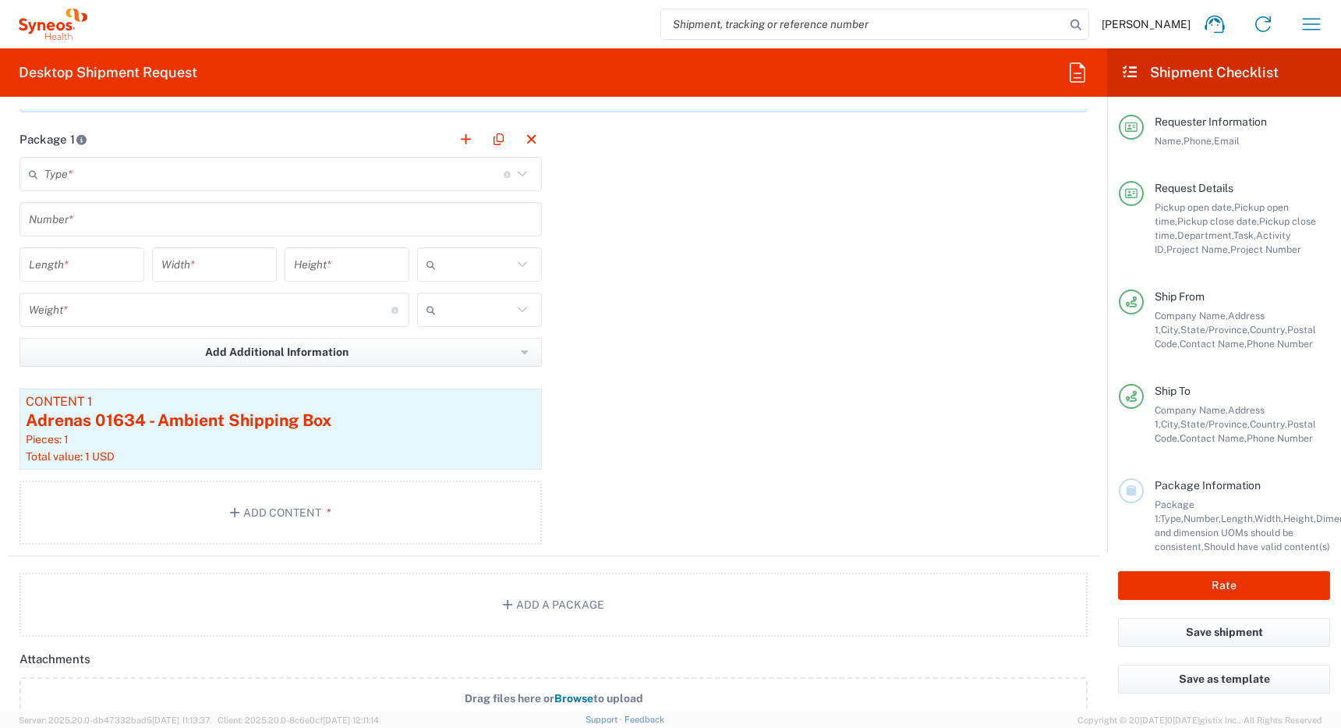
click at [214, 174] on input "text" at bounding box center [273, 174] width 459 height 27
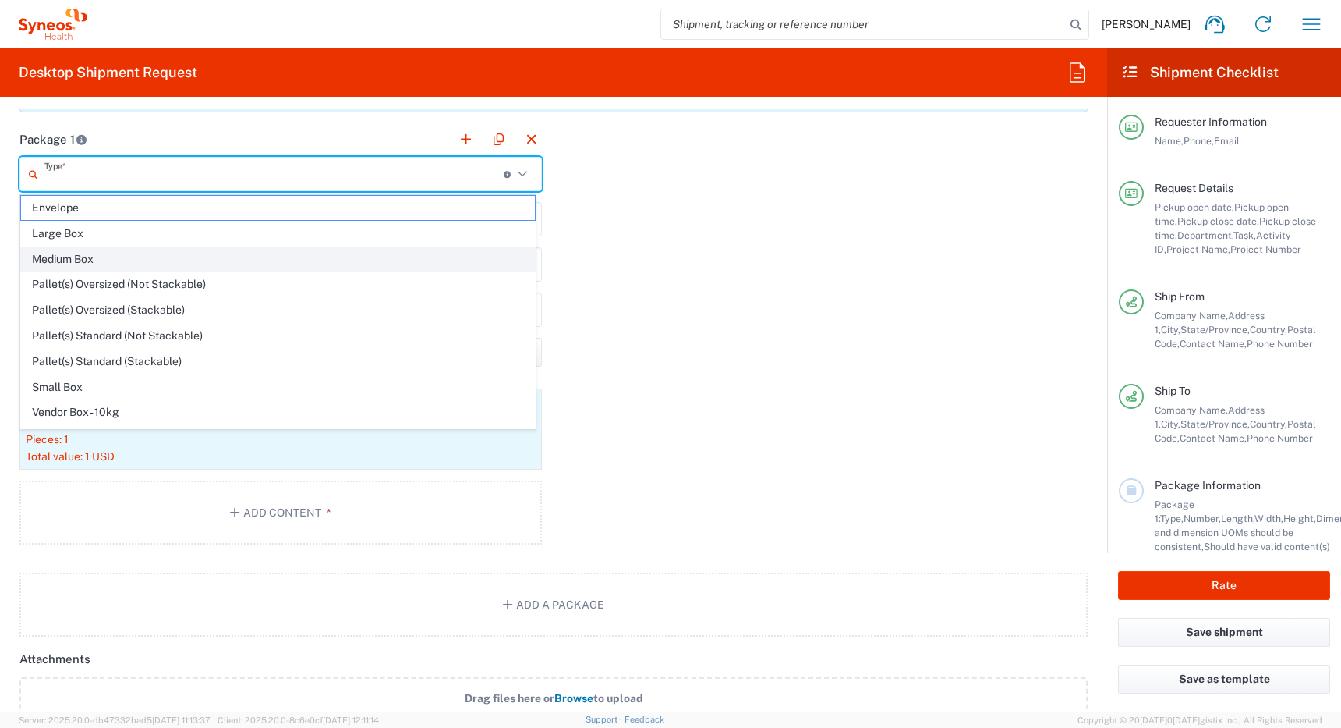
click at [170, 263] on span "Medium Box" at bounding box center [278, 259] width 514 height 24
type input "Medium Box"
type input "13"
type input "11.5"
type input "2.5"
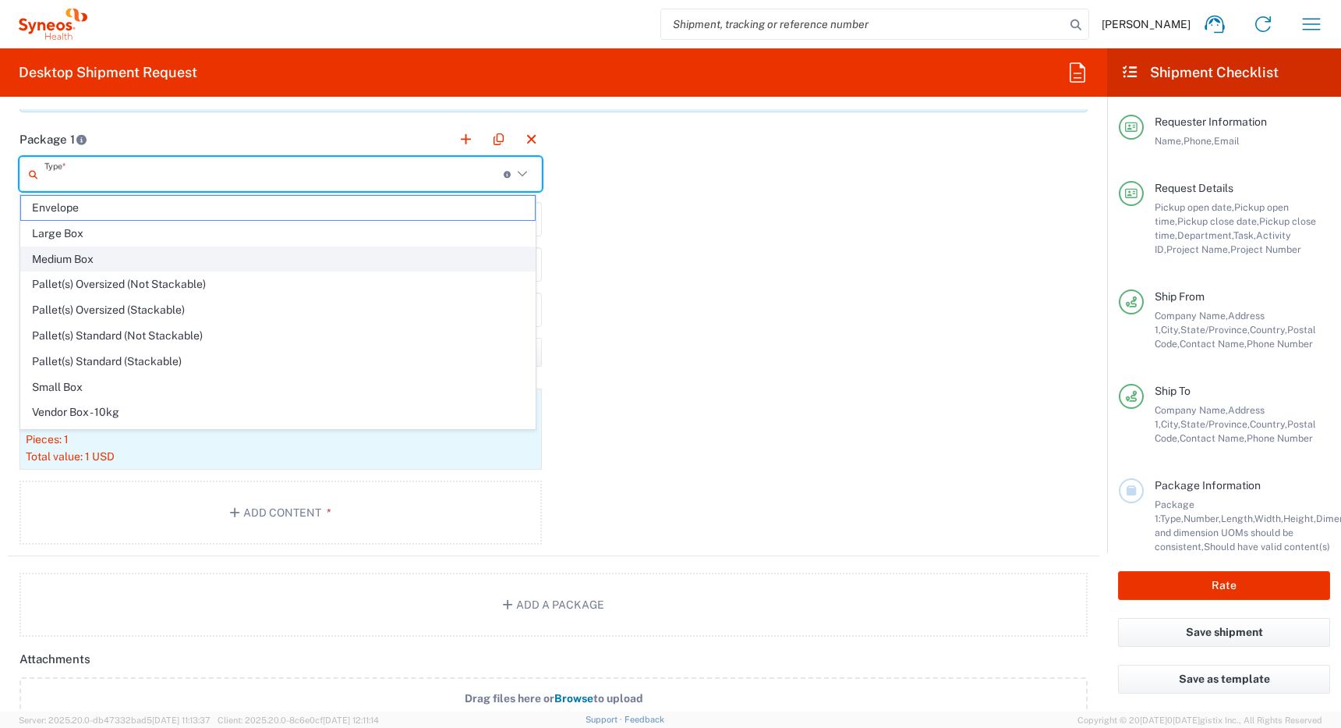
type input "in"
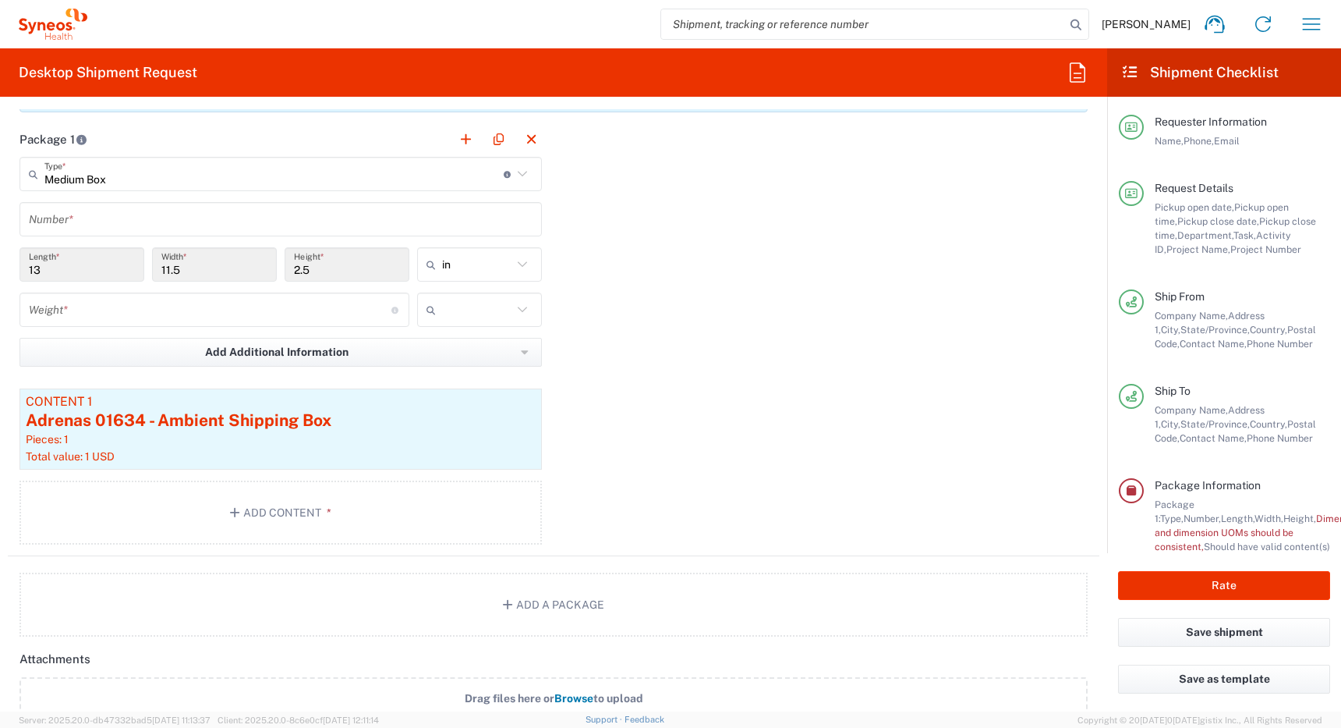
click at [204, 221] on input "text" at bounding box center [281, 219] width 504 height 27
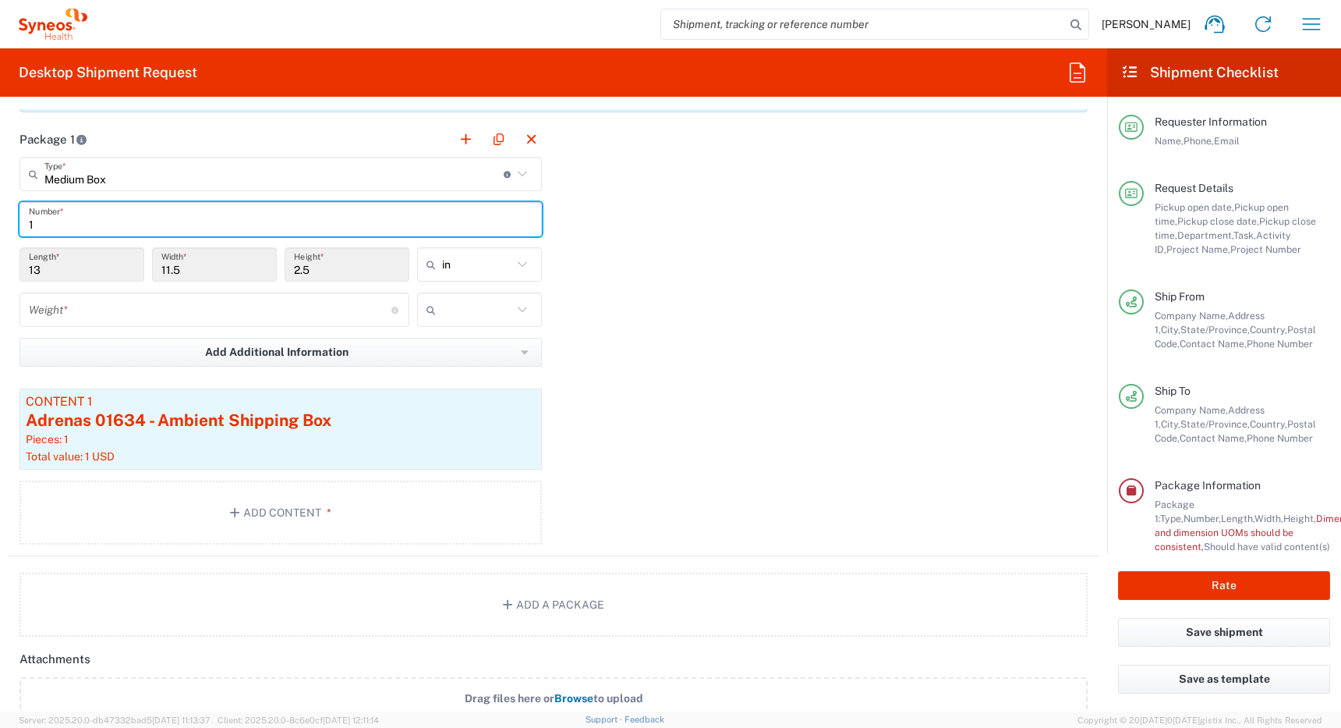
type input "1"
click at [163, 306] on input "number" at bounding box center [210, 309] width 363 height 27
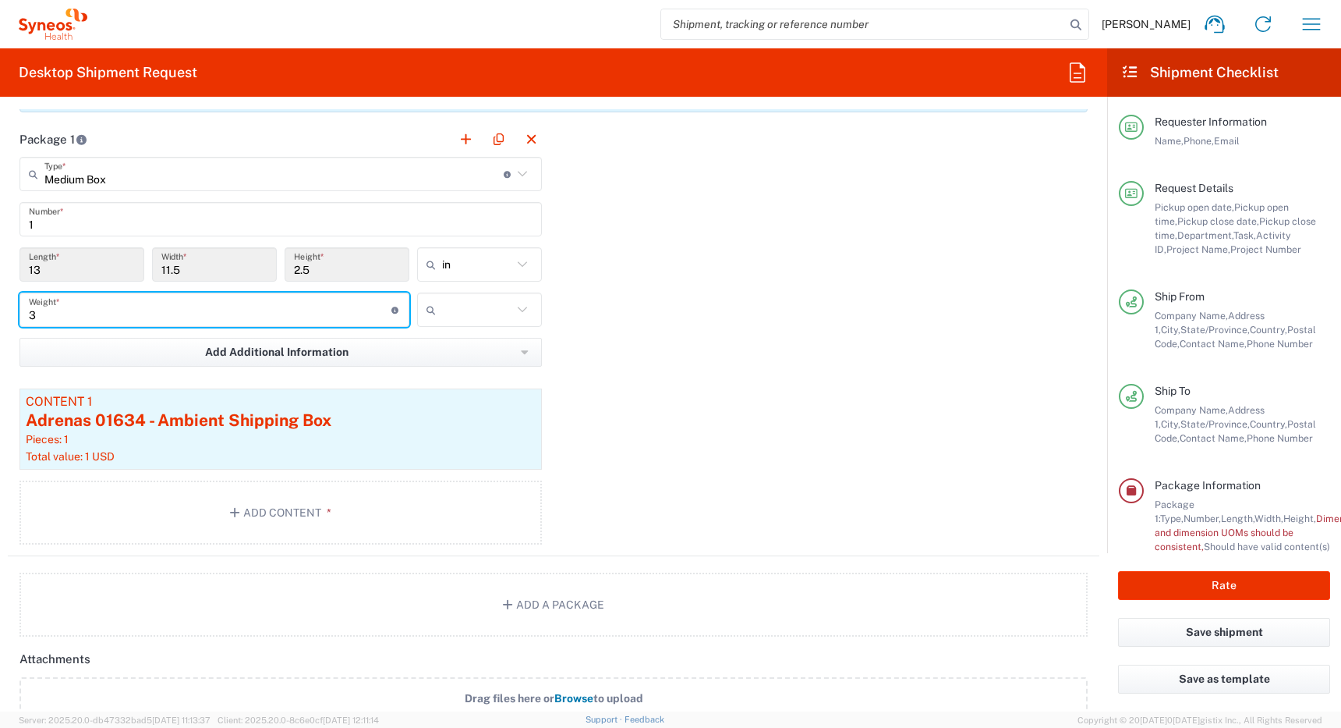
type input "3"
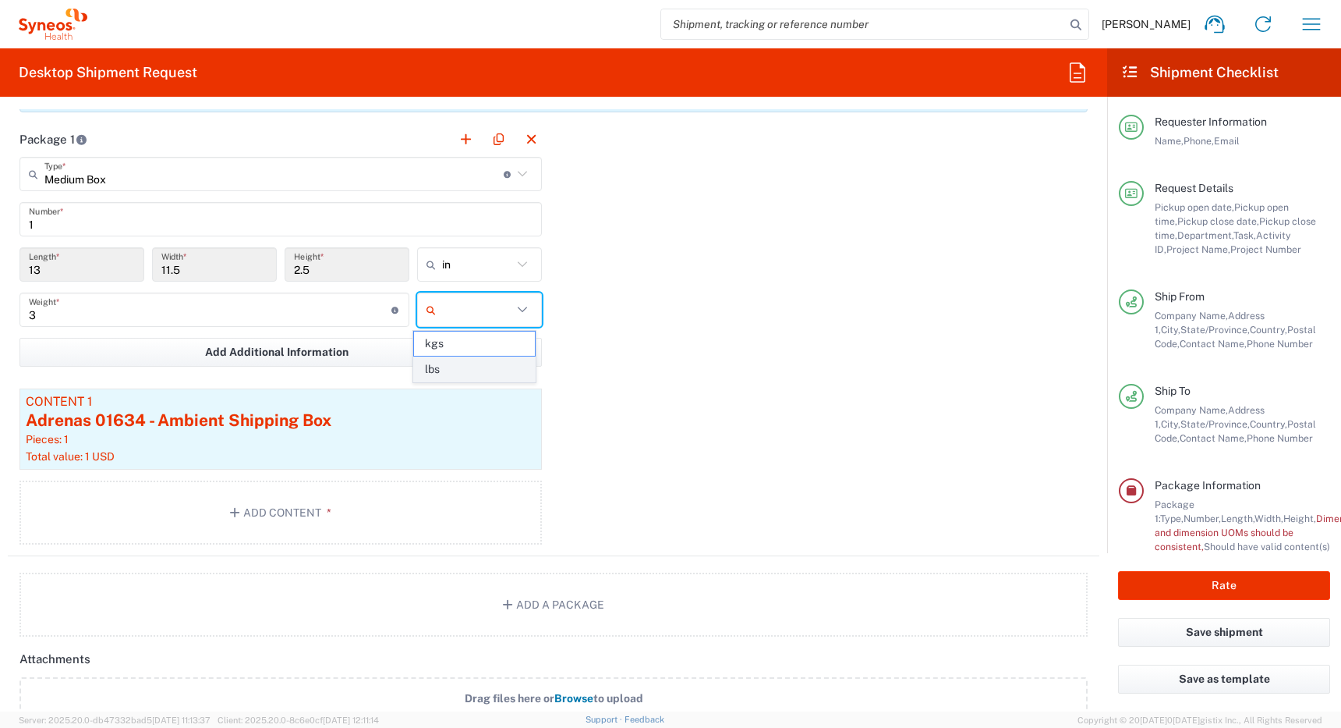
click at [438, 371] on span "lbs" at bounding box center [474, 369] width 120 height 24
type input "lbs"
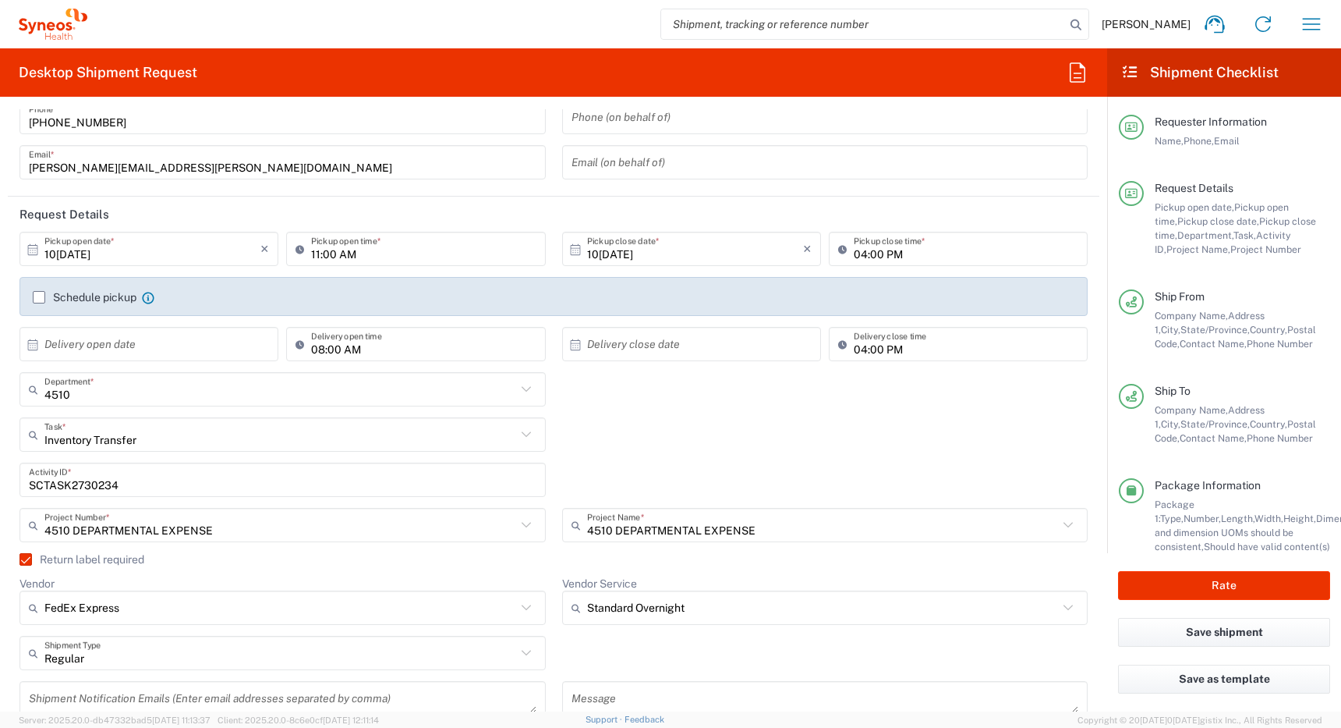
scroll to position [0, 0]
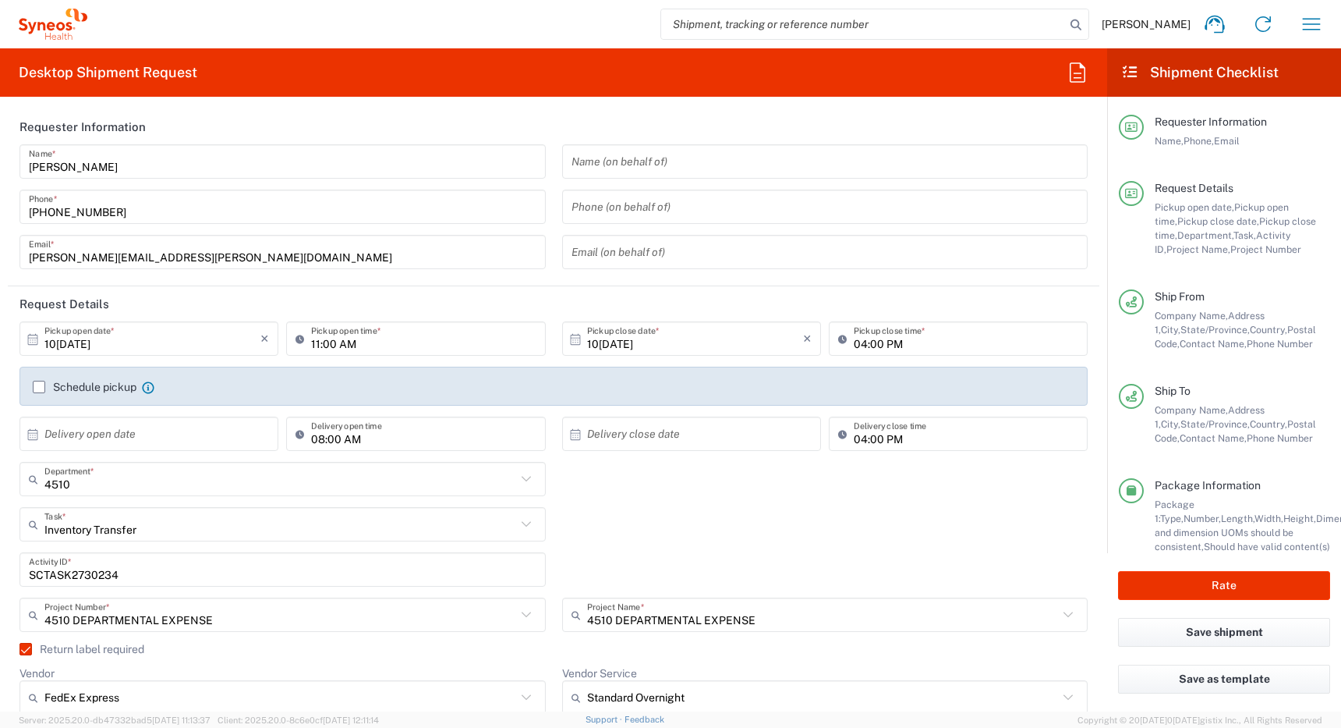
click at [40, 389] on label "Schedule pickup" at bounding box center [85, 387] width 104 height 12
click at [39, 387] on input "Schedule pickup" at bounding box center [39, 387] width 0 height 0
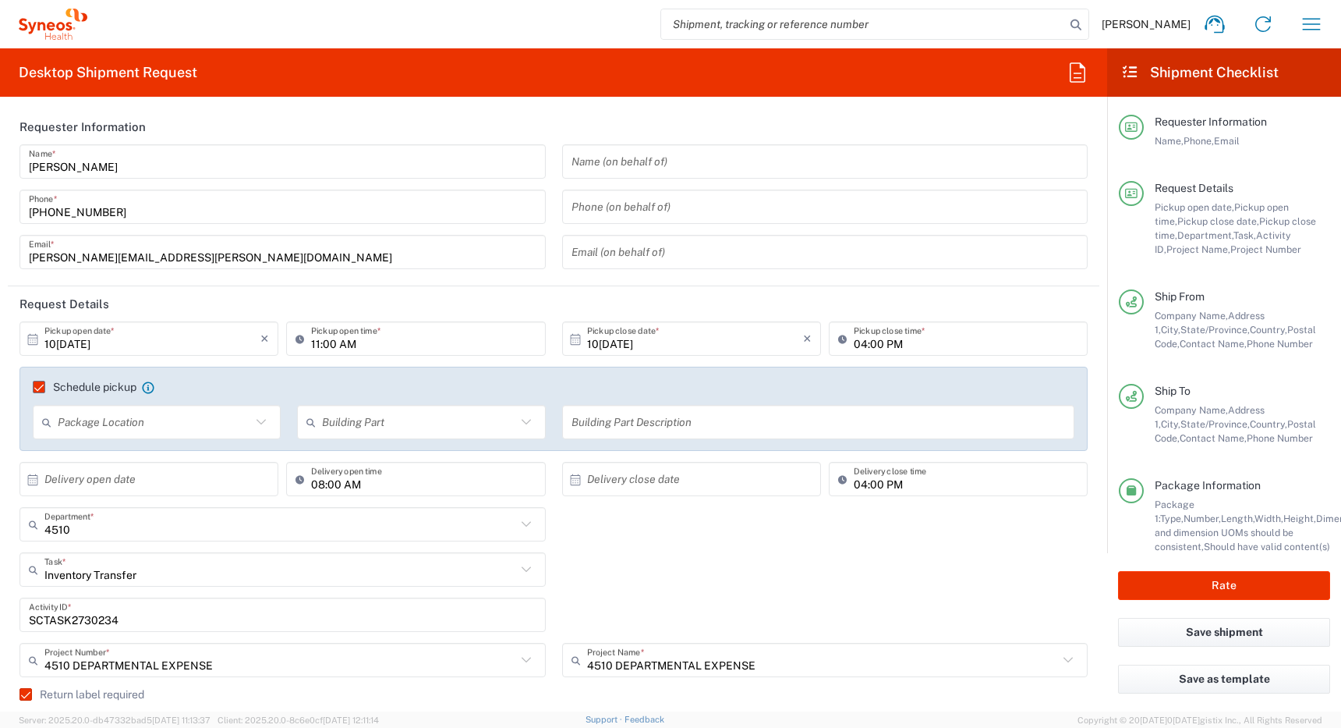
click at [260, 416] on icon at bounding box center [261, 422] width 20 height 20
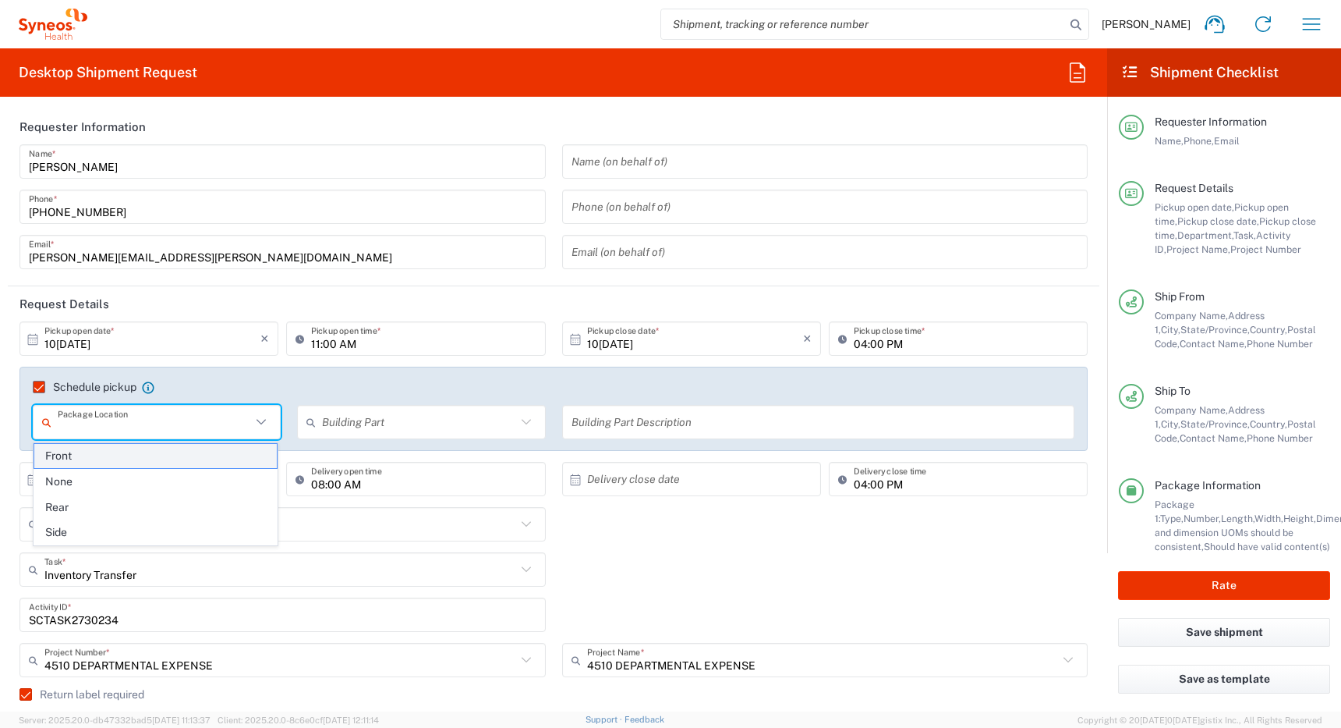
click at [192, 455] on span "Front" at bounding box center [155, 456] width 243 height 24
type input "Front"
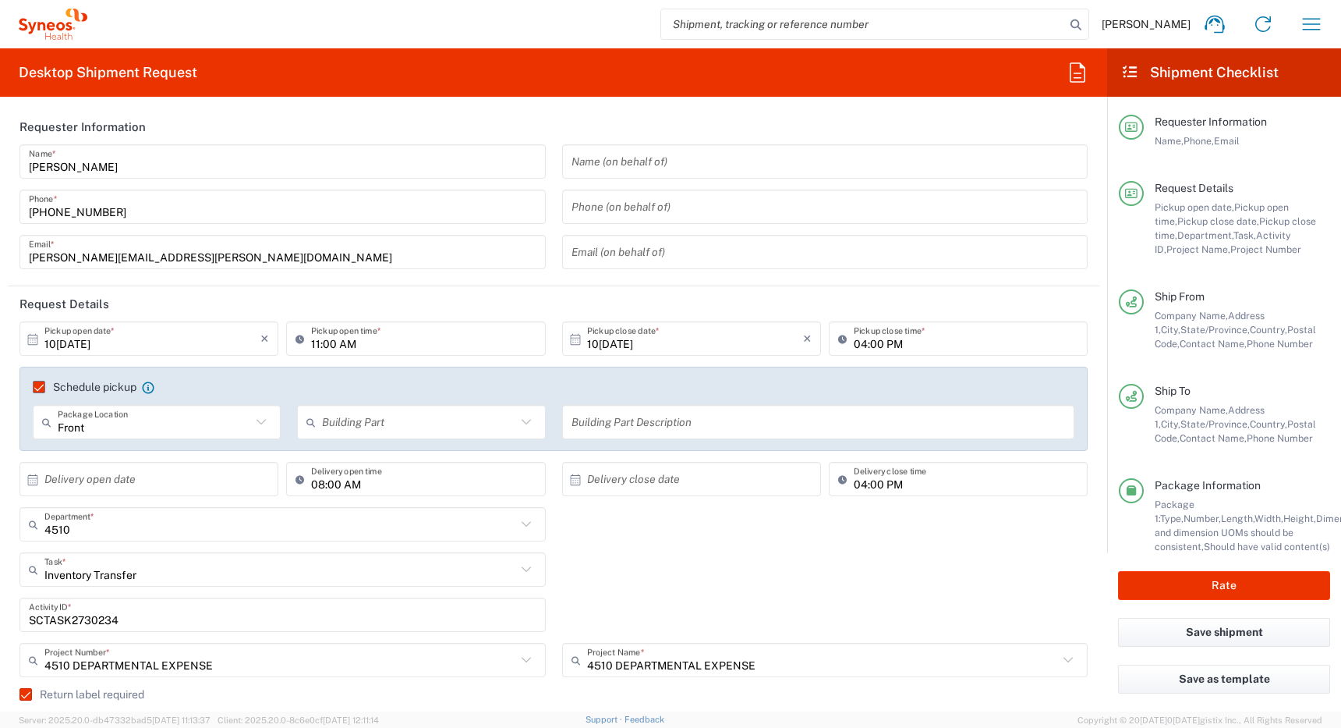
click at [519, 422] on icon at bounding box center [526, 422] width 20 height 20
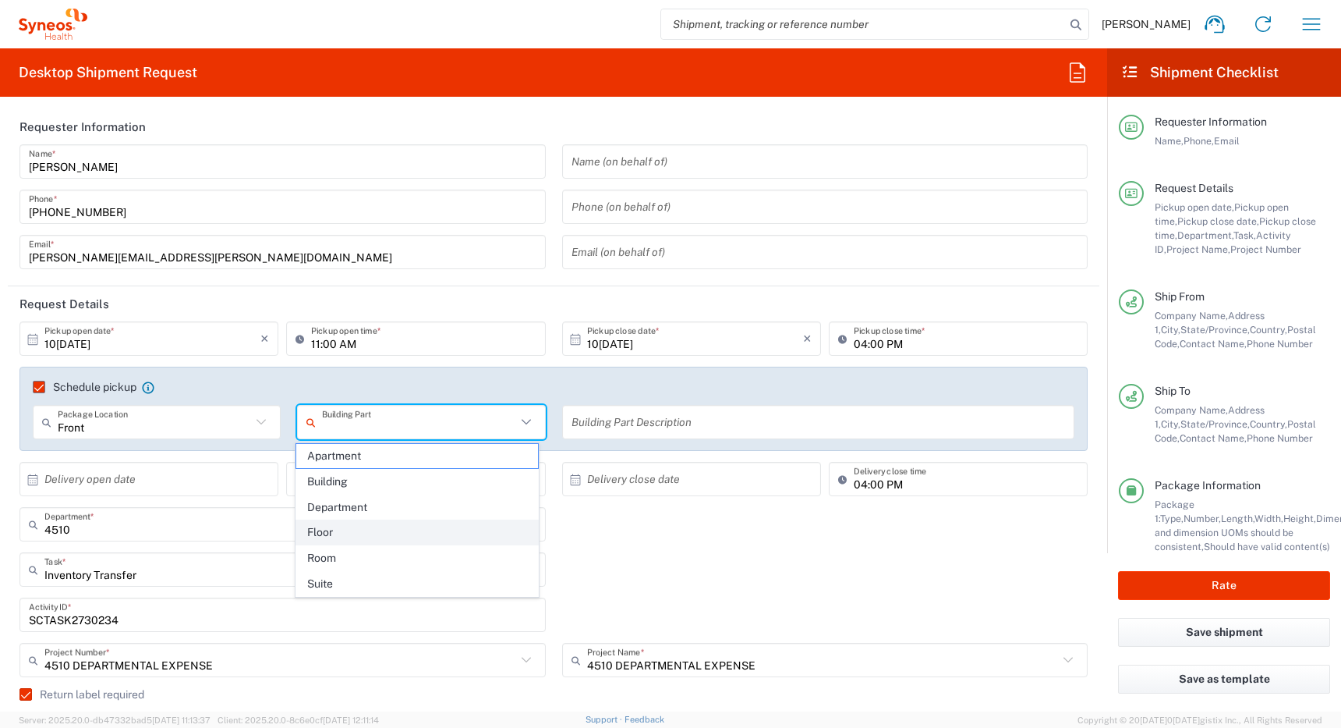
click at [372, 535] on span "Floor" at bounding box center [417, 532] width 243 height 24
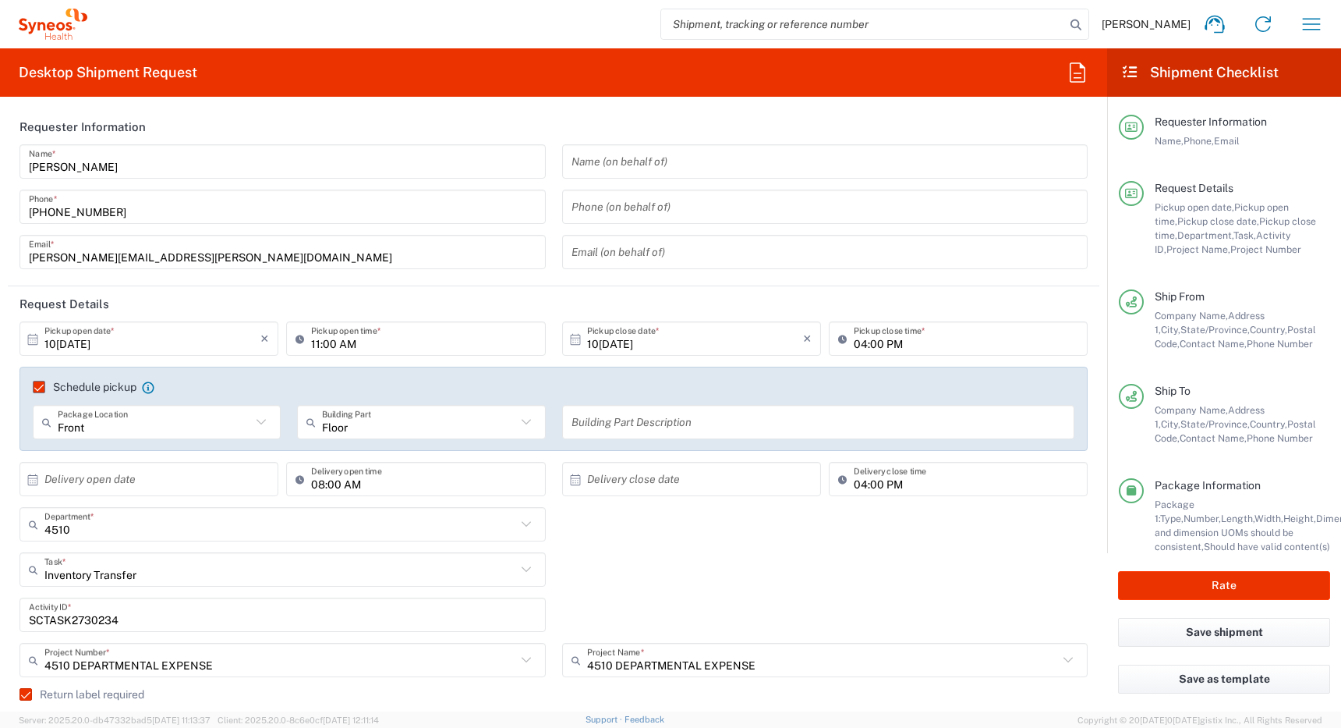
click at [524, 416] on icon at bounding box center [526, 422] width 20 height 20
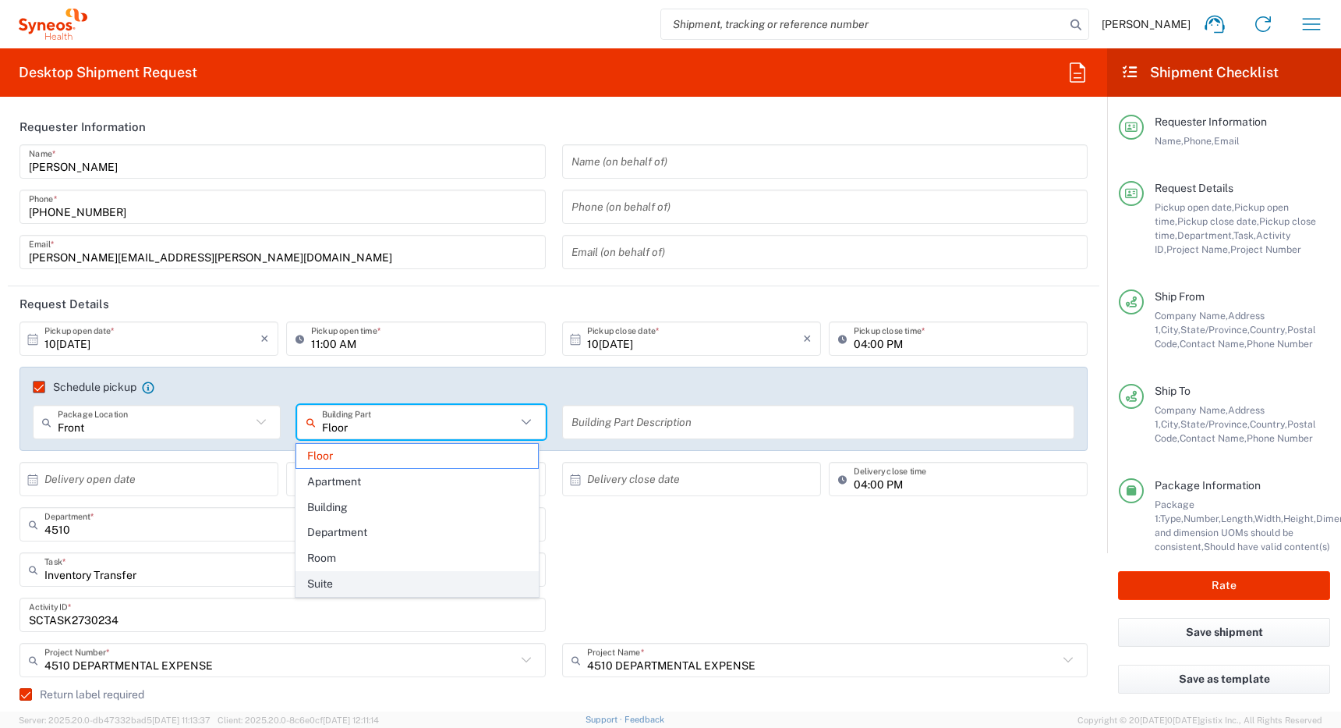
click at [409, 588] on span "Suite" at bounding box center [417, 584] width 243 height 24
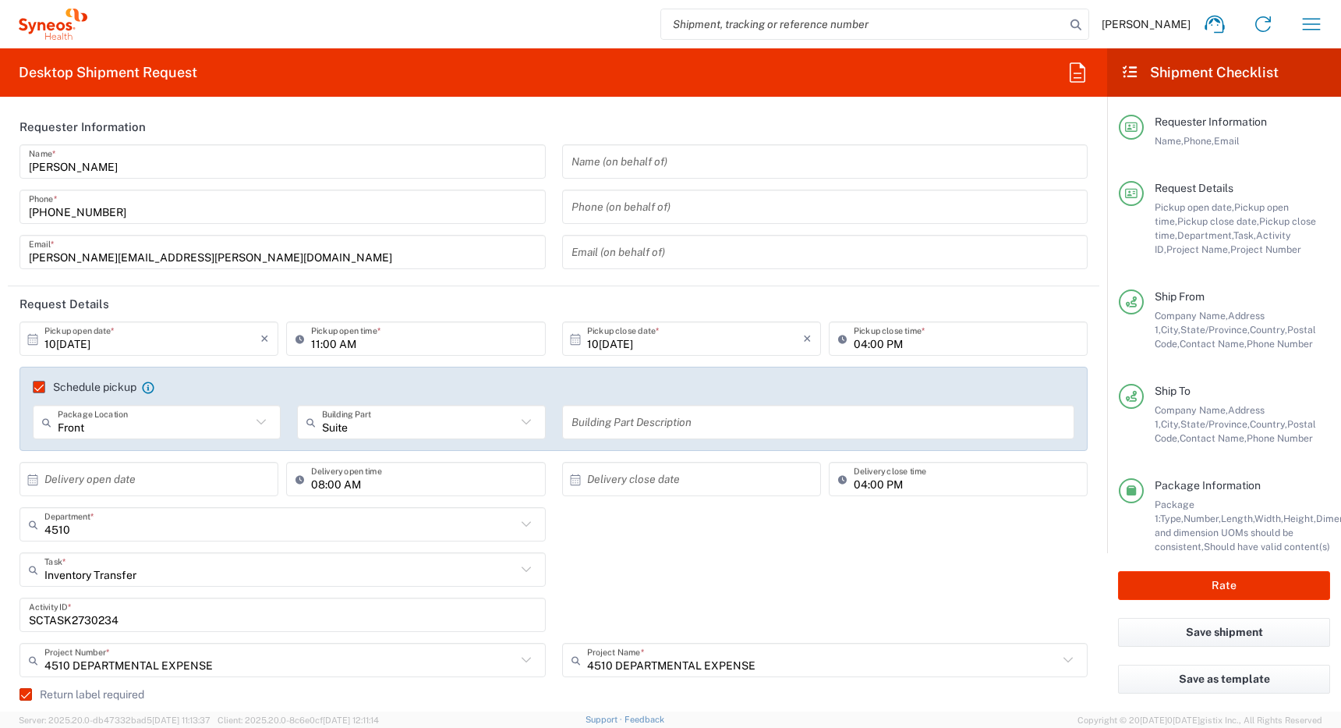
click at [604, 426] on input "text" at bounding box center [819, 422] width 494 height 27
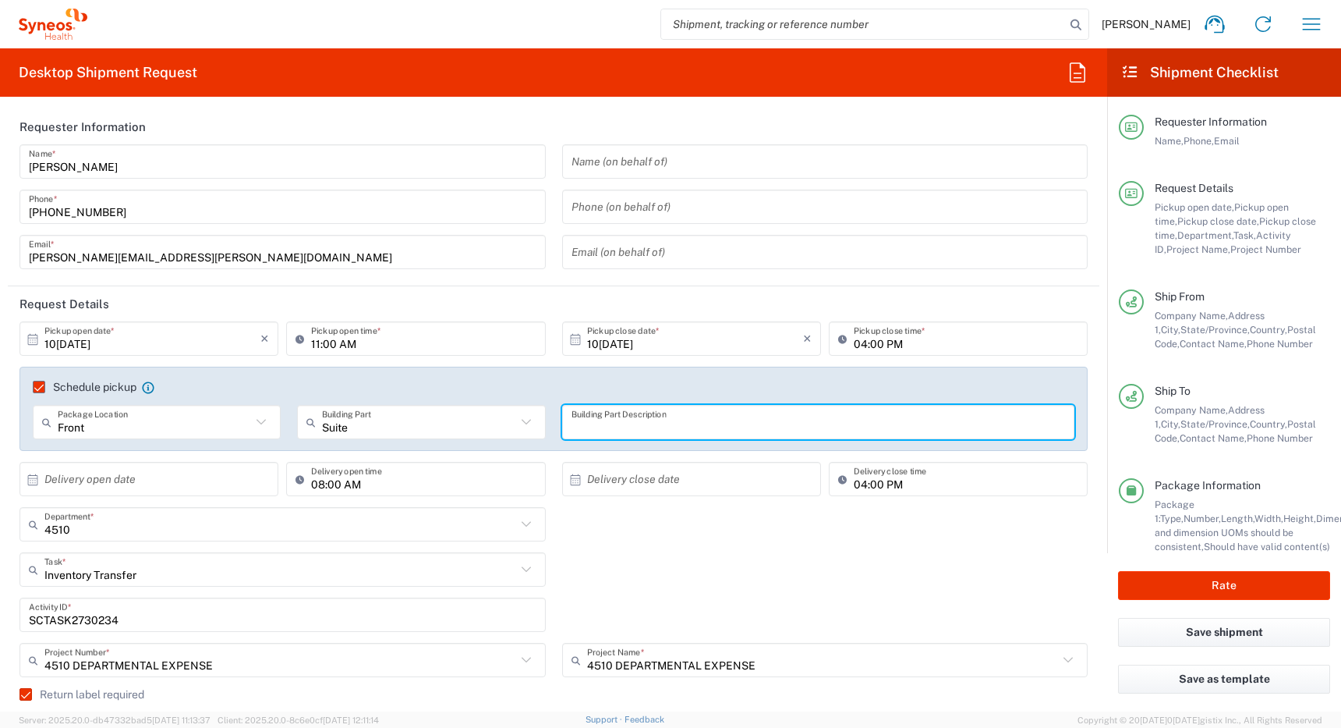
click at [413, 431] on input "Suite" at bounding box center [418, 422] width 193 height 27
type input "Suite"
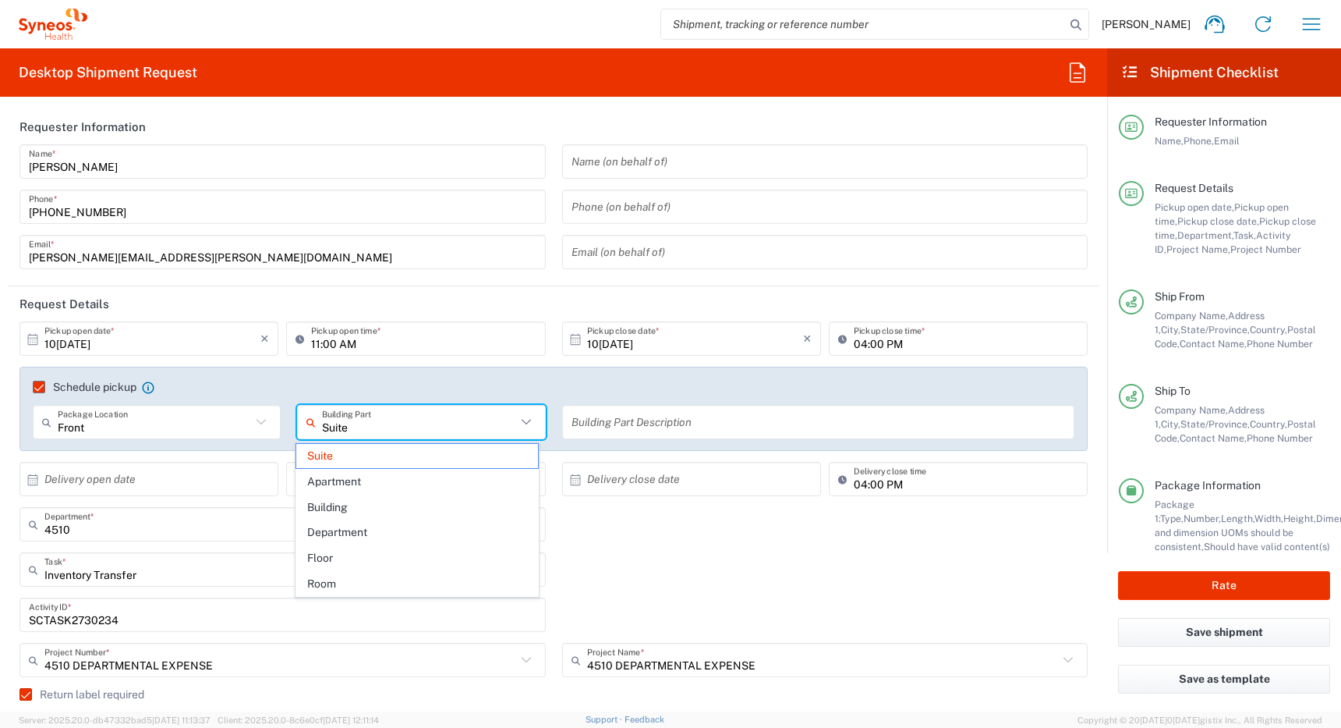
click at [413, 431] on input "Suite" at bounding box center [418, 422] width 193 height 27
click at [136, 430] on input "Front" at bounding box center [154, 422] width 193 height 27
type input "Front"
type input "Suite"
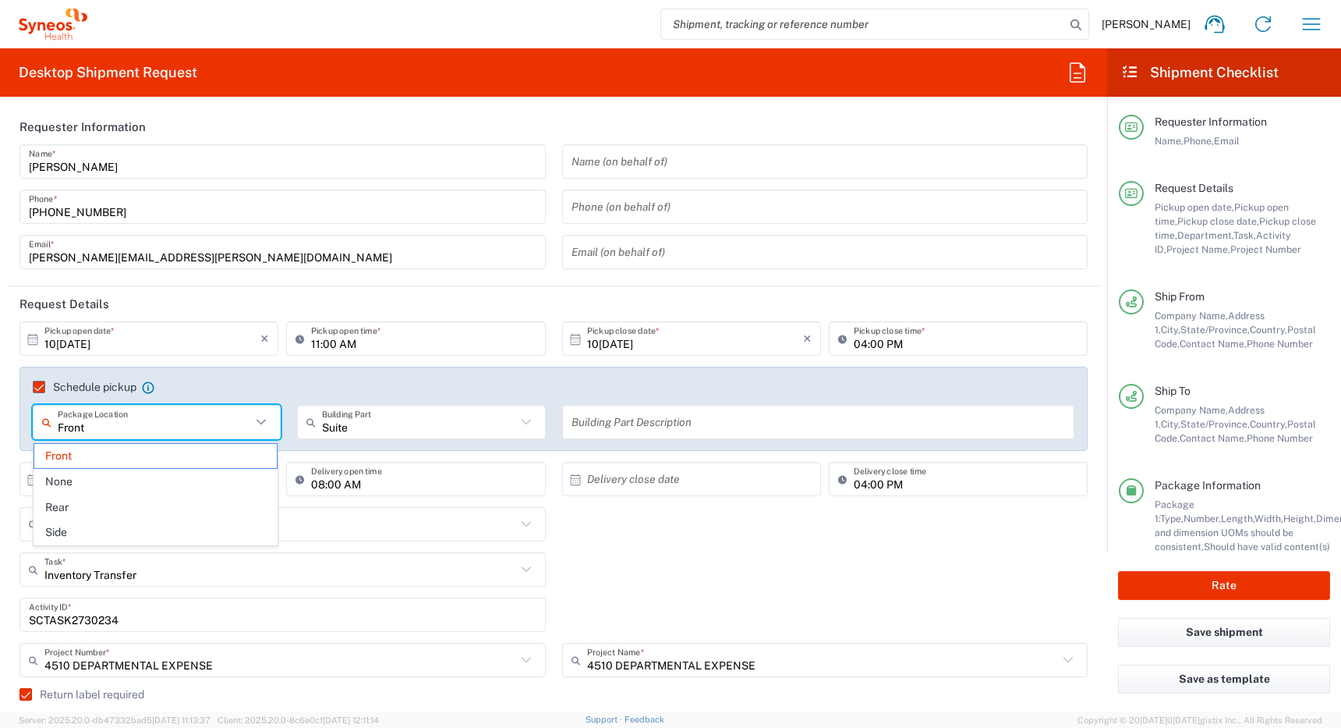
click at [136, 430] on input "Front" at bounding box center [154, 422] width 193 height 27
click at [575, 552] on div "Inventory Transfer Task * Break/Fix Inventory Transfer New Hire Other Refresh" at bounding box center [554, 574] width 1085 height 45
type input "Front"
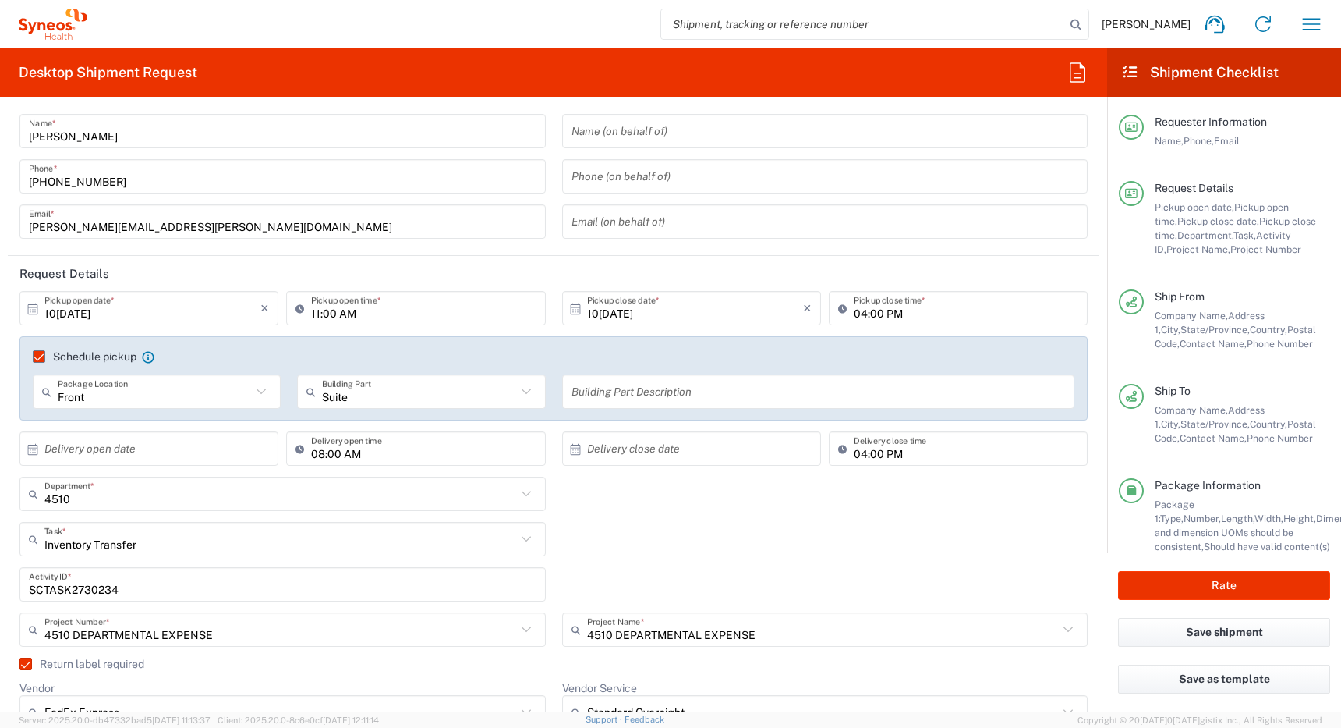
scroll to position [32, 0]
click at [1219, 581] on button "Rate" at bounding box center [1224, 585] width 212 height 29
type input "4510 DEPARTMENTAL EXPENSE"
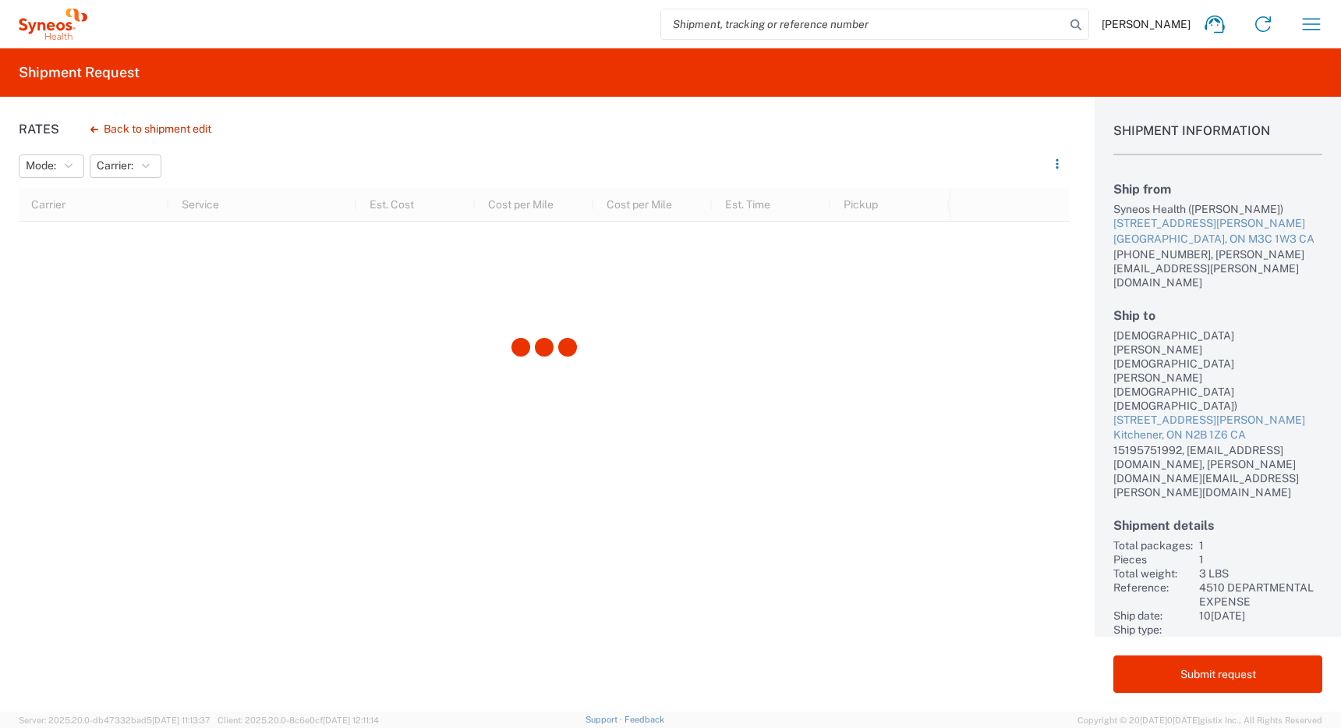
click at [1125, 328] on div "Ishpreet Ahluwalia (Ishpreet Ahluwalia)" at bounding box center [1218, 370] width 209 height 84
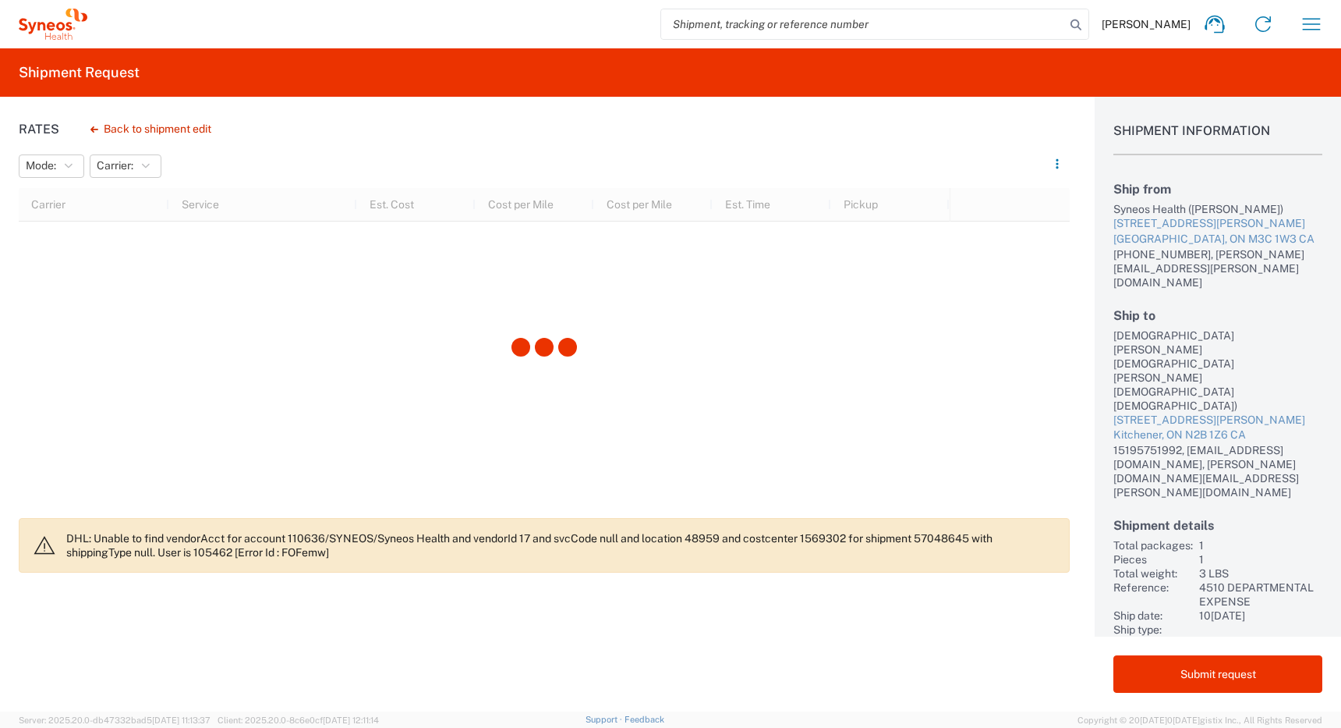
click at [1125, 328] on div "Ishpreet Ahluwalia (Ishpreet Ahluwalia)" at bounding box center [1218, 370] width 209 height 84
click at [1185, 328] on div "Ishpreet Ahluwalia (Ishpreet Ahluwalia)" at bounding box center [1218, 370] width 209 height 84
copy div "Ishpreet Ahluwalia"
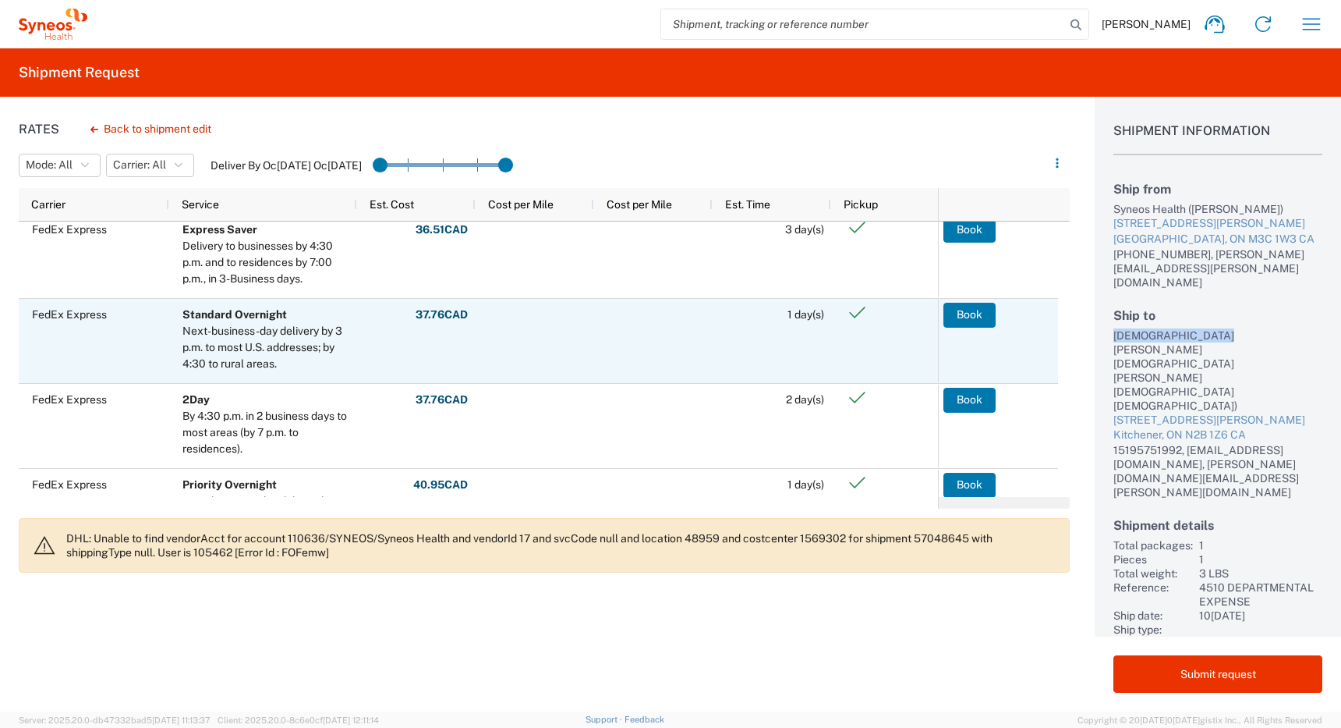
scroll to position [148, 0]
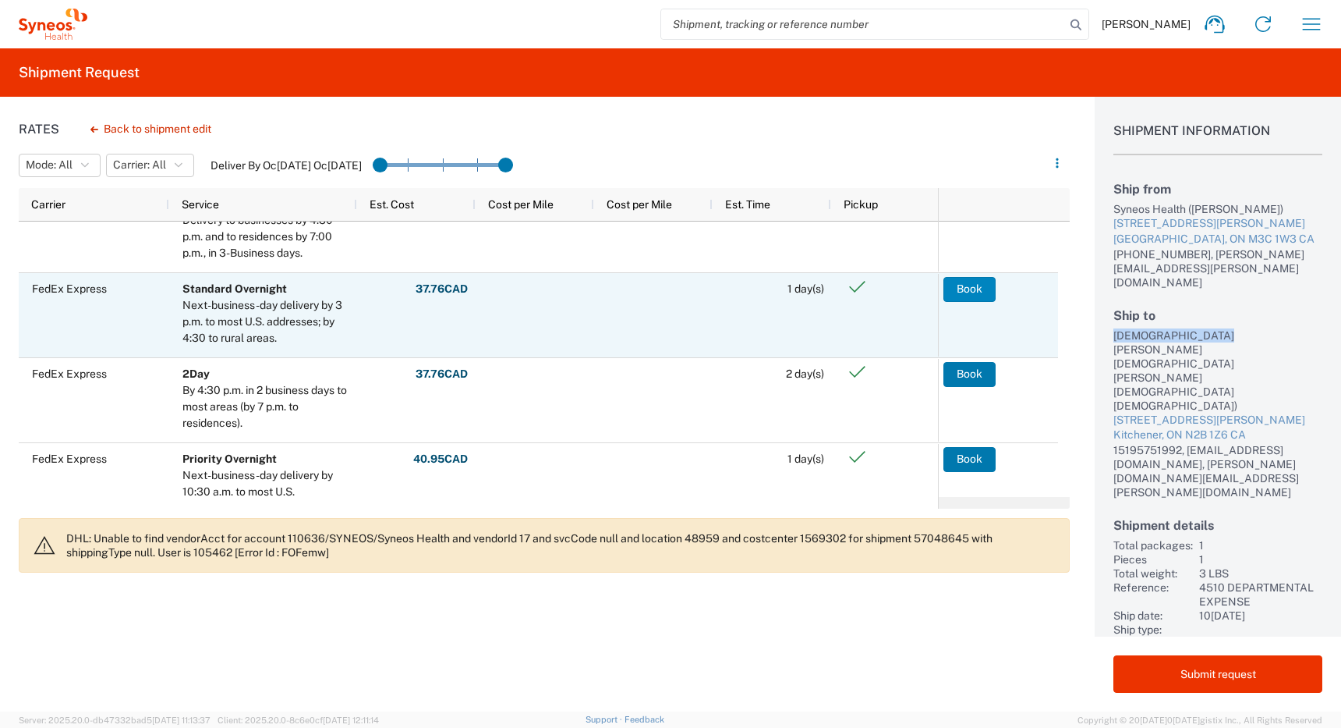
click at [958, 286] on button "Book" at bounding box center [970, 289] width 52 height 25
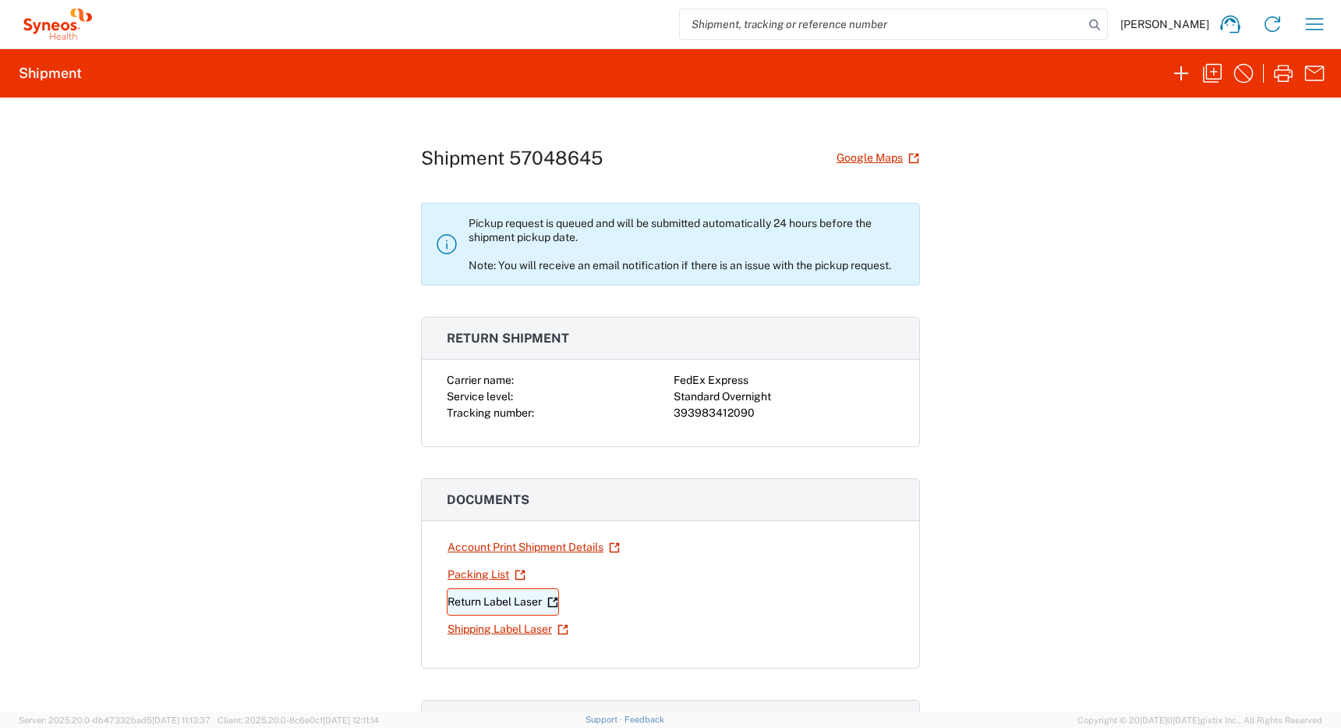
click at [471, 602] on link "Return Label Laser" at bounding box center [503, 601] width 112 height 27
click at [477, 629] on link "Shipping Label Laser" at bounding box center [508, 628] width 122 height 27
click at [1310, 27] on icon "button" at bounding box center [1314, 24] width 25 height 25
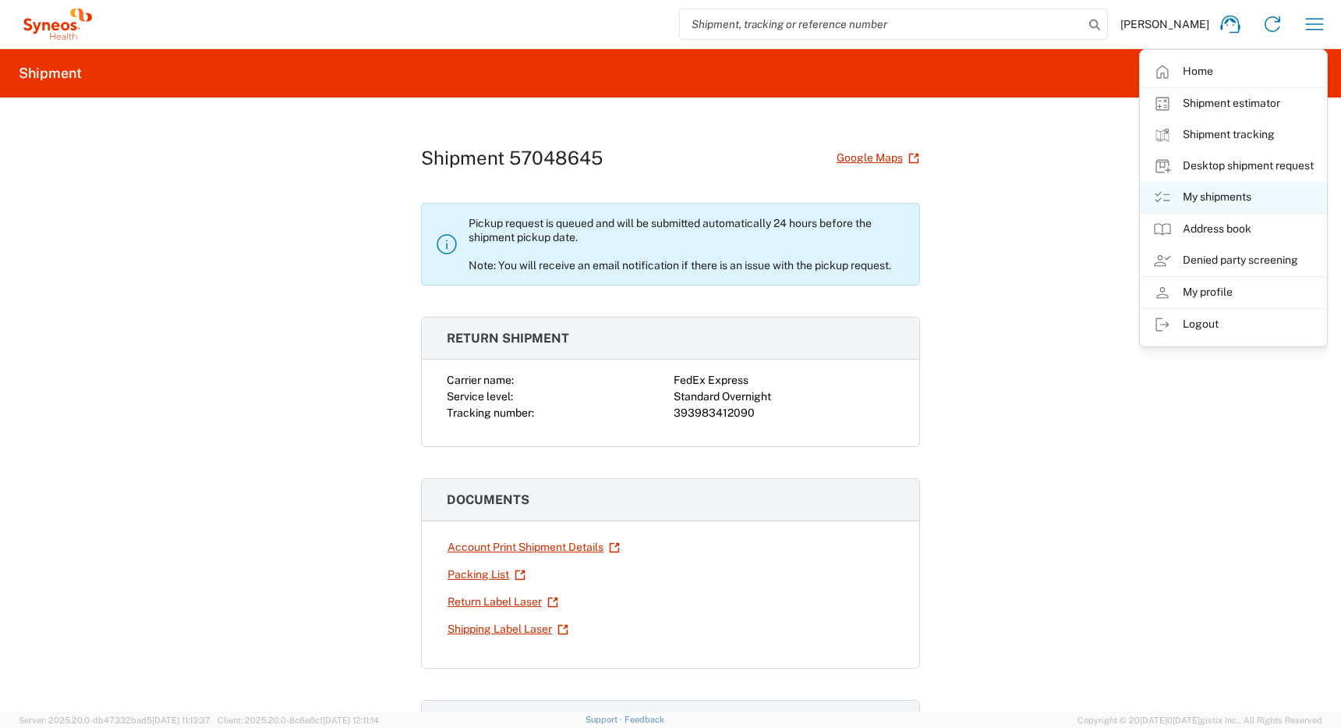
click at [1200, 196] on link "My shipments" at bounding box center [1234, 197] width 186 height 31
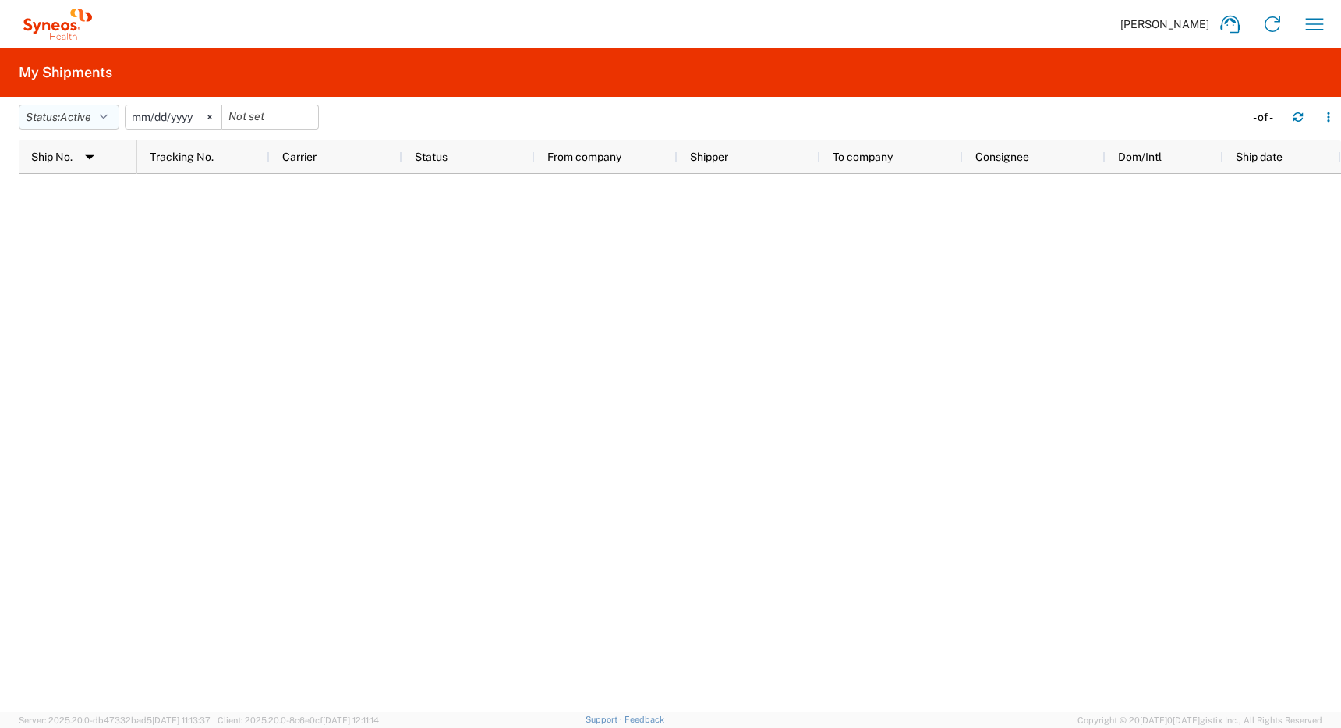
click at [91, 113] on span "Active" at bounding box center [75, 117] width 31 height 12
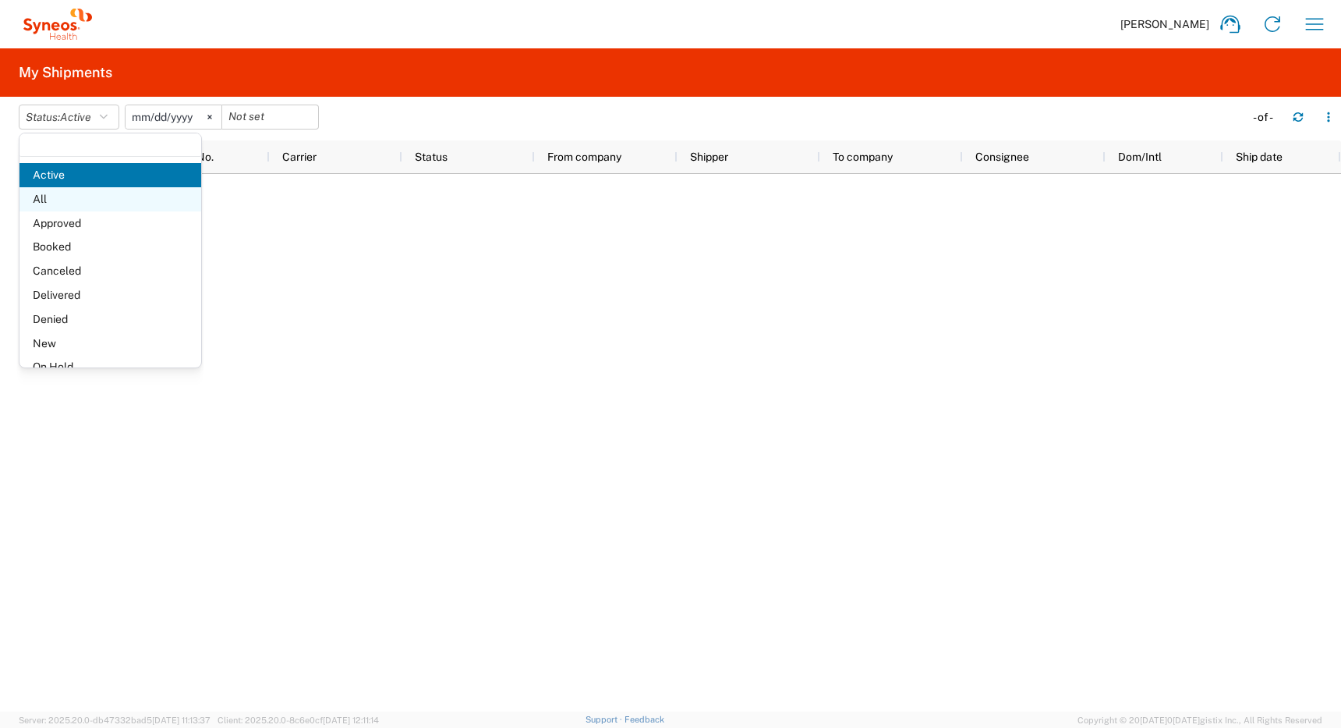
click at [70, 200] on span "All" at bounding box center [110, 199] width 182 height 24
